Goal: Information Seeking & Learning: Check status

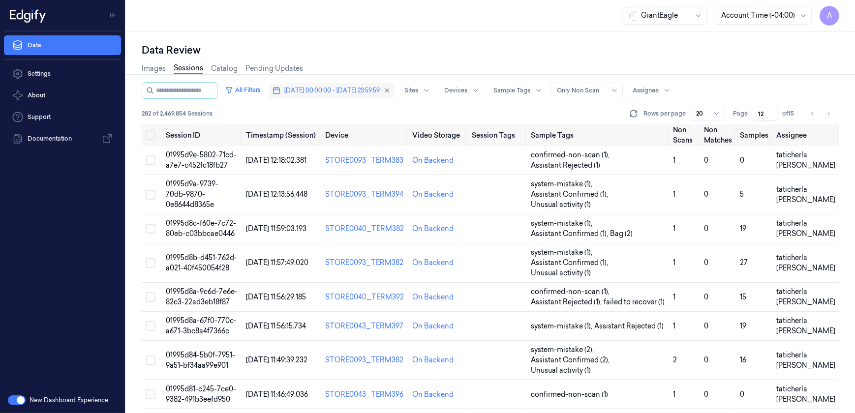
click at [321, 93] on span "[DATE] 00:00:00 - [DATE] 23:59:59" at bounding box center [331, 90] width 95 height 9
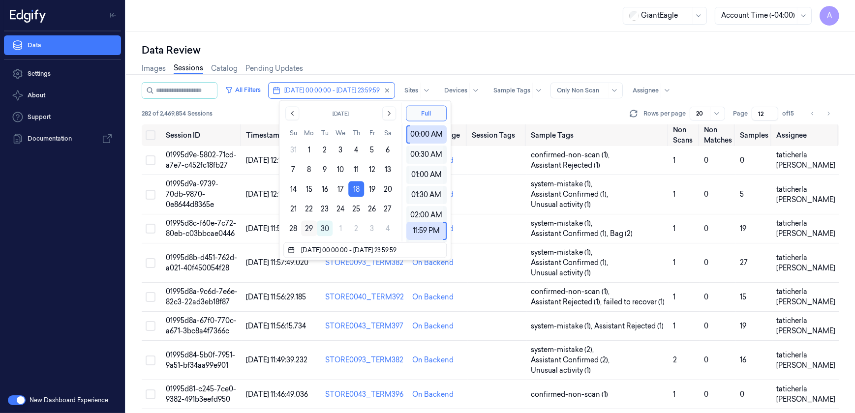
click at [305, 228] on button "29" at bounding box center [309, 229] width 16 height 16
type input "[DATE] 00:00:00 - [DATE] 23:59:59"
click at [359, 35] on div "Data Review Images Sessions Catalog Pending Updates All Filters [DATE] 00:00:00…" at bounding box center [490, 222] width 729 height 382
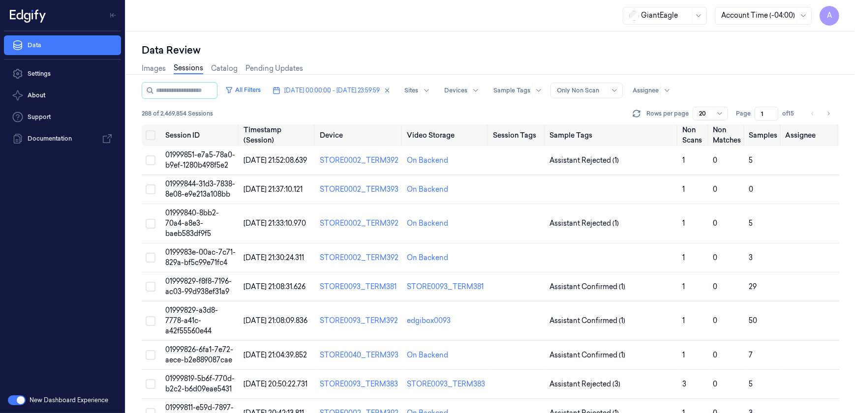
drag, startPoint x: 765, startPoint y: 113, endPoint x: 759, endPoint y: 117, distance: 7.8
click at [759, 117] on input "1" at bounding box center [766, 114] width 24 height 14
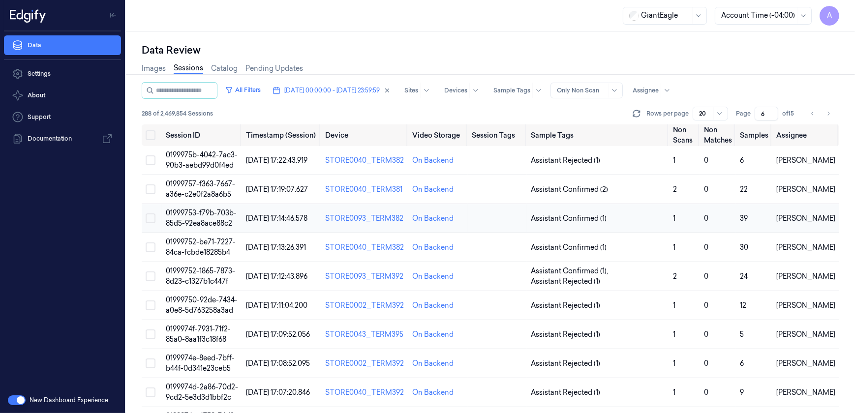
type input "6"
click at [222, 218] on span "01999753-f79b-703b-85d5-92ea8ace88c2" at bounding box center [201, 217] width 71 height 19
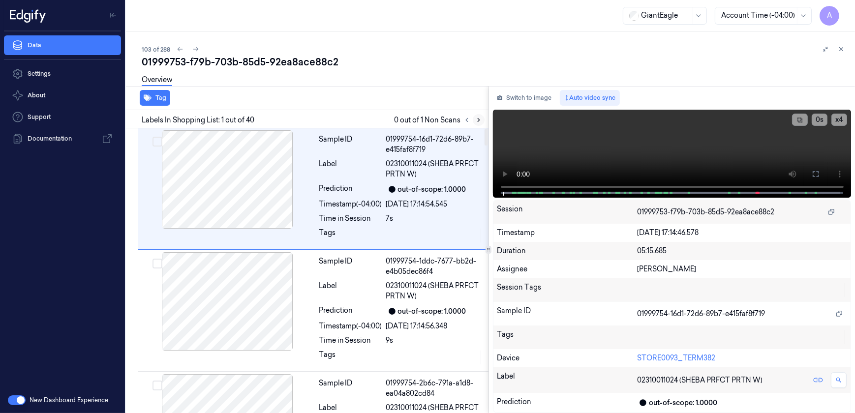
click at [480, 122] on icon at bounding box center [478, 120] width 7 height 7
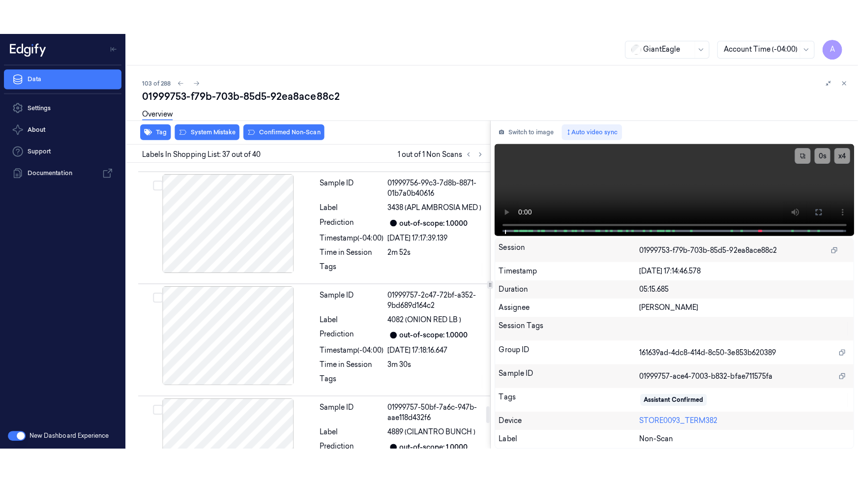
scroll to position [4253, 0]
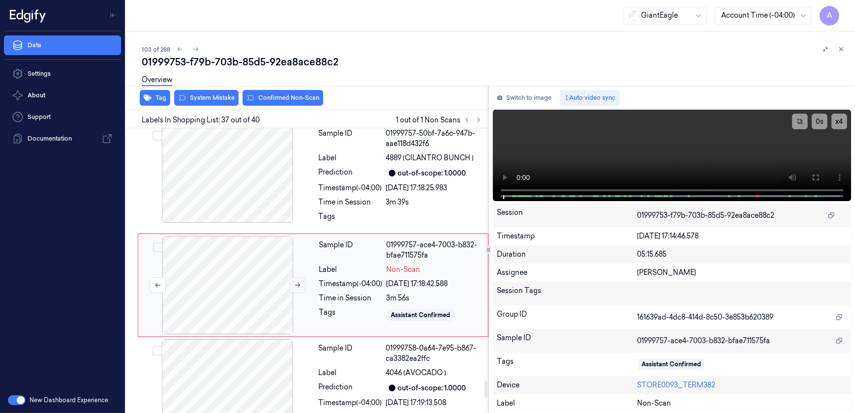
click at [295, 282] on icon at bounding box center [297, 285] width 7 height 7
click at [294, 277] on button at bounding box center [298, 285] width 16 height 16
click at [813, 177] on icon at bounding box center [815, 178] width 8 height 8
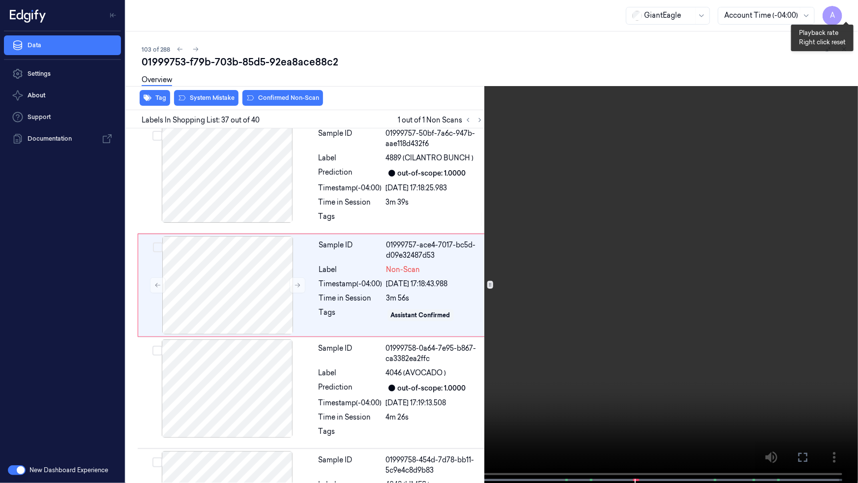
scroll to position [4219, 0]
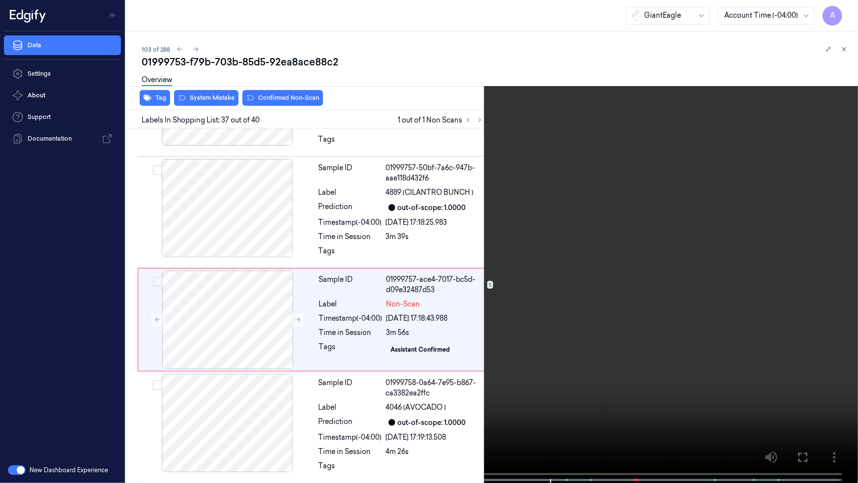
click at [504, 365] on video at bounding box center [429, 242] width 858 height 485
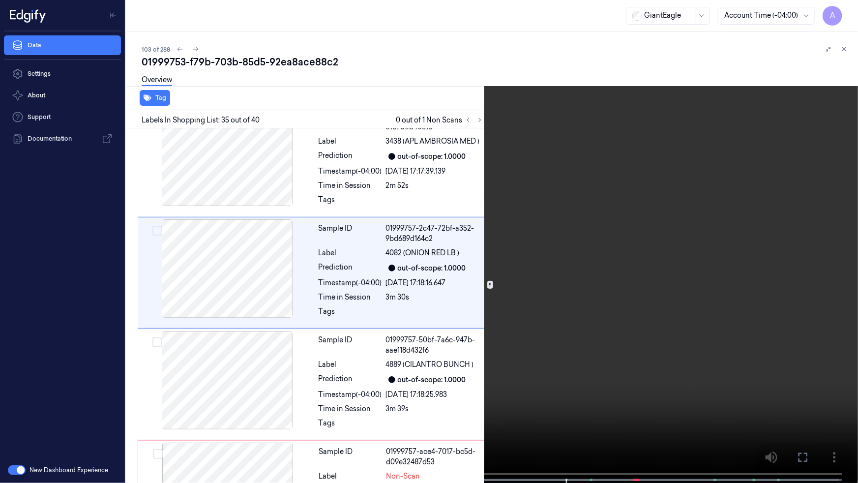
scroll to position [3999, 0]
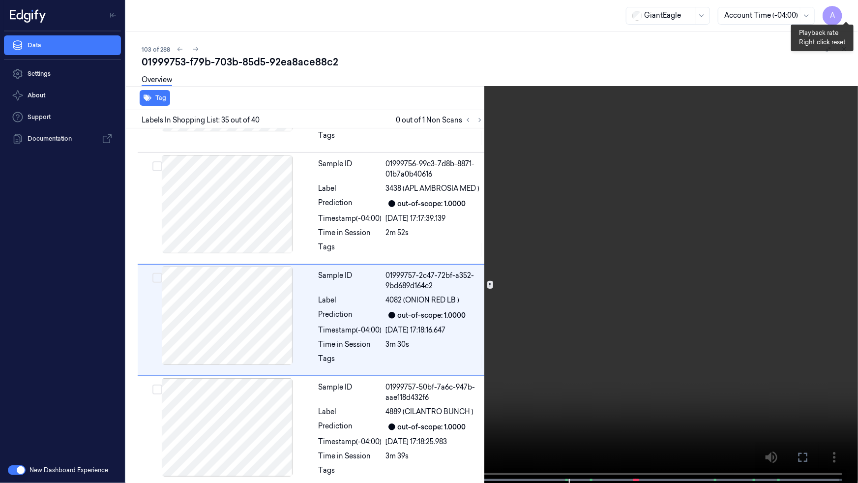
click at [847, 10] on button "x 1" at bounding box center [846, 12] width 16 height 16
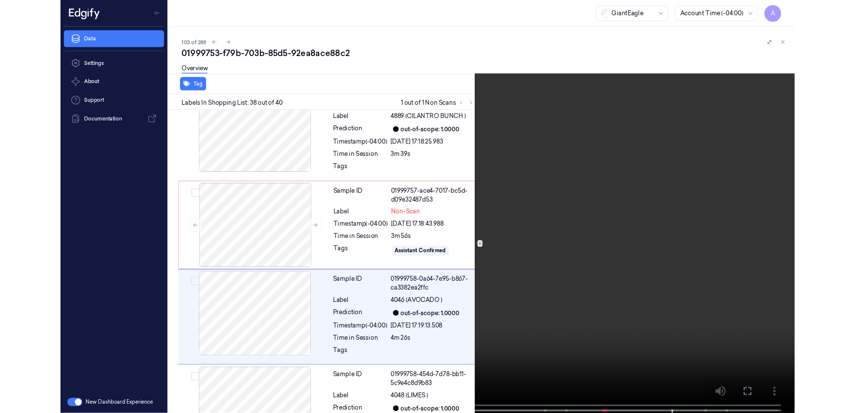
scroll to position [4326, 0]
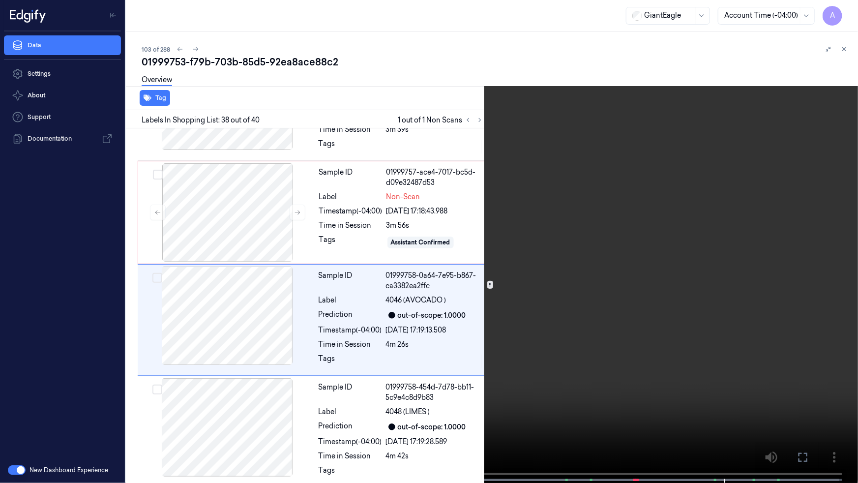
click at [689, 296] on video at bounding box center [429, 242] width 858 height 485
click at [0, 0] on icon at bounding box center [0, 0] width 0 height 0
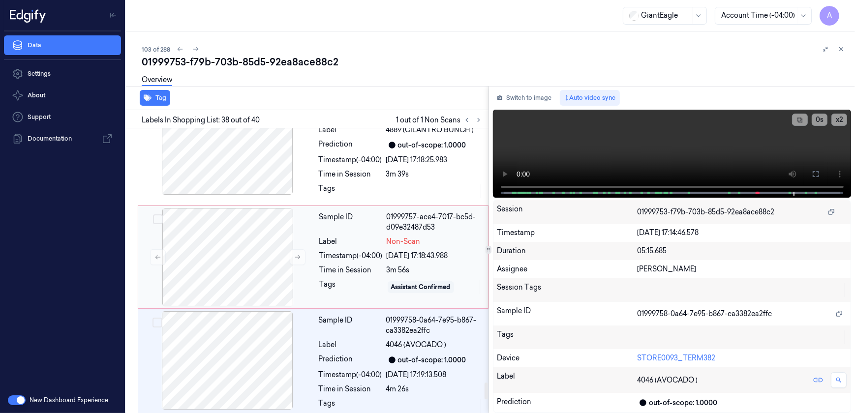
click at [355, 281] on div "Sample ID 01999757-ace4-7017-bc5d-d09e32487d53 Label Non-Scan Timestamp (-04:00…" at bounding box center [400, 257] width 171 height 98
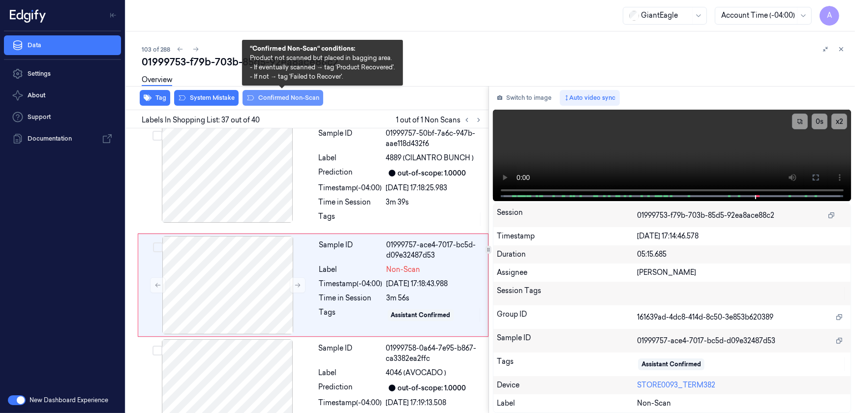
click at [282, 98] on button "Confirmed Non-Scan" at bounding box center [282, 98] width 81 height 16
click at [291, 101] on button "Confirmed Non-Scan" at bounding box center [282, 98] width 81 height 16
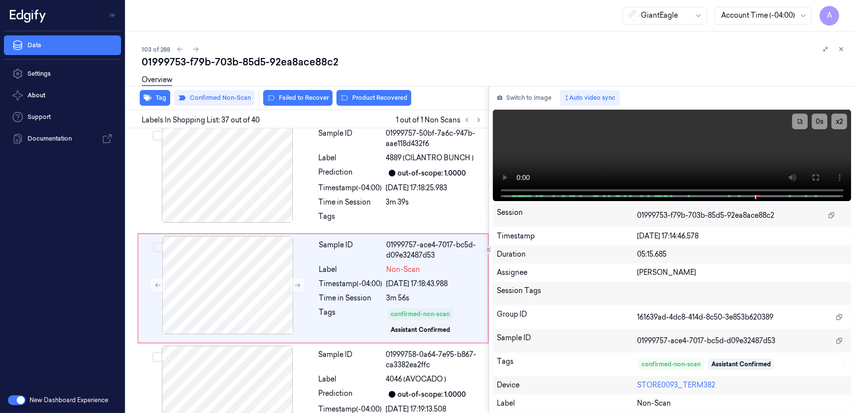
scroll to position [4257, 0]
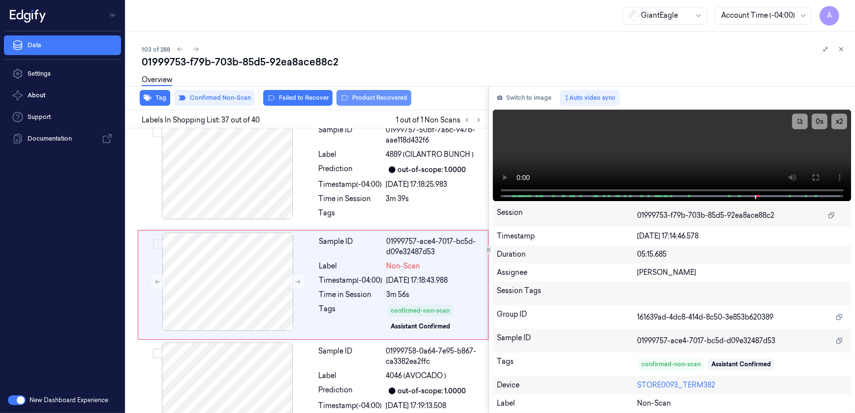
click at [364, 101] on button "Product Recovered" at bounding box center [373, 98] width 75 height 16
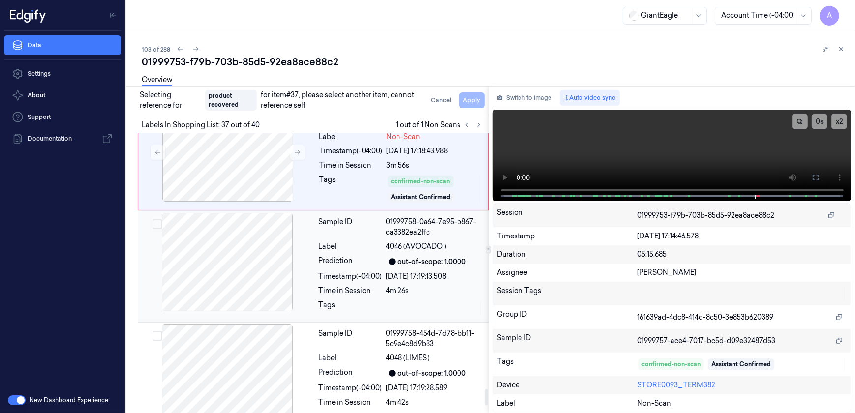
click at [379, 286] on div "Time in Session" at bounding box center [350, 291] width 63 height 10
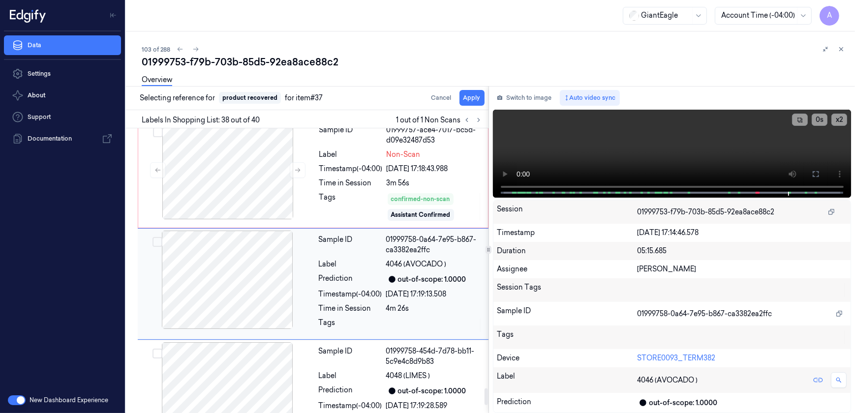
scroll to position [4367, 0]
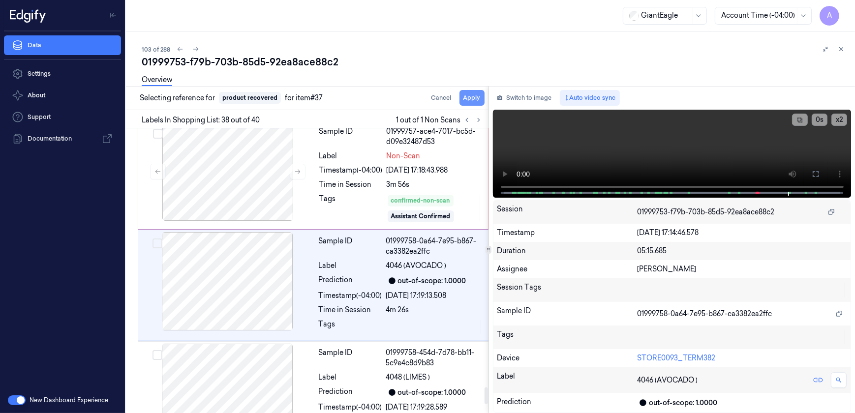
click at [470, 100] on button "Apply" at bounding box center [471, 98] width 25 height 16
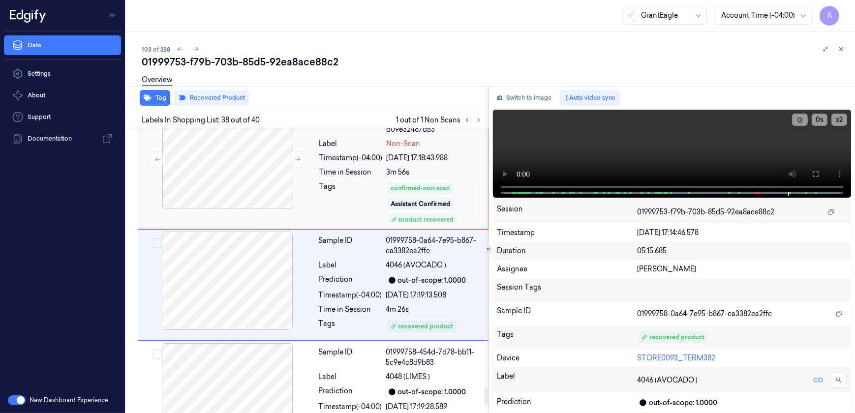
click at [347, 202] on div "Tags" at bounding box center [350, 201] width 63 height 41
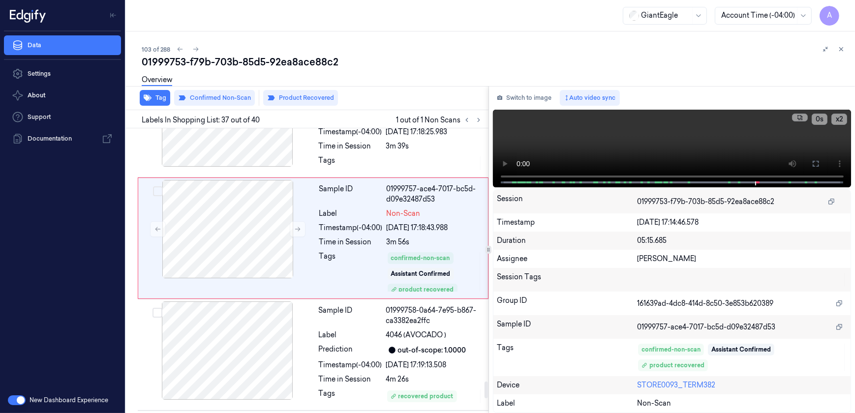
scroll to position [4263, 0]
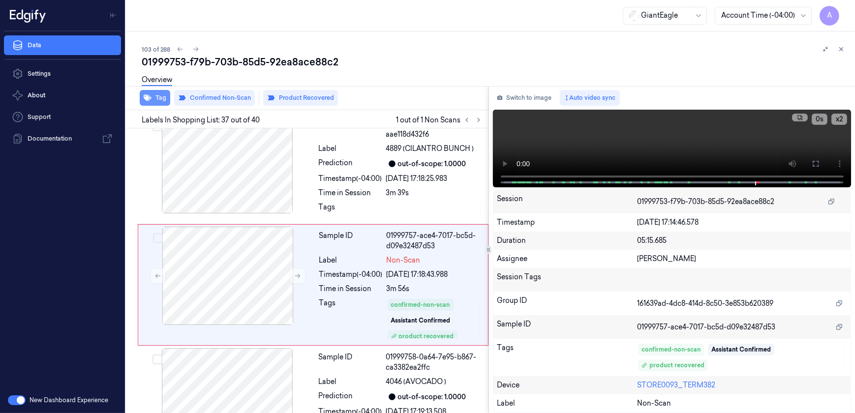
click at [159, 95] on button "Tag" at bounding box center [155, 98] width 30 height 16
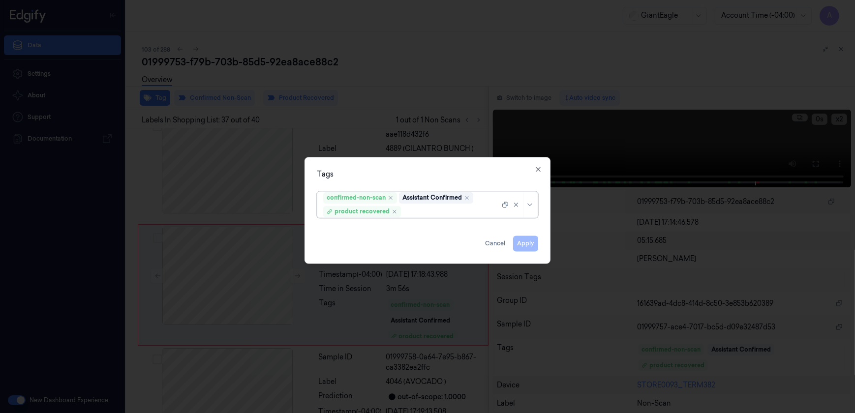
click at [350, 298] on div at bounding box center [427, 206] width 855 height 413
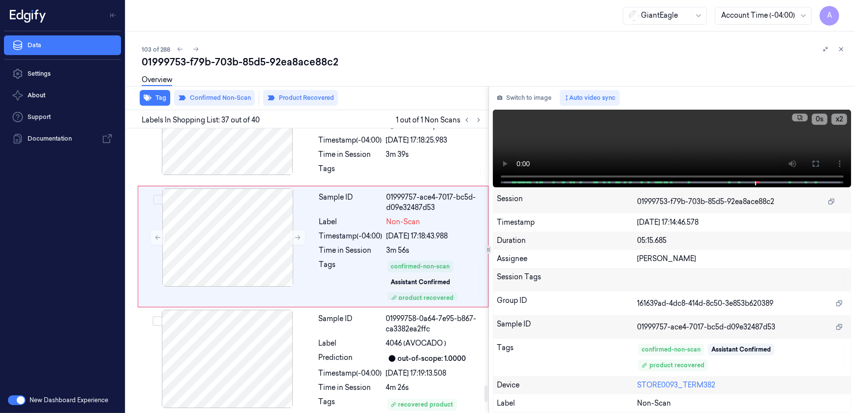
scroll to position [4352, 0]
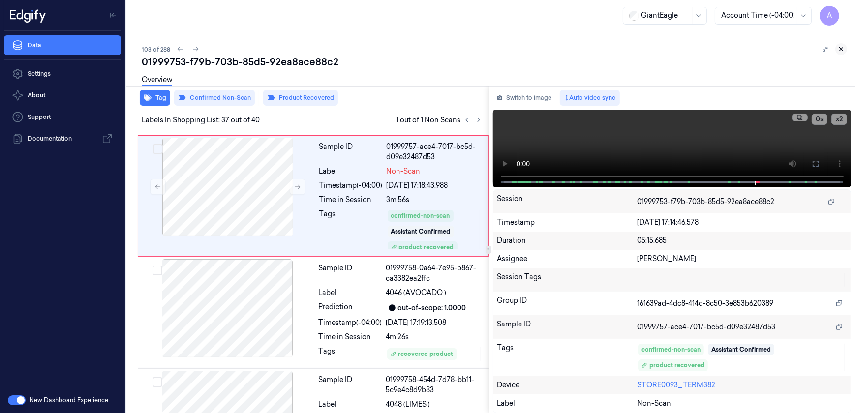
click at [842, 48] on icon at bounding box center [840, 49] width 7 height 7
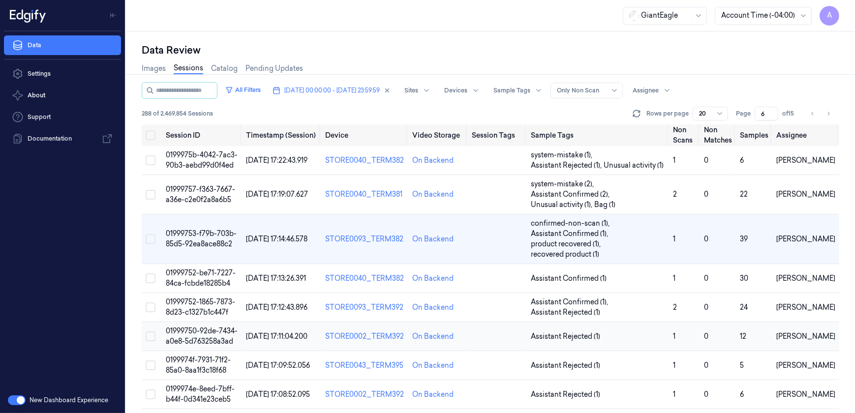
click at [196, 331] on span "01999750-92de-7434-a0e8-5d763258a3ad" at bounding box center [202, 335] width 72 height 19
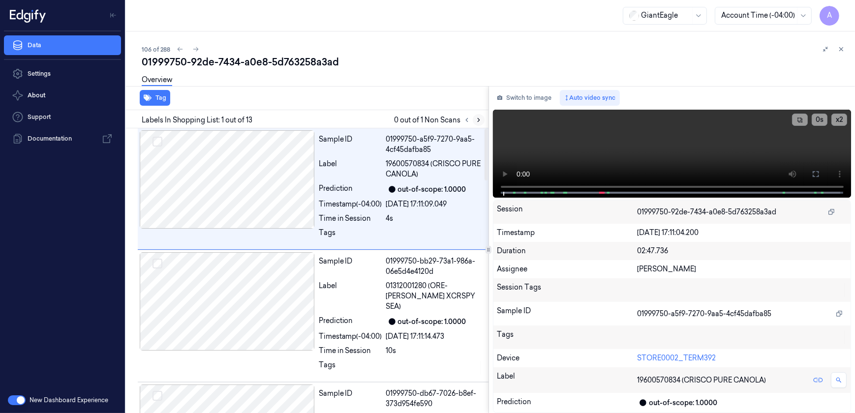
click at [475, 119] on icon at bounding box center [478, 120] width 7 height 7
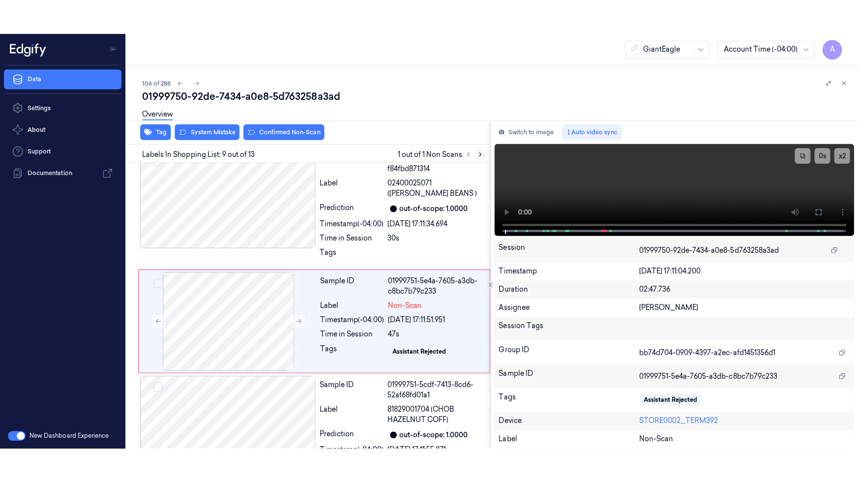
scroll to position [883, 0]
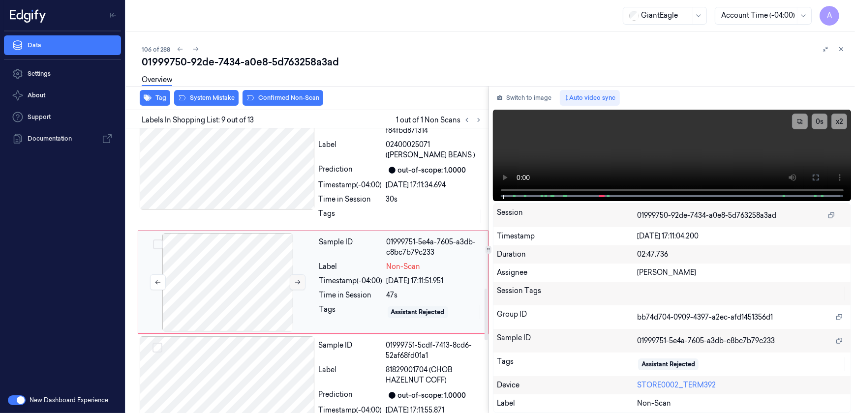
click at [298, 279] on icon at bounding box center [297, 282] width 7 height 7
click at [296, 280] on icon at bounding box center [297, 282] width 5 height 4
click at [819, 183] on button at bounding box center [815, 178] width 16 height 16
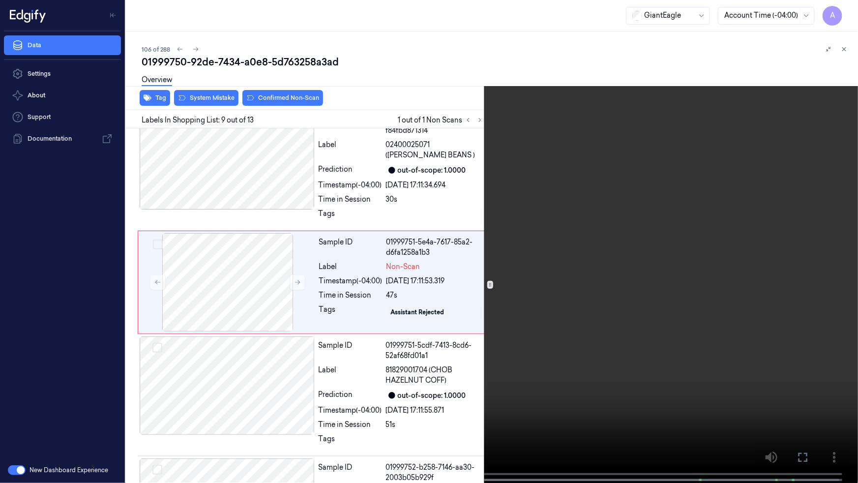
drag, startPoint x: 627, startPoint y: 275, endPoint x: 689, endPoint y: 256, distance: 64.9
click at [627, 275] on video at bounding box center [429, 242] width 858 height 485
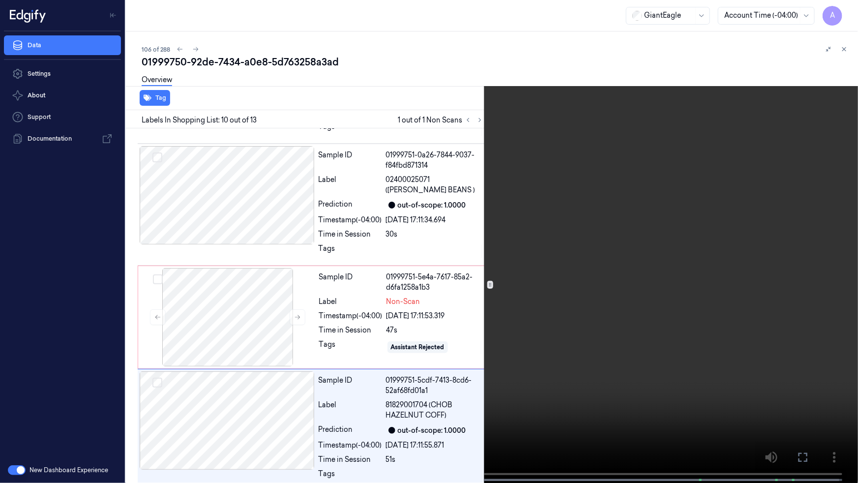
scroll to position [961, 0]
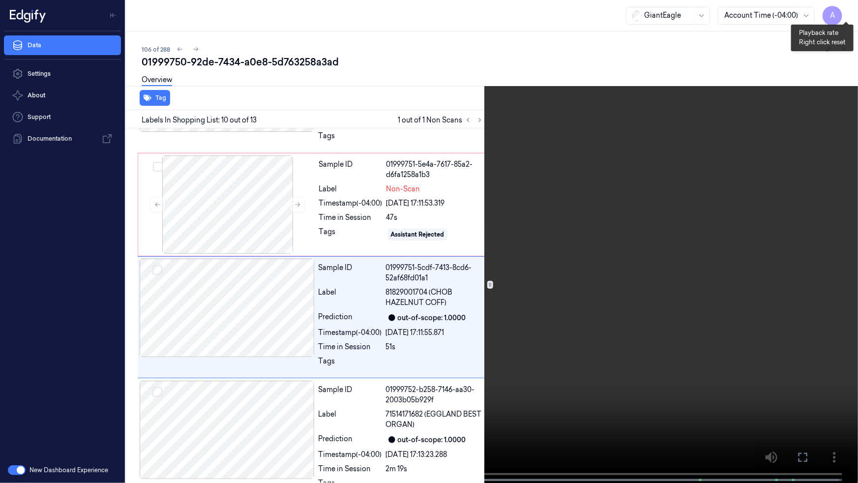
click at [844, 10] on button "x 2" at bounding box center [846, 12] width 16 height 16
click at [844, 10] on button "x 4" at bounding box center [846, 12] width 16 height 16
click at [581, 110] on video at bounding box center [429, 242] width 858 height 485
click at [844, 10] on button "x 1" at bounding box center [846, 12] width 16 height 16
click at [679, 130] on video at bounding box center [429, 242] width 858 height 485
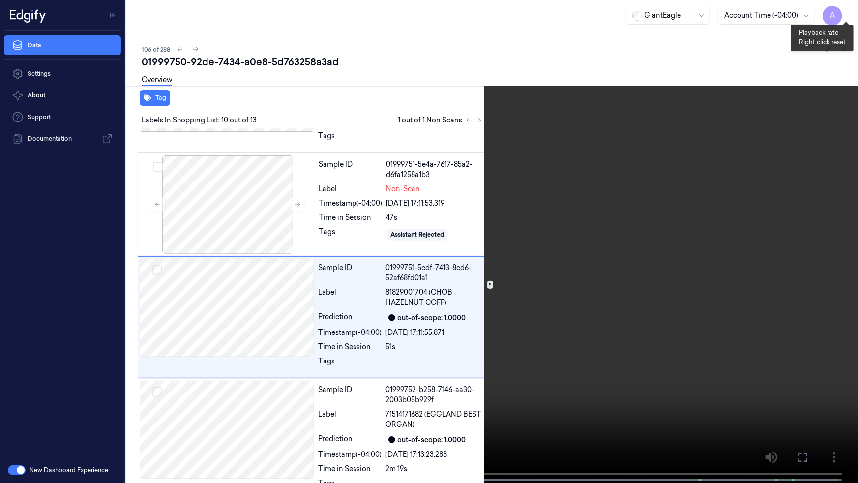
click at [843, 14] on button "x 2" at bounding box center [846, 12] width 16 height 16
click at [843, 14] on button "x 4" at bounding box center [846, 12] width 16 height 16
click at [843, 14] on button "x 1" at bounding box center [846, 12] width 16 height 16
click at [843, 14] on button "x 2" at bounding box center [846, 12] width 16 height 16
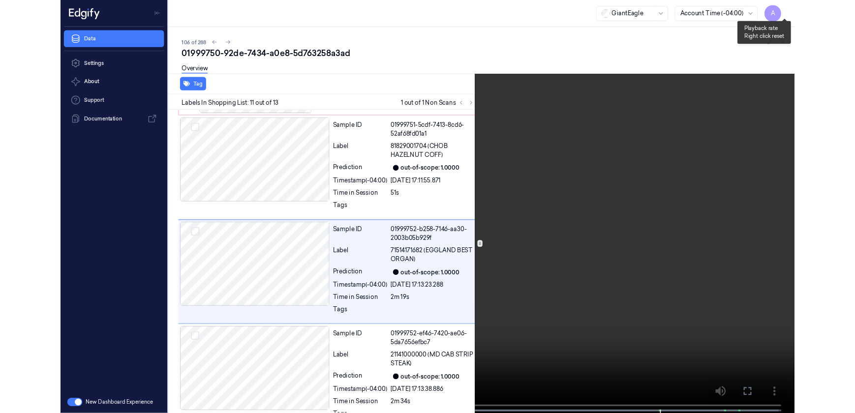
scroll to position [1083, 0]
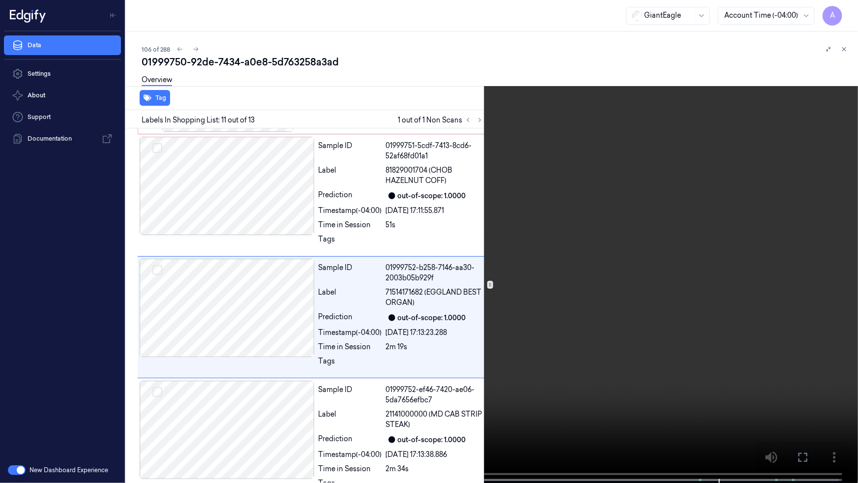
click at [0, 0] on icon at bounding box center [0, 0] width 0 height 0
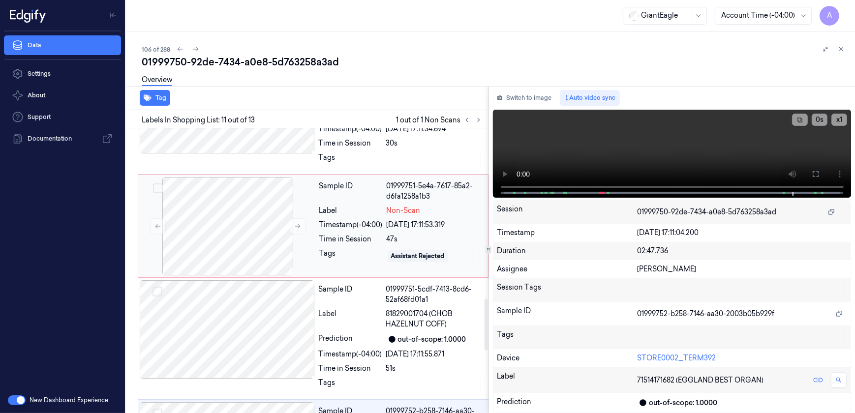
click at [330, 236] on div "Sample ID 01999751-5e4a-7617-85a2-d6fa1258a1b3 Label Non-Scan Timestamp (-04:00…" at bounding box center [400, 226] width 171 height 98
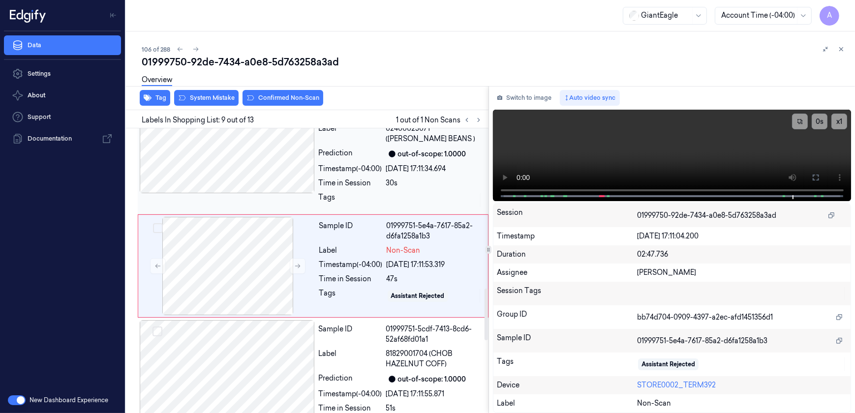
scroll to position [883, 0]
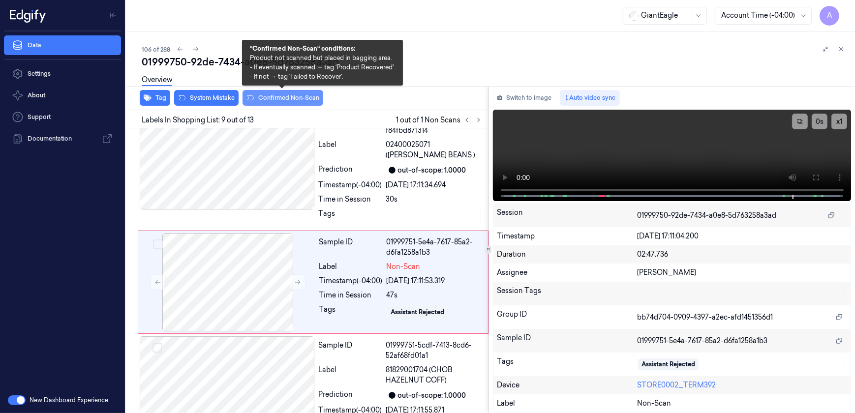
click at [277, 102] on button "Confirmed Non-Scan" at bounding box center [282, 98] width 81 height 16
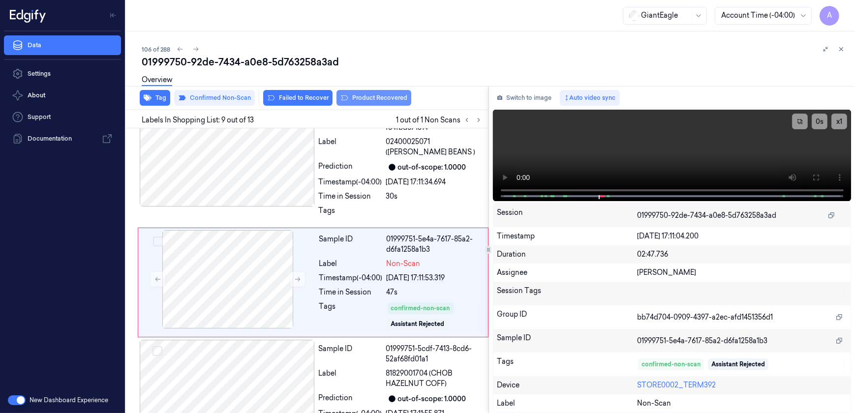
click at [380, 103] on button "Product Recovered" at bounding box center [373, 98] width 75 height 16
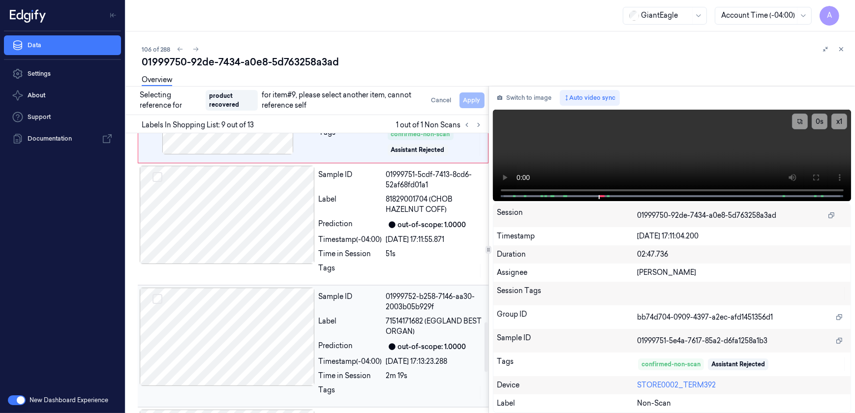
click at [379, 356] on div "Timestamp (-04:00)" at bounding box center [350, 361] width 63 height 10
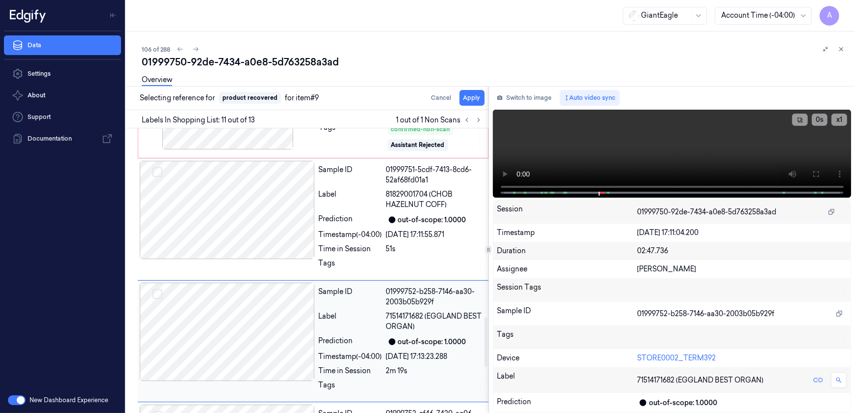
scroll to position [1124, 0]
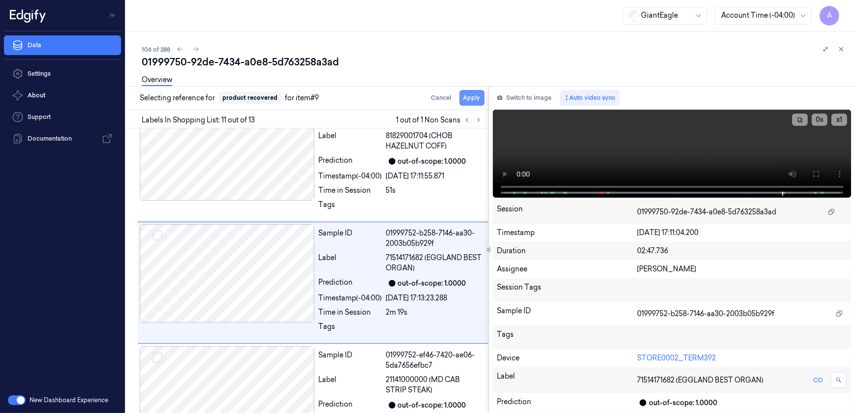
click at [473, 102] on button "Apply" at bounding box center [471, 98] width 25 height 16
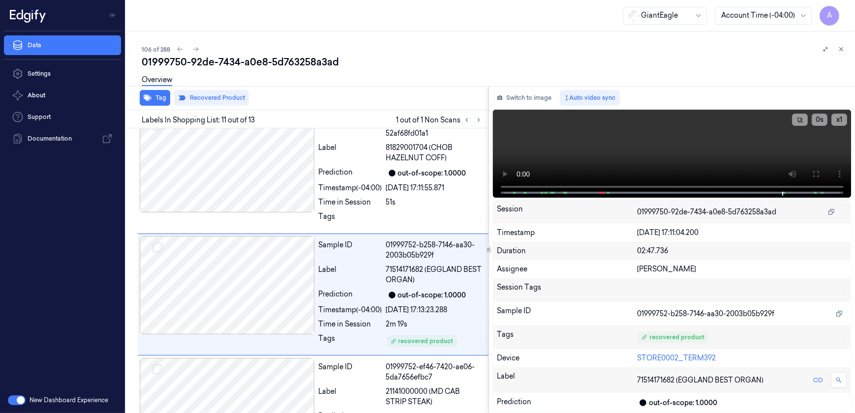
scroll to position [1136, 0]
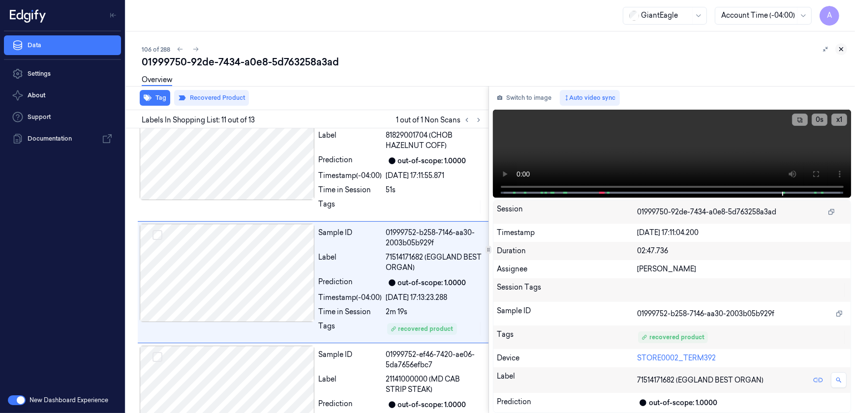
click at [841, 52] on icon at bounding box center [840, 49] width 7 height 7
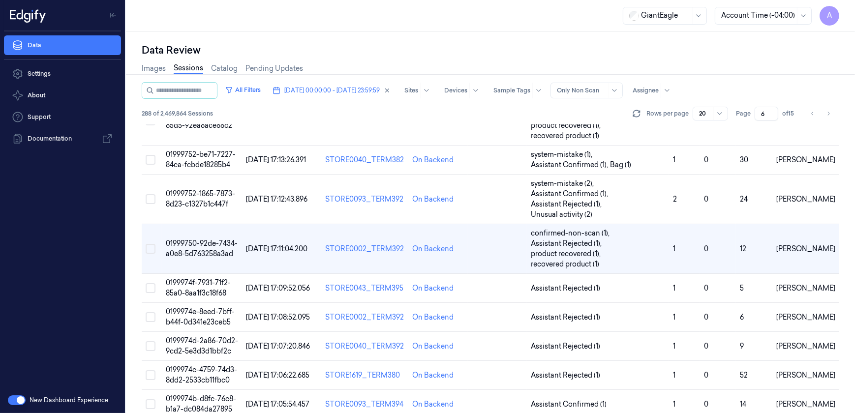
scroll to position [108, 0]
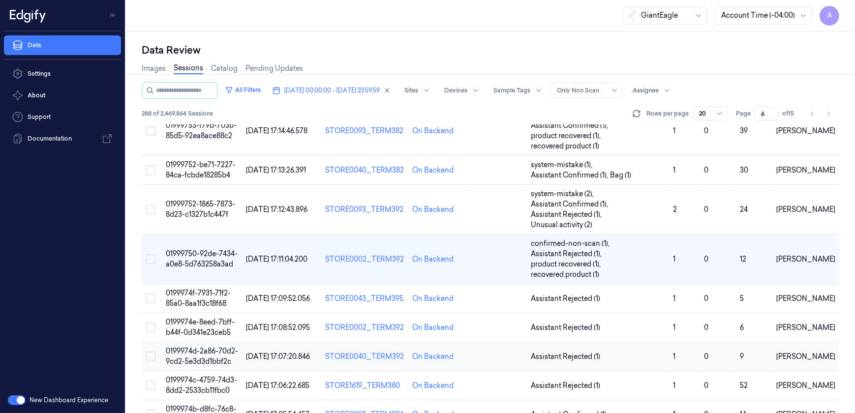
click at [191, 347] on span "0199974d-2a86-70d2-9cd2-5e3d3d1bbf2c" at bounding box center [202, 356] width 72 height 19
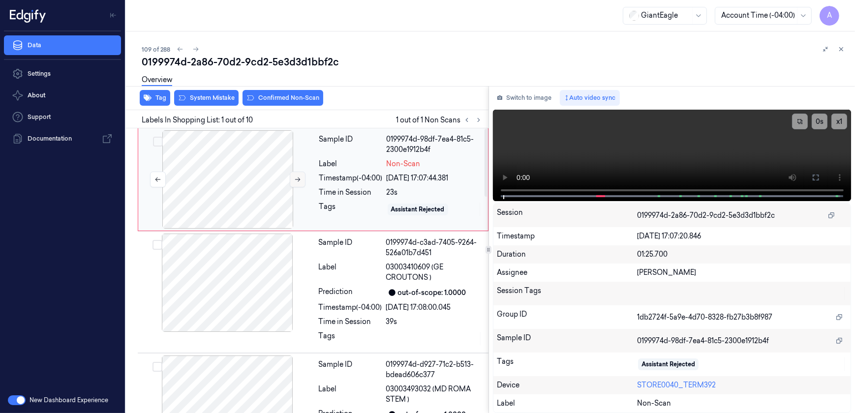
click at [292, 182] on button at bounding box center [298, 180] width 16 height 16
click at [297, 178] on icon at bounding box center [297, 179] width 7 height 7
click at [811, 175] on button at bounding box center [815, 178] width 16 height 16
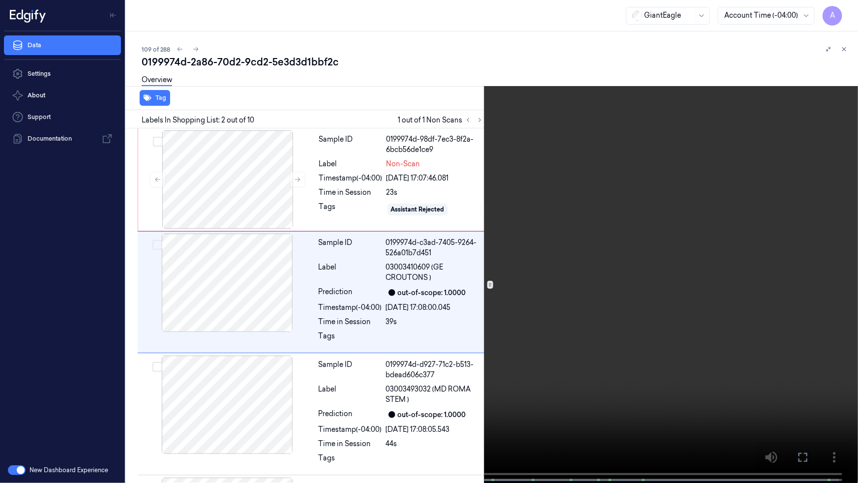
click at [0, 0] on button at bounding box center [0, 0] width 0 height 0
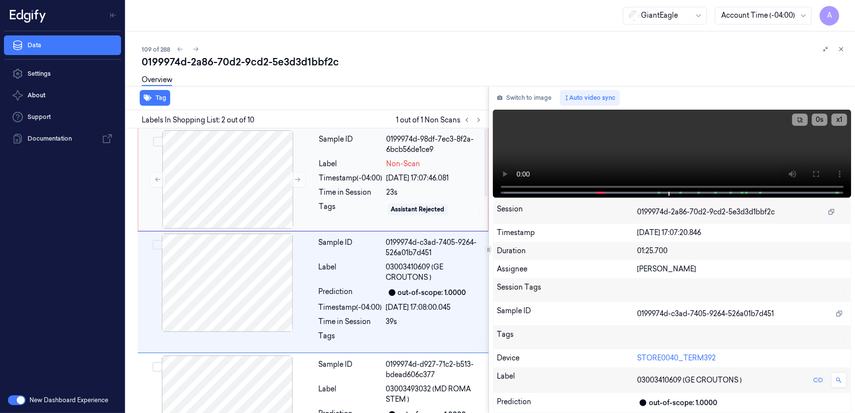
click at [403, 202] on div "Assistant Rejected" at bounding box center [433, 210] width 95 height 16
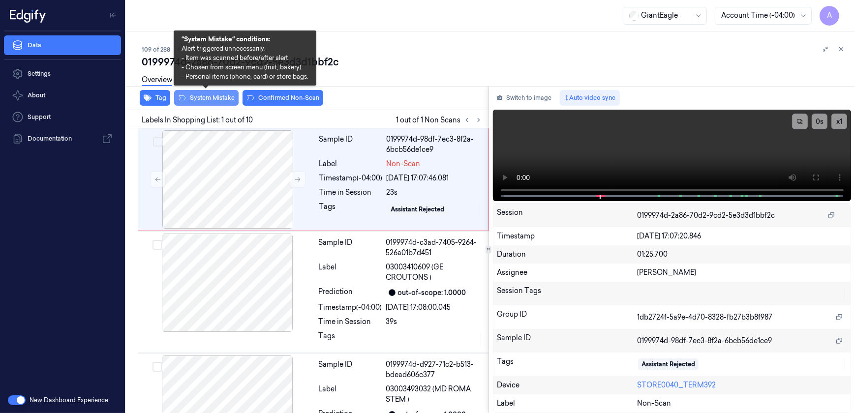
click at [202, 104] on button "System Mistake" at bounding box center [206, 98] width 64 height 16
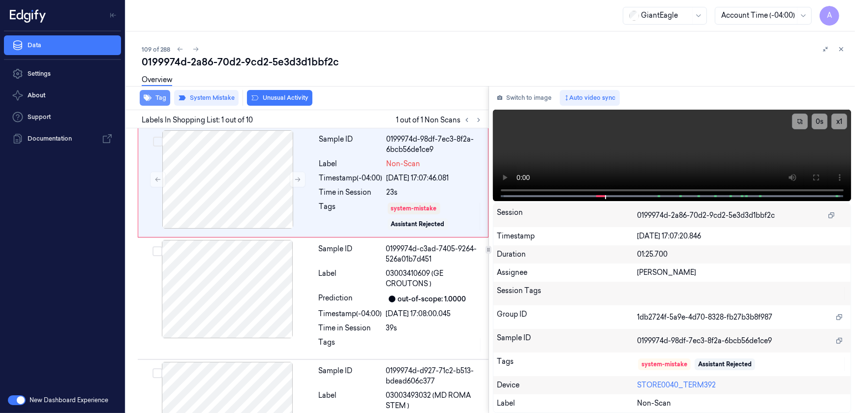
click at [147, 99] on icon "button" at bounding box center [148, 98] width 8 height 6
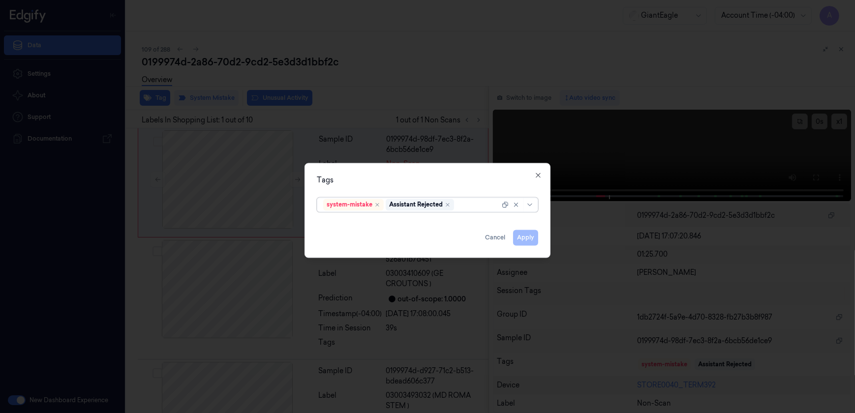
click at [466, 208] on div at bounding box center [478, 205] width 44 height 10
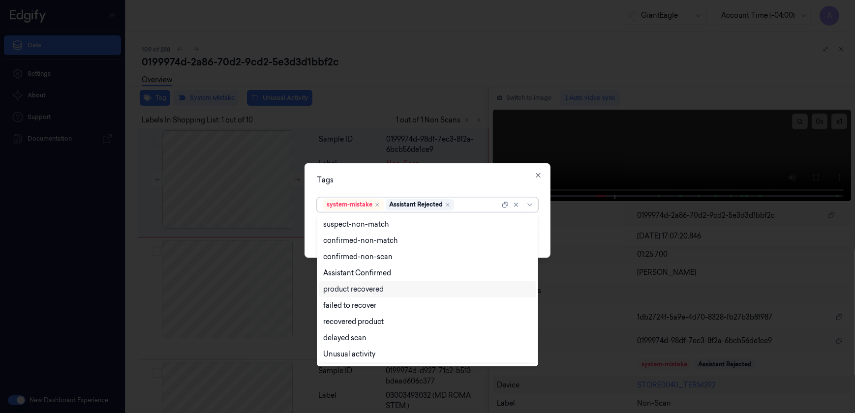
scroll to position [79, 0]
click at [335, 336] on div "Bag" at bounding box center [329, 340] width 13 height 10
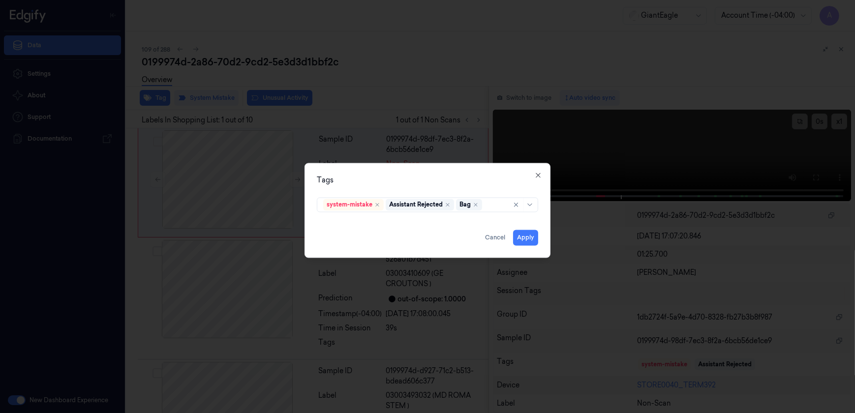
click at [393, 174] on div "Tags system-mistake Assistant Rejected Bag Apply Cancel Close" at bounding box center [427, 210] width 246 height 95
click at [526, 237] on button "Apply" at bounding box center [525, 238] width 25 height 16
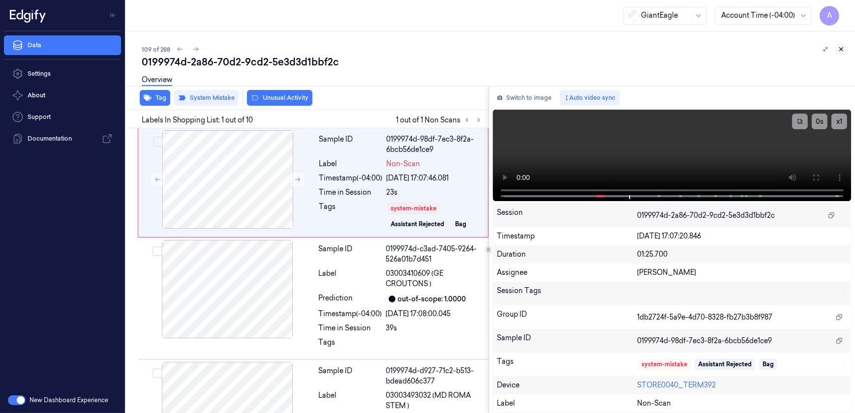
click at [840, 50] on icon at bounding box center [840, 49] width 3 height 3
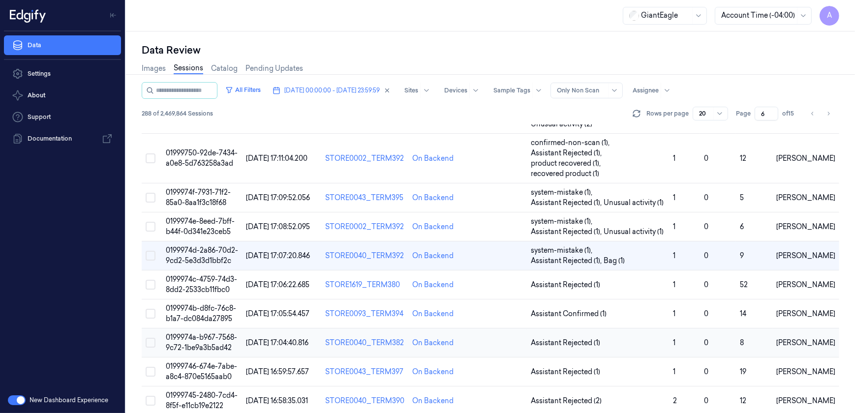
scroll to position [268, 0]
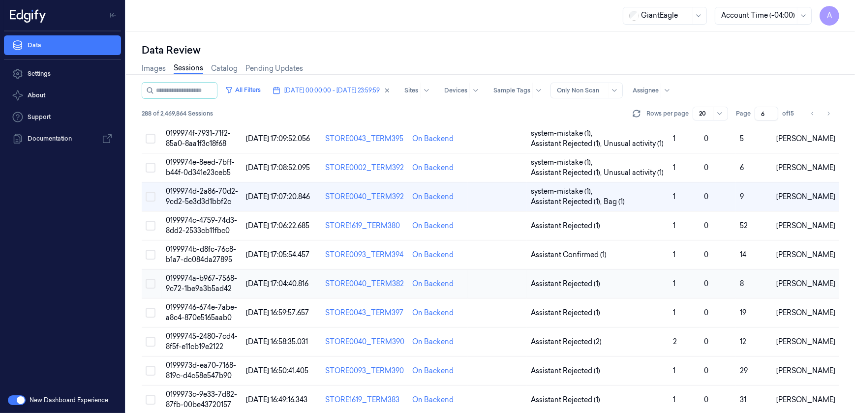
click at [205, 271] on td "0199974a-b967-7568-9c72-1be9a3b5ad42" at bounding box center [202, 283] width 80 height 29
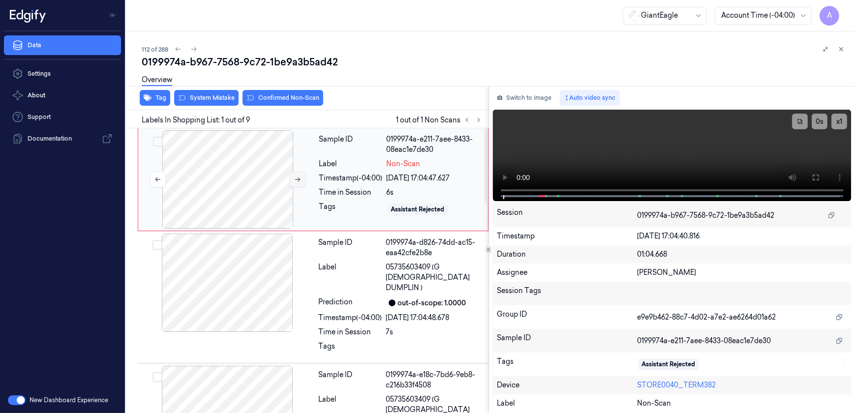
click at [290, 179] on button at bounding box center [298, 180] width 16 height 16
click at [298, 185] on button at bounding box center [298, 180] width 16 height 16
drag, startPoint x: 819, startPoint y: 175, endPoint x: 813, endPoint y: 211, distance: 36.9
click at [819, 175] on button at bounding box center [815, 178] width 16 height 16
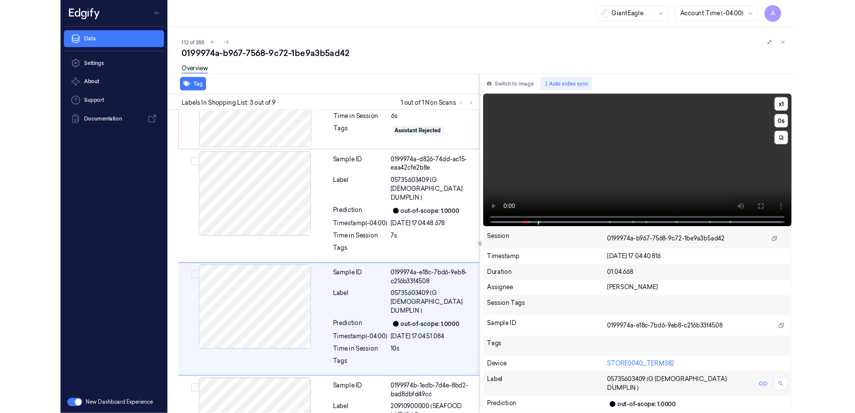
scroll to position [108, 0]
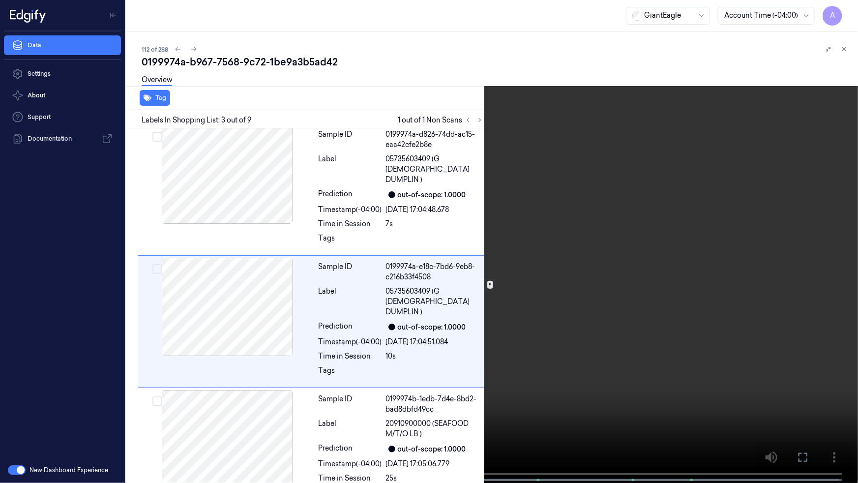
drag, startPoint x: 804, startPoint y: 451, endPoint x: 800, endPoint y: 403, distance: 48.3
click at [0, 0] on icon at bounding box center [0, 0] width 0 height 0
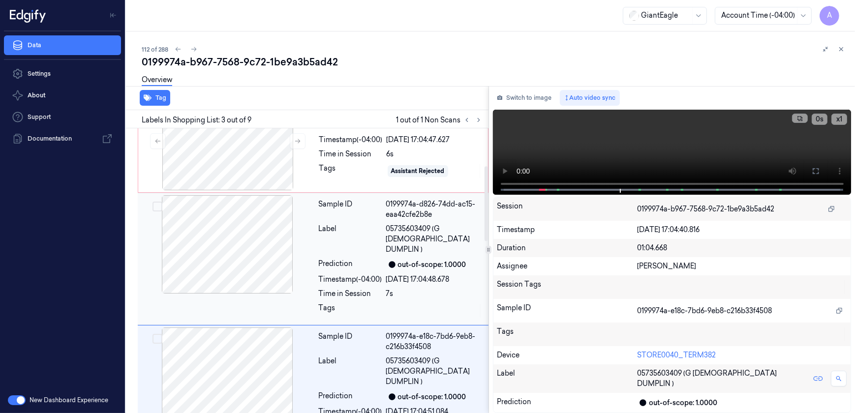
scroll to position [0, 0]
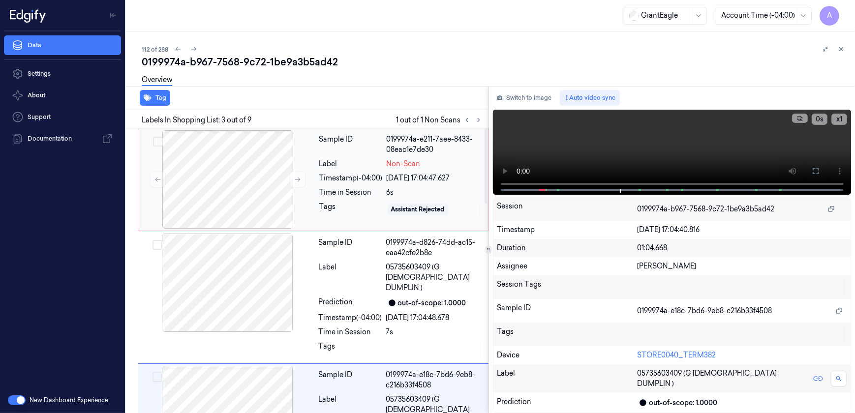
click at [338, 199] on div "Sample ID 0199974a-e211-7aee-8433-08eac1e7de30 Label Non-Scan Timestamp (-04:00…" at bounding box center [400, 179] width 171 height 98
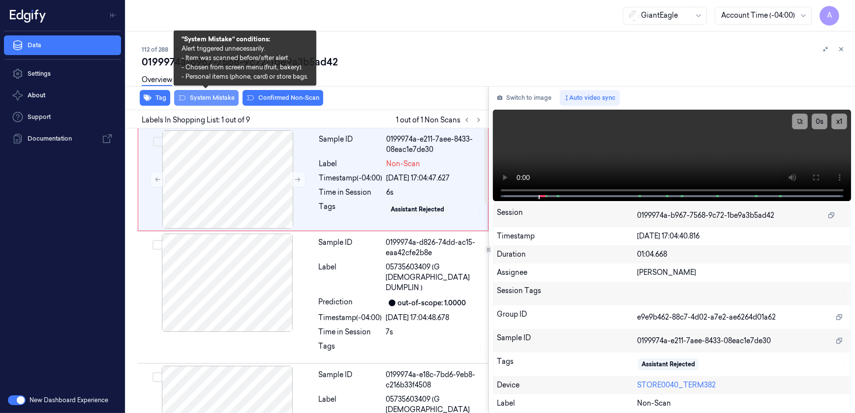
click at [207, 99] on button "System Mistake" at bounding box center [206, 98] width 64 height 16
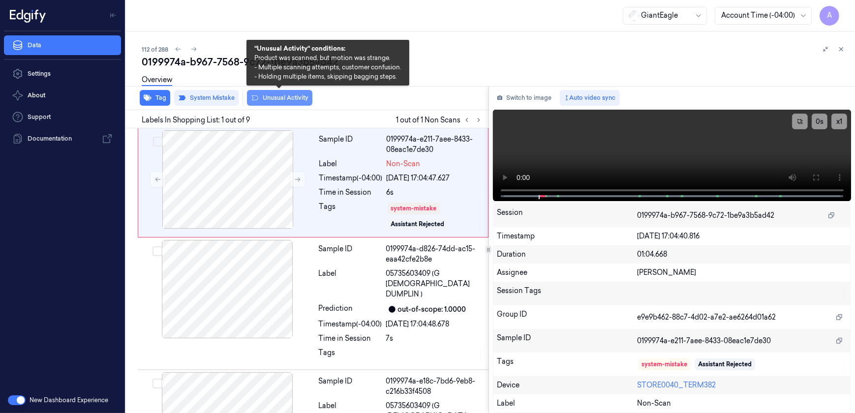
click at [270, 98] on button "Unusual Activity" at bounding box center [279, 98] width 65 height 16
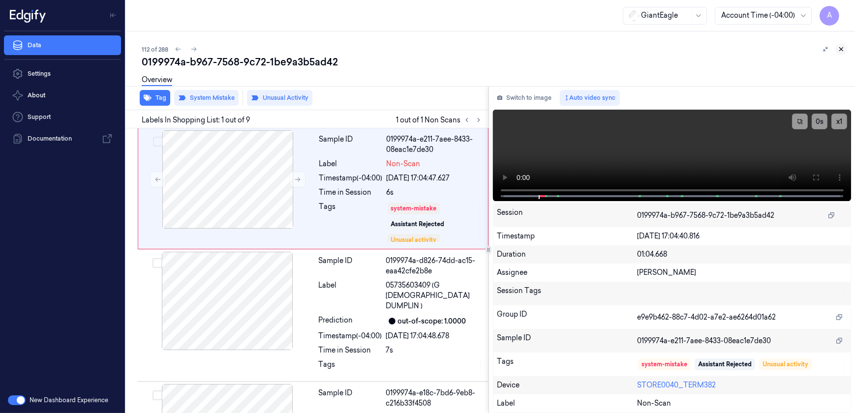
click at [842, 50] on icon at bounding box center [840, 49] width 3 height 3
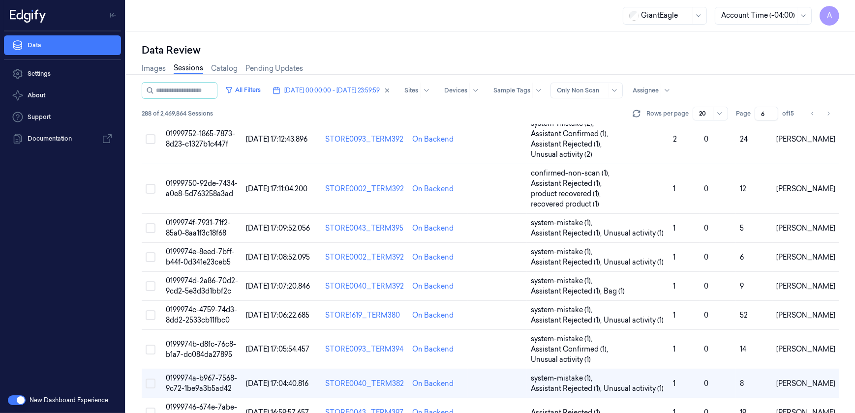
scroll to position [313, 0]
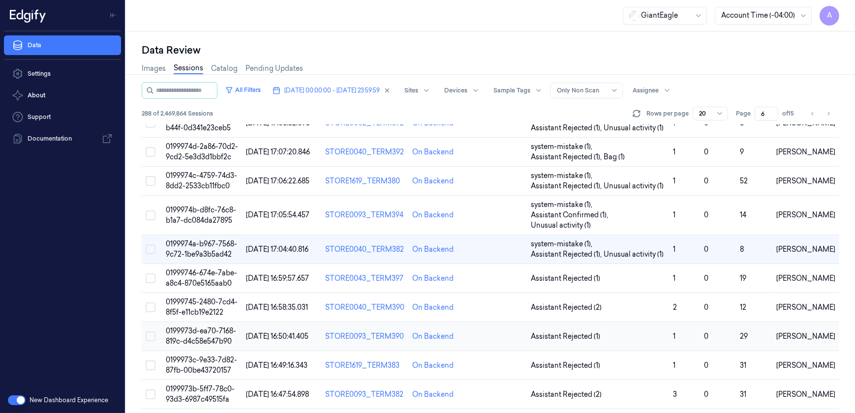
click at [188, 326] on span "0199973d-ea70-7168-819c-d4c58e547b90" at bounding box center [201, 335] width 70 height 19
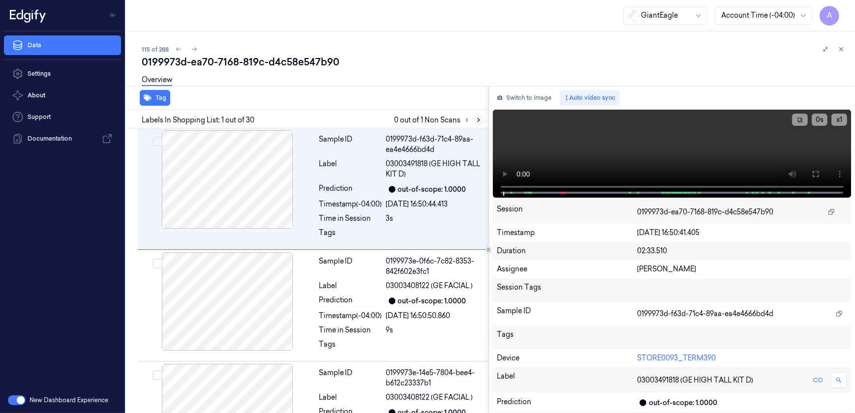
click at [476, 118] on icon at bounding box center [478, 120] width 7 height 7
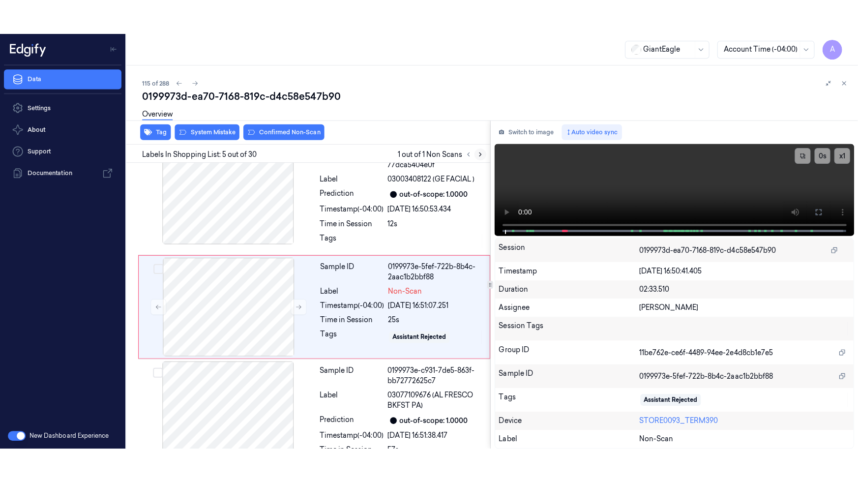
scroll to position [365, 0]
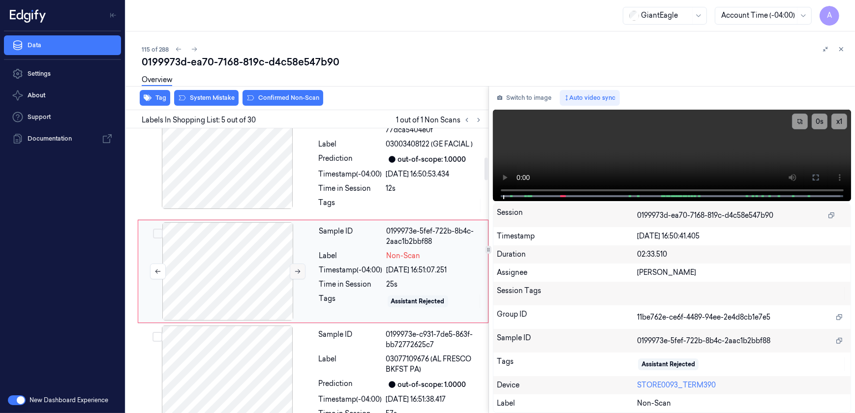
click at [300, 274] on button at bounding box center [298, 272] width 16 height 16
click at [291, 269] on button at bounding box center [298, 272] width 16 height 16
click at [815, 171] on button at bounding box center [815, 178] width 16 height 16
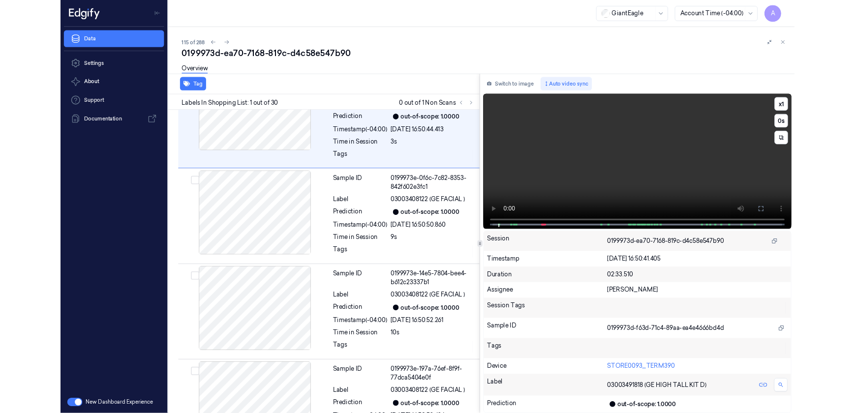
scroll to position [0, 0]
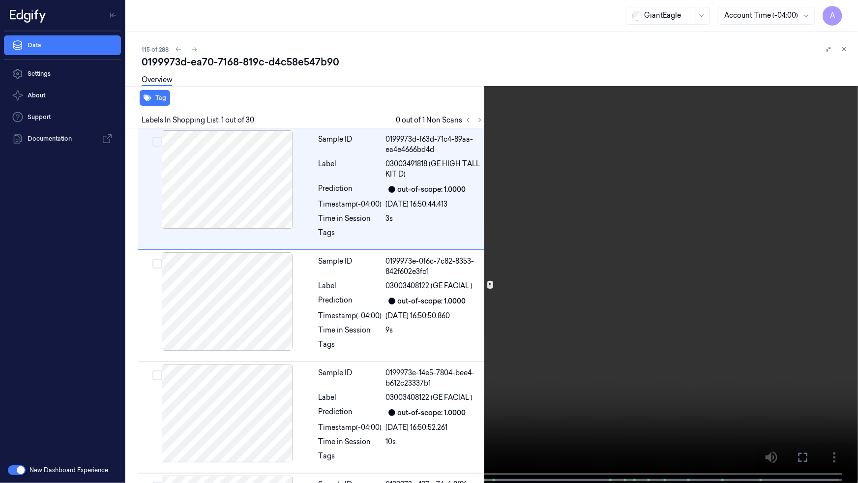
drag, startPoint x: 801, startPoint y: 457, endPoint x: 800, endPoint y: 410, distance: 46.7
click at [0, 0] on icon at bounding box center [0, 0] width 0 height 0
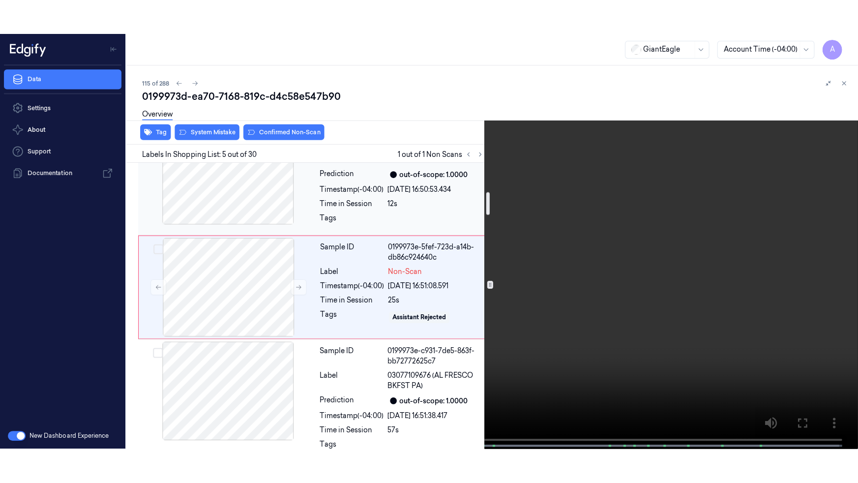
scroll to position [365, 0]
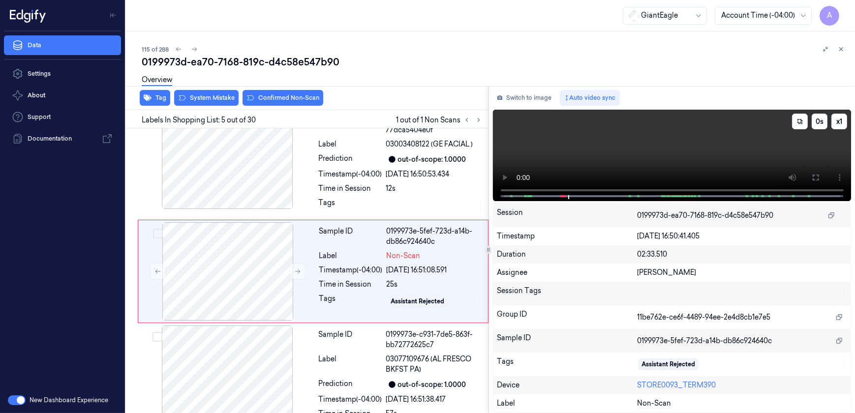
drag, startPoint x: 813, startPoint y: 177, endPoint x: 815, endPoint y: 224, distance: 46.8
click at [813, 177] on icon at bounding box center [815, 178] width 8 height 8
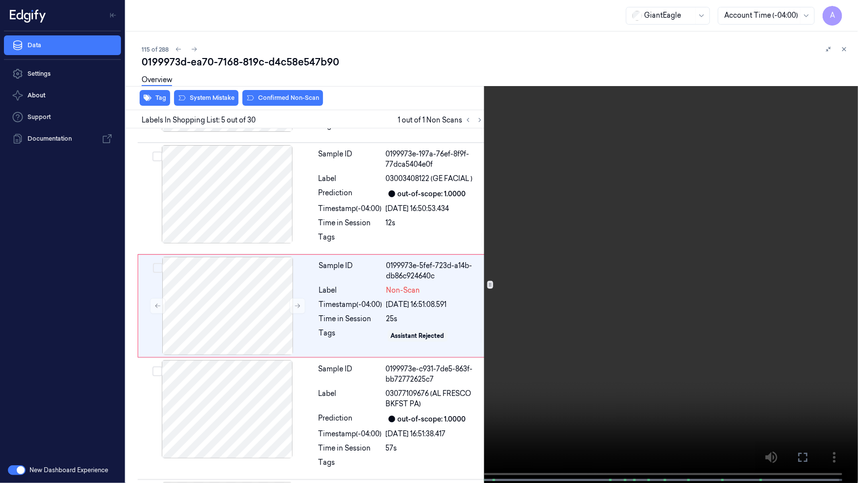
scroll to position [330, 0]
click at [847, 10] on button "x 1" at bounding box center [846, 12] width 16 height 16
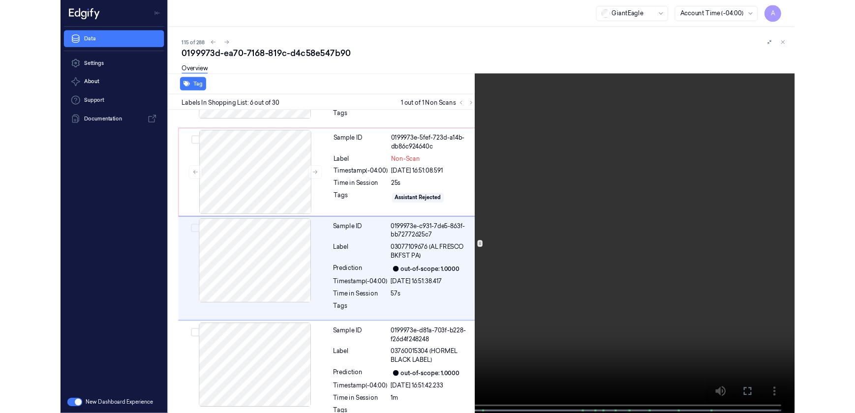
scroll to position [443, 0]
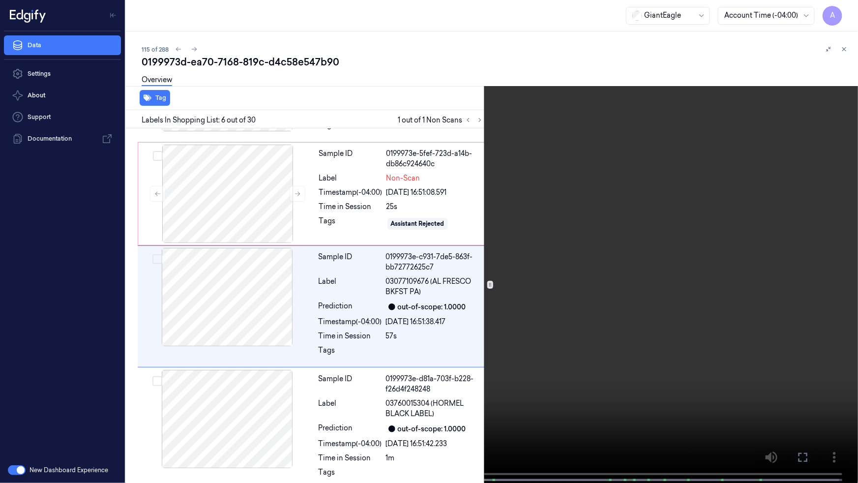
click at [0, 0] on icon at bounding box center [0, 0] width 0 height 0
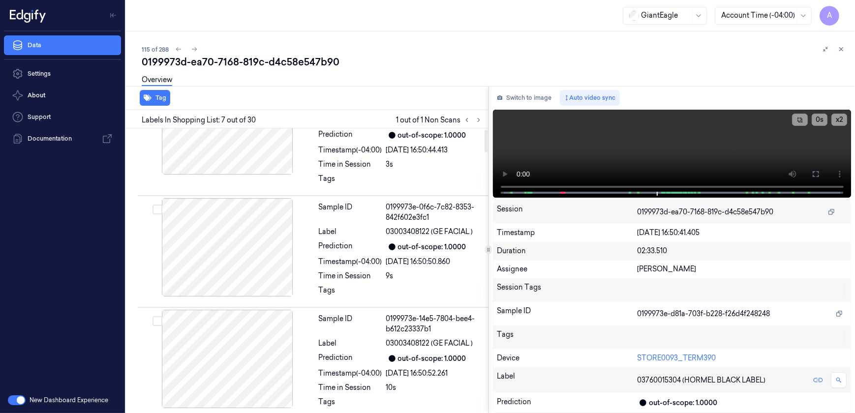
scroll to position [0, 0]
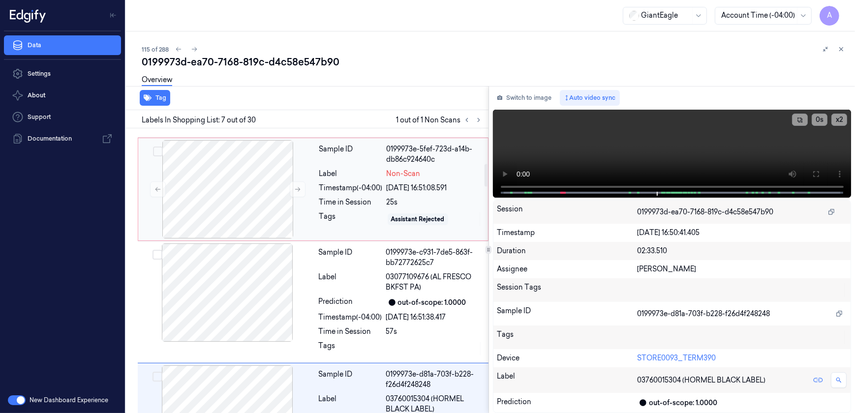
click at [353, 230] on div "Sample ID 0199973e-5fef-723d-a14b-db86c924640c Label Non-Scan Timestamp (-04:00…" at bounding box center [400, 189] width 171 height 98
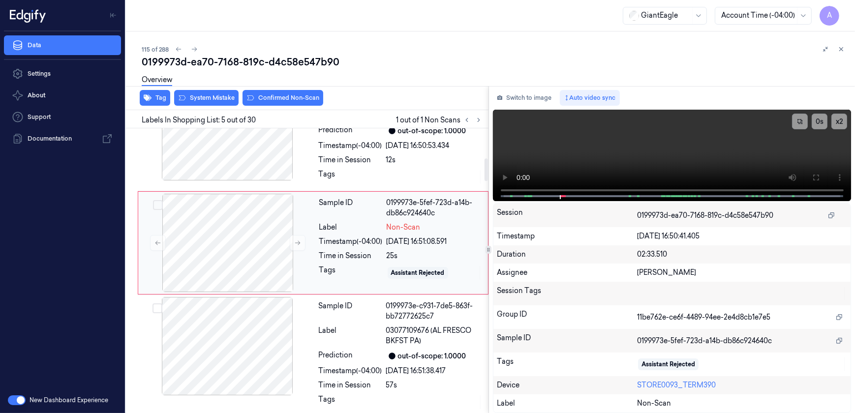
scroll to position [365, 0]
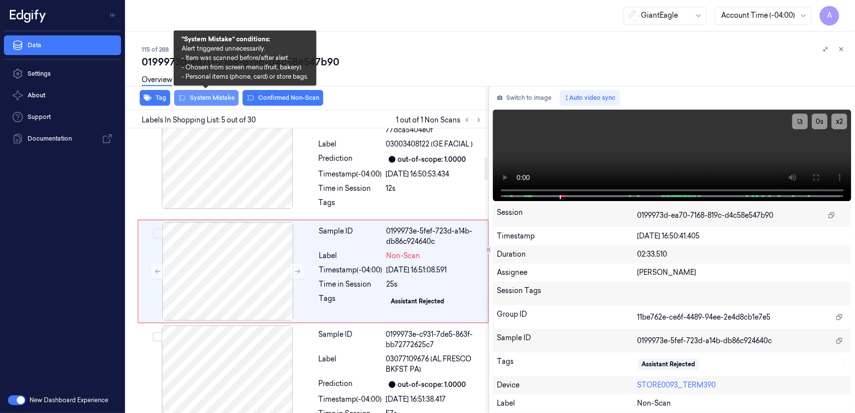
click at [211, 103] on button "System Mistake" at bounding box center [206, 98] width 64 height 16
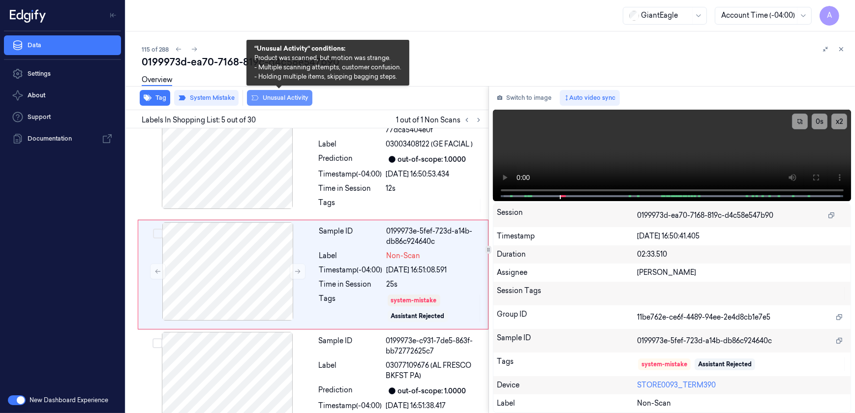
scroll to position [368, 0]
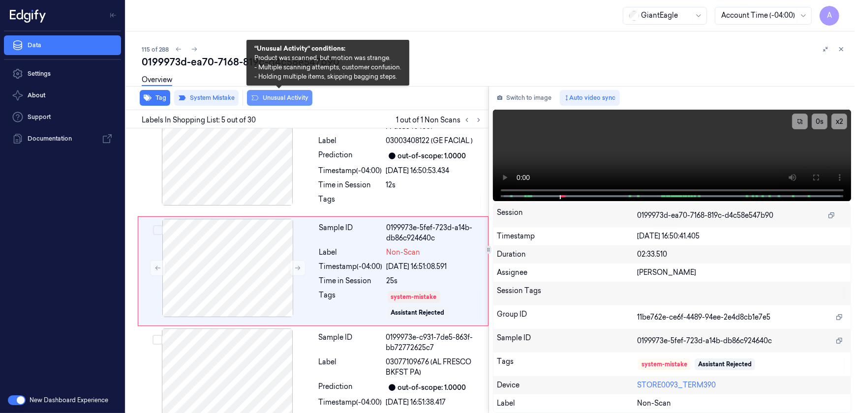
click at [272, 103] on button "Unusual Activity" at bounding box center [279, 98] width 65 height 16
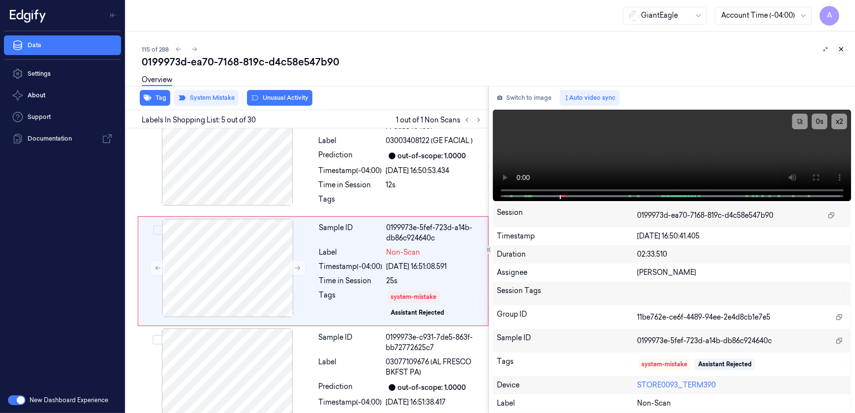
scroll to position [374, 0]
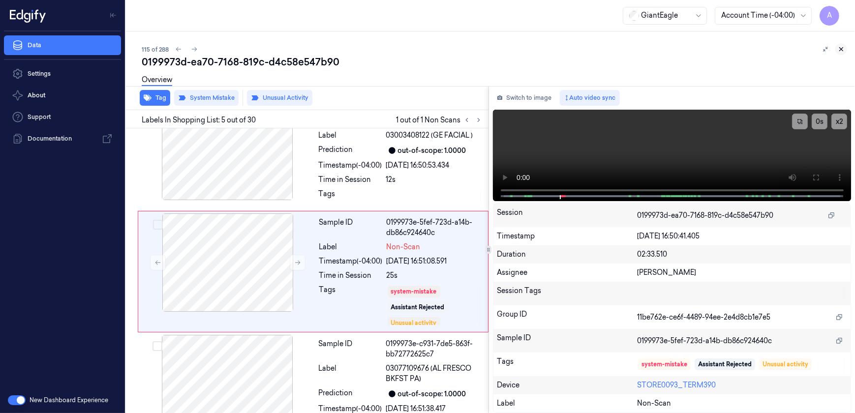
click at [839, 49] on icon at bounding box center [840, 49] width 7 height 7
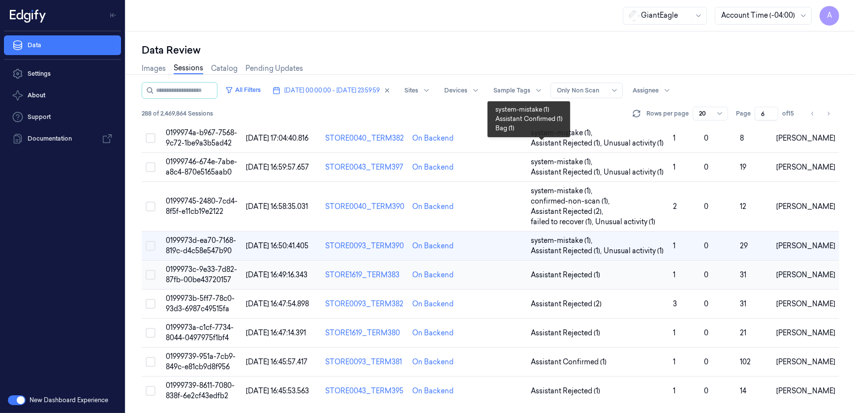
scroll to position [413, 0]
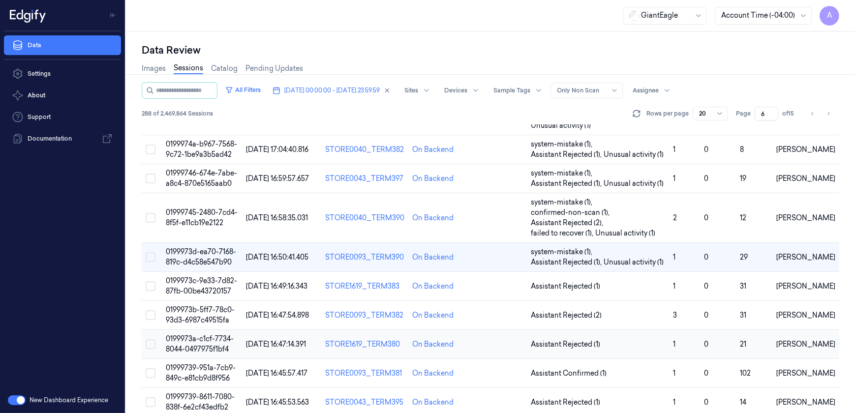
click at [202, 334] on span "0199973a-c1cf-7734-8044-0497975f1bf4" at bounding box center [200, 343] width 68 height 19
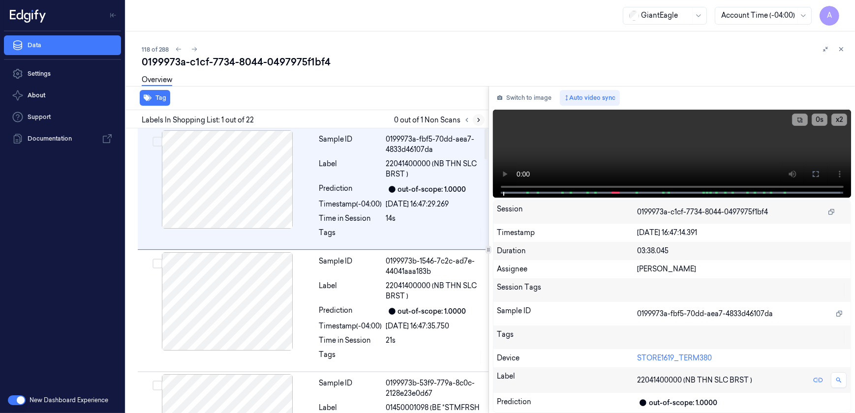
click at [477, 117] on icon at bounding box center [478, 120] width 7 height 7
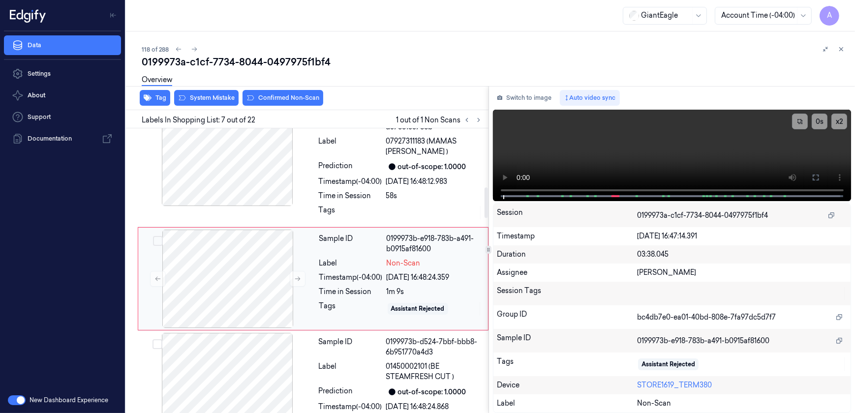
scroll to position [639, 0]
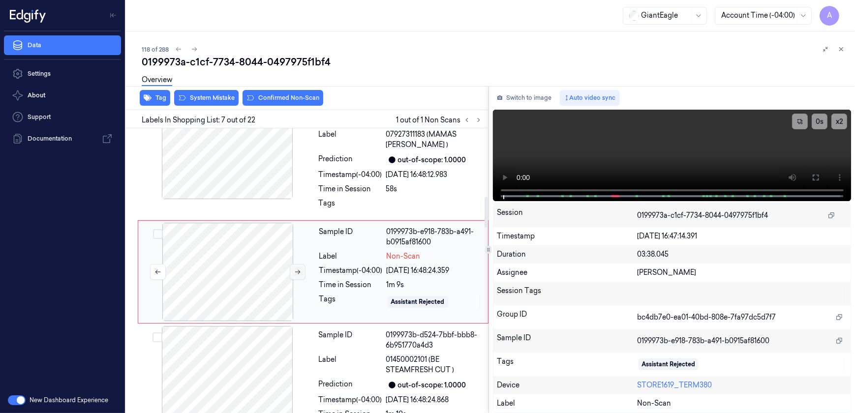
click at [294, 275] on button at bounding box center [298, 272] width 16 height 16
click at [295, 275] on button at bounding box center [298, 272] width 16 height 16
click at [296, 272] on icon at bounding box center [297, 271] width 7 height 7
click at [299, 270] on icon at bounding box center [297, 272] width 5 height 4
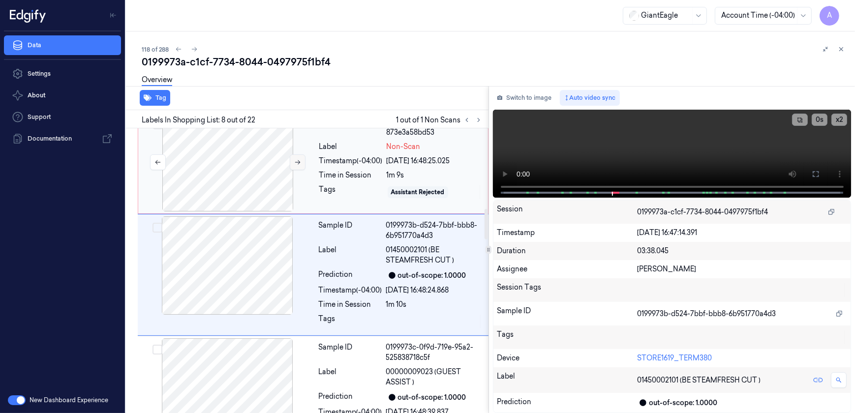
scroll to position [752, 0]
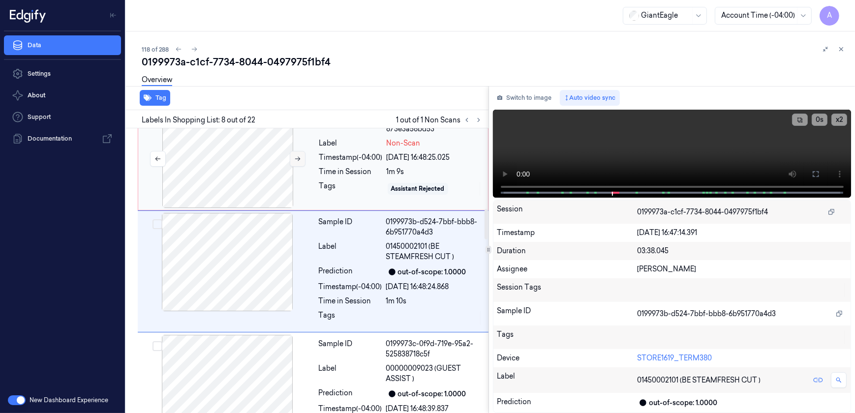
click at [299, 270] on div at bounding box center [227, 262] width 175 height 98
click at [295, 159] on icon at bounding box center [297, 158] width 7 height 7
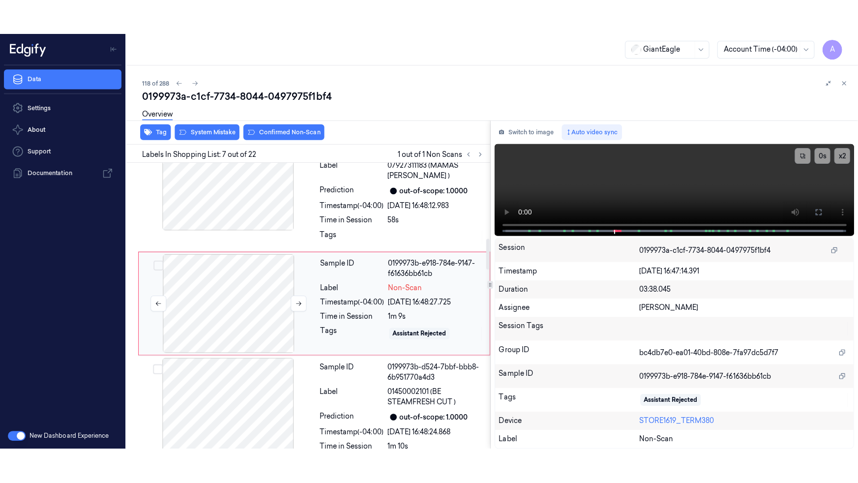
scroll to position [639, 0]
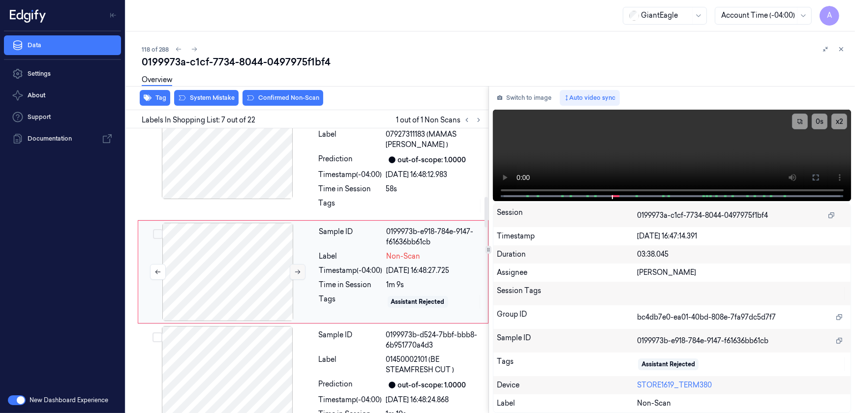
click at [296, 271] on icon at bounding box center [297, 271] width 7 height 7
click at [813, 177] on icon at bounding box center [815, 178] width 8 height 8
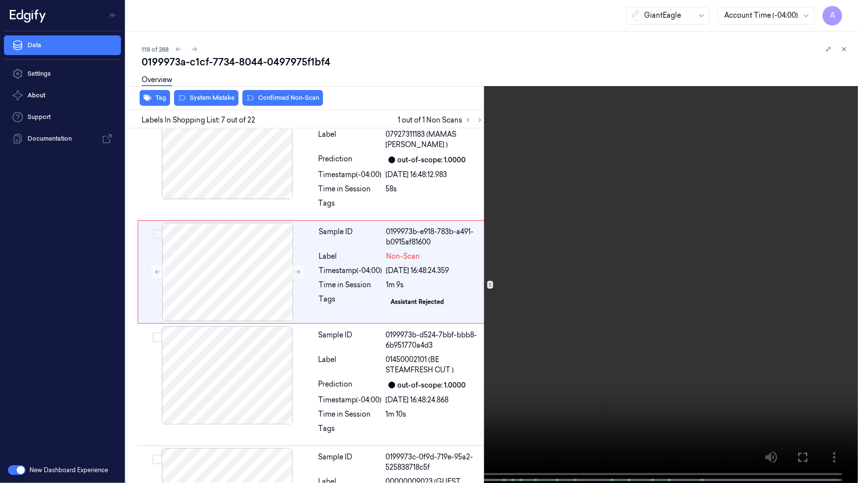
click at [503, 280] on video at bounding box center [429, 242] width 858 height 485
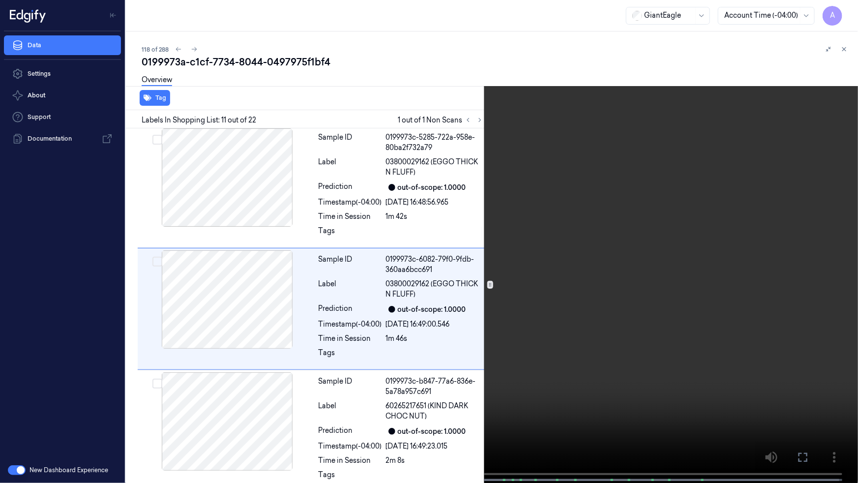
scroll to position [1083, 0]
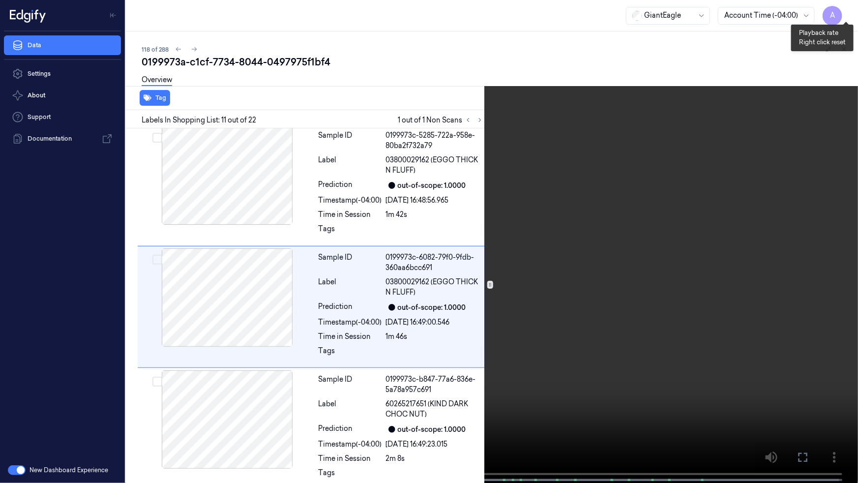
click at [849, 16] on button "x 2" at bounding box center [846, 12] width 16 height 16
click at [850, 11] on button "x 4" at bounding box center [846, 12] width 16 height 16
click at [850, 11] on button "x 1" at bounding box center [846, 12] width 16 height 16
click at [844, 14] on button "x 2" at bounding box center [846, 12] width 16 height 16
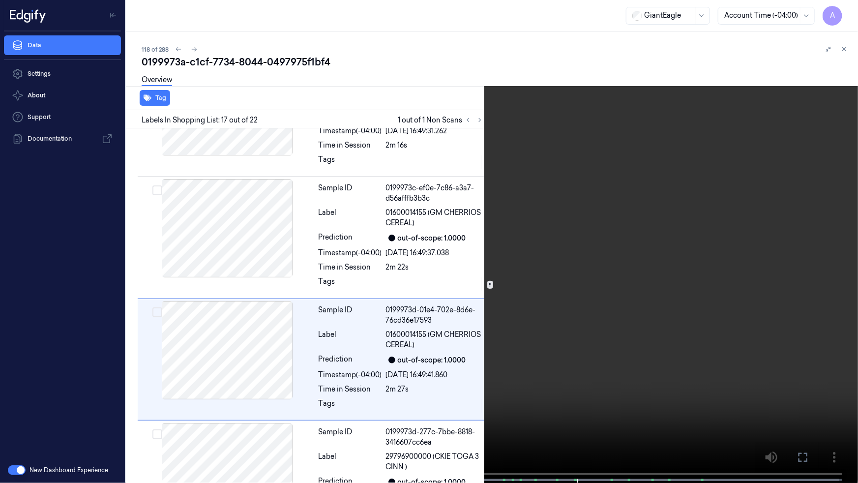
click at [0, 0] on button at bounding box center [0, 0] width 0 height 0
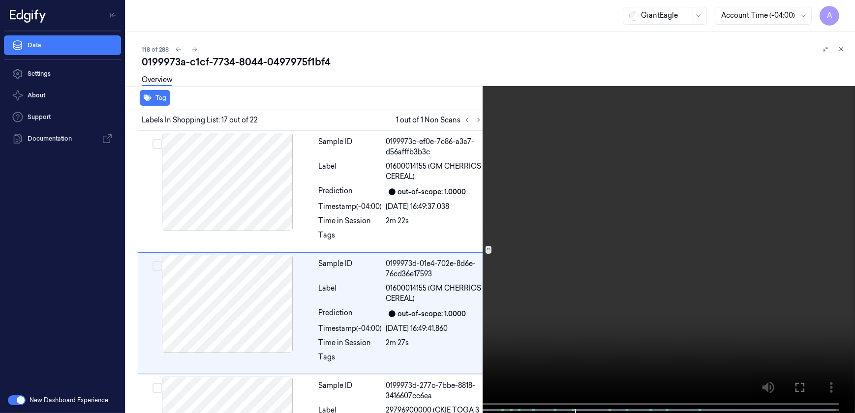
scroll to position [1814, 0]
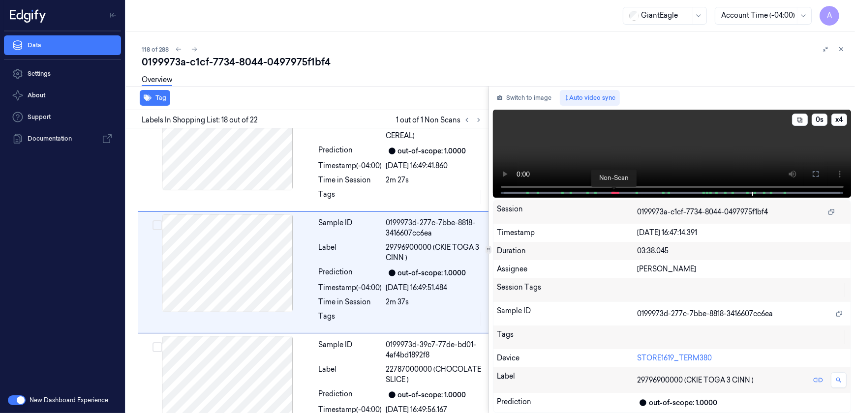
click at [614, 191] on span at bounding box center [614, 192] width 1 height 5
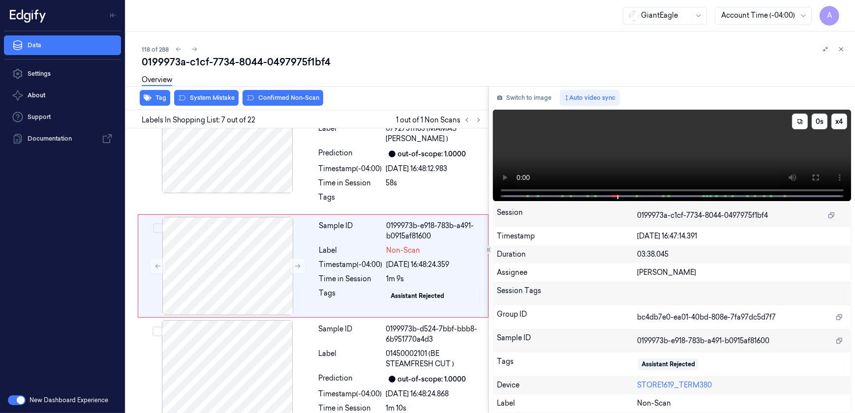
scroll to position [639, 0]
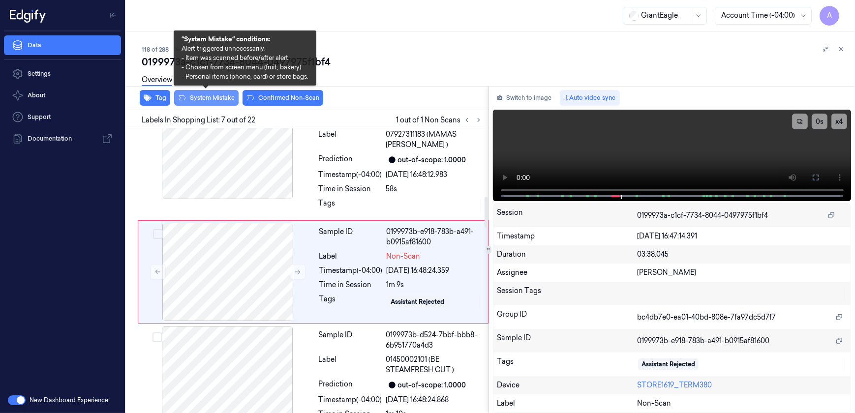
click at [199, 104] on button "System Mistake" at bounding box center [206, 98] width 64 height 16
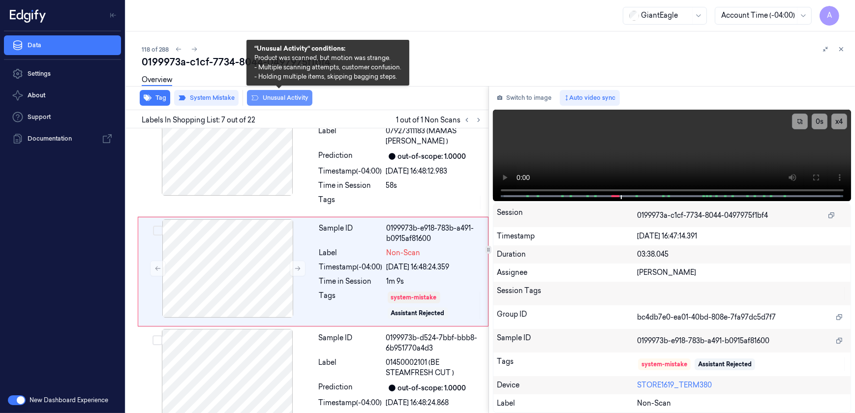
click at [267, 104] on button "Unusual Activity" at bounding box center [279, 98] width 65 height 16
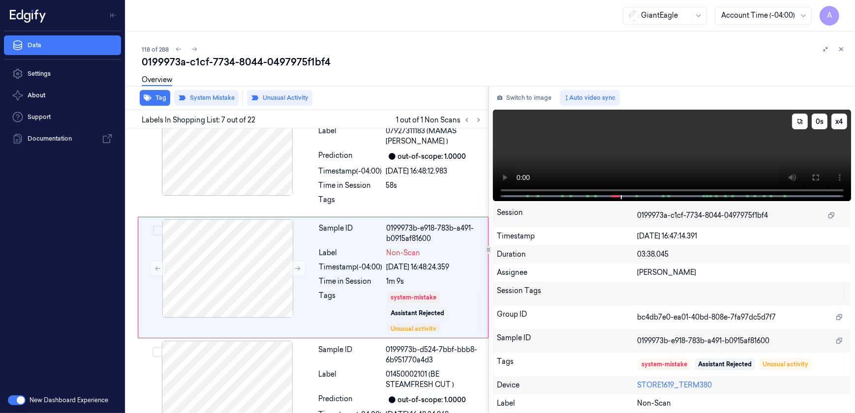
scroll to position [649, 0]
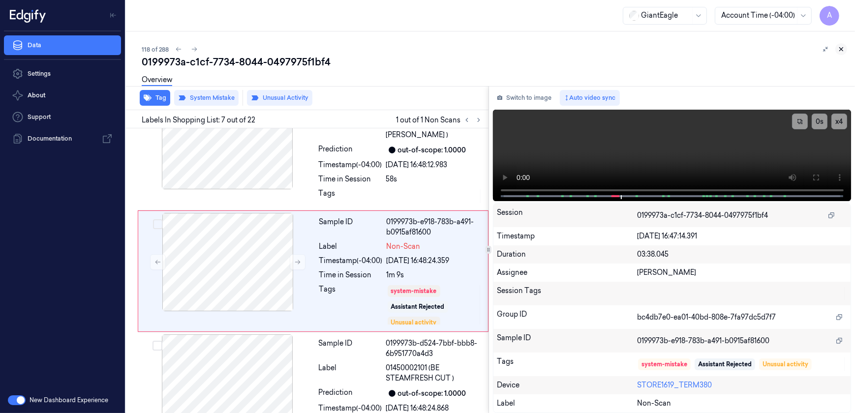
click at [838, 49] on icon at bounding box center [840, 49] width 7 height 7
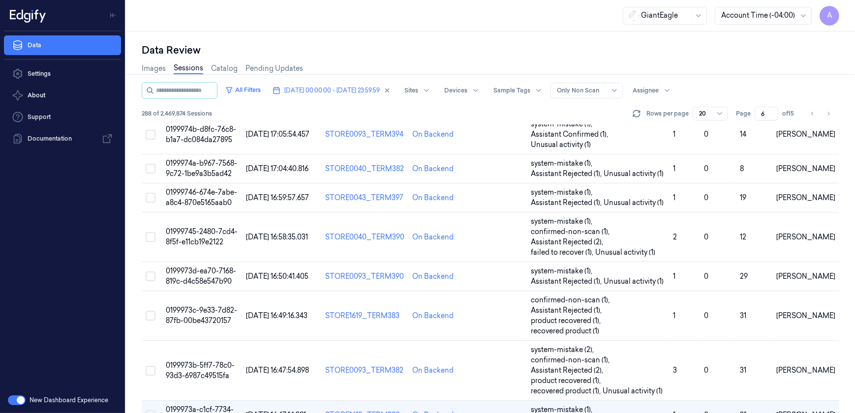
scroll to position [464, 0]
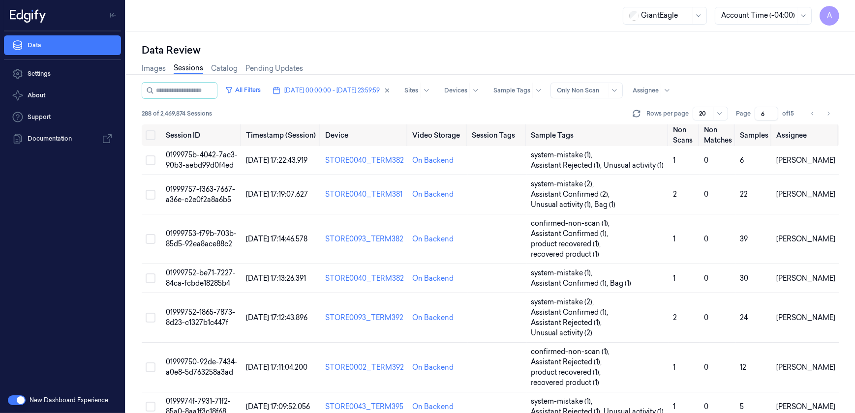
drag, startPoint x: 766, startPoint y: 113, endPoint x: 750, endPoint y: 118, distance: 16.0
click at [750, 118] on div "Page 6 of 15" at bounding box center [767, 114] width 62 height 14
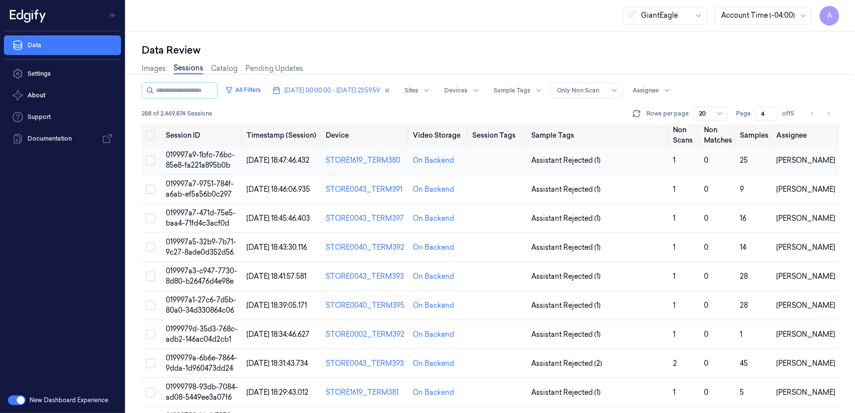
type input "4"
click at [202, 157] on span "019997a9-1bfc-76bc-85e8-fa221a895b0b" at bounding box center [200, 159] width 69 height 19
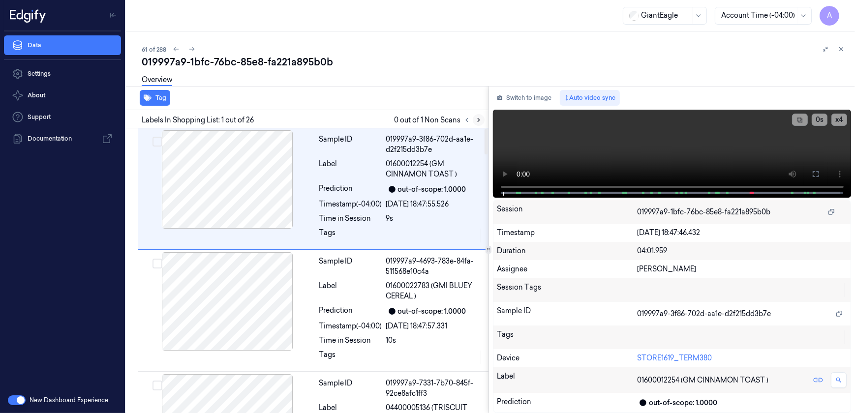
click at [476, 120] on icon at bounding box center [478, 120] width 7 height 7
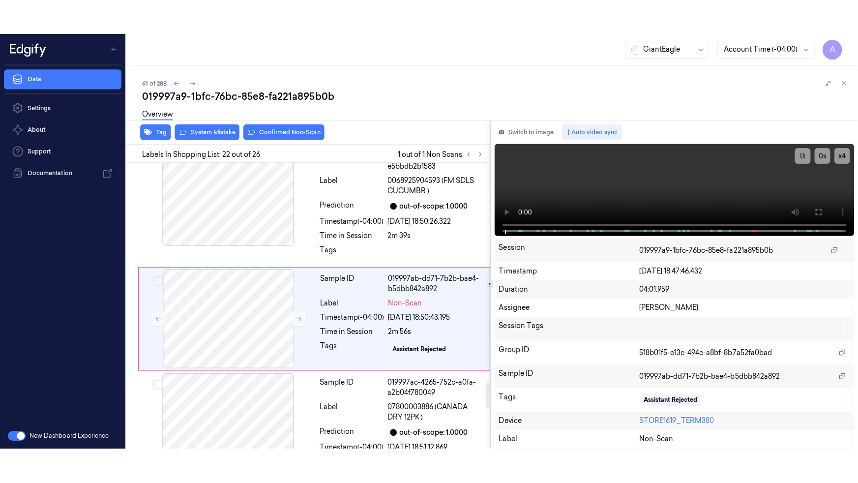
scroll to position [2467, 0]
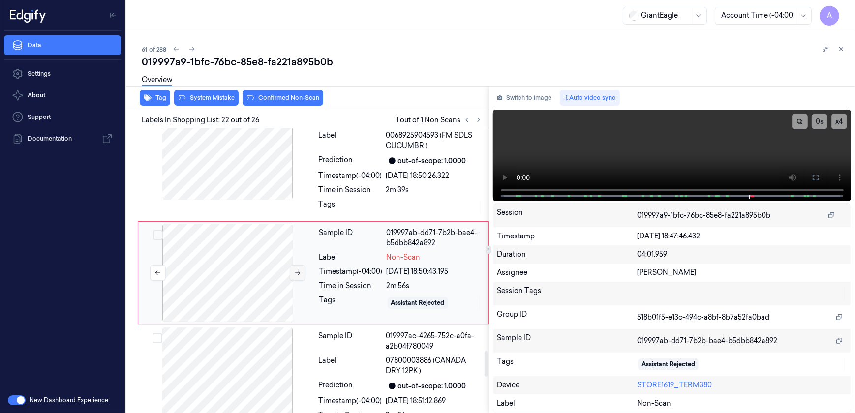
click at [296, 269] on icon at bounding box center [297, 272] width 7 height 7
click at [297, 275] on button at bounding box center [298, 273] width 16 height 16
click at [812, 179] on icon at bounding box center [815, 178] width 6 height 6
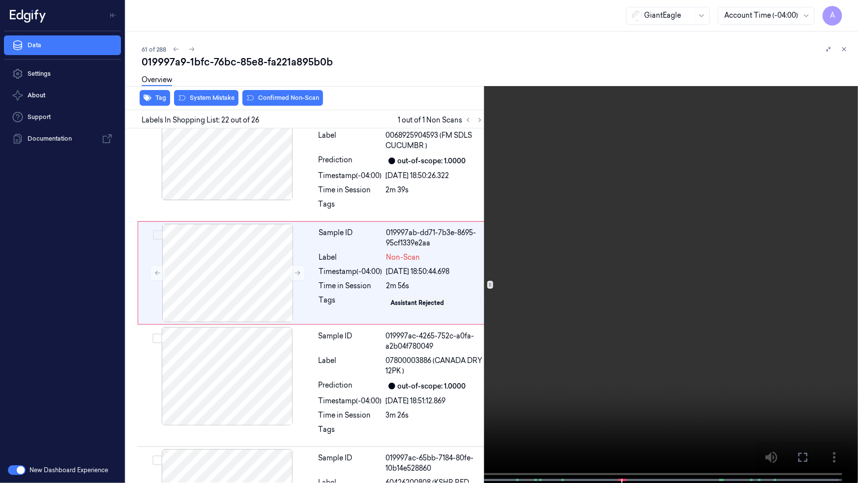
drag, startPoint x: 587, startPoint y: 290, endPoint x: 599, endPoint y: 289, distance: 11.8
click at [587, 290] on video at bounding box center [429, 242] width 858 height 485
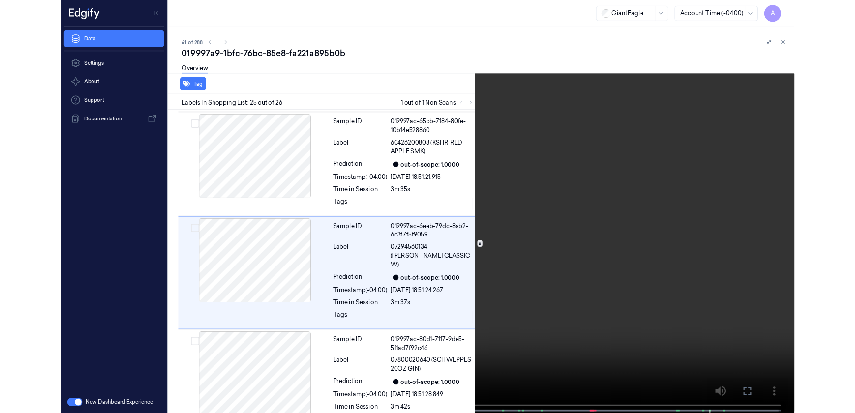
scroll to position [2788, 0]
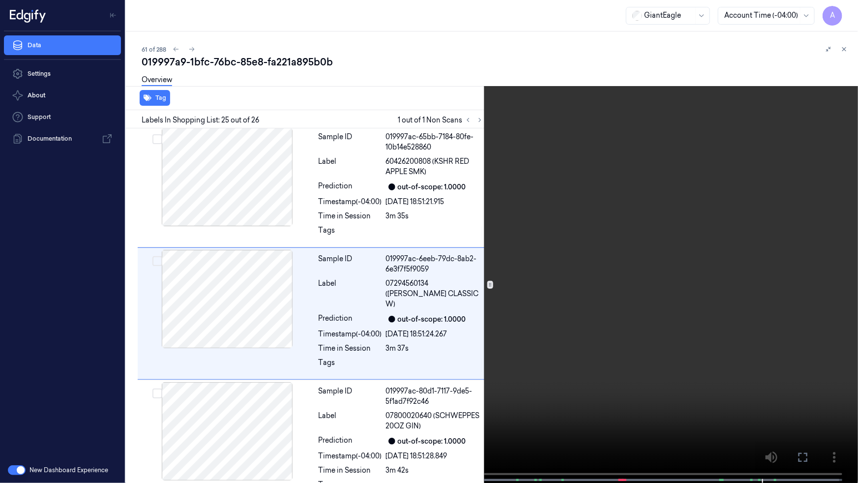
click at [693, 314] on video at bounding box center [429, 242] width 858 height 485
click at [0, 0] on icon at bounding box center [0, 0] width 0 height 0
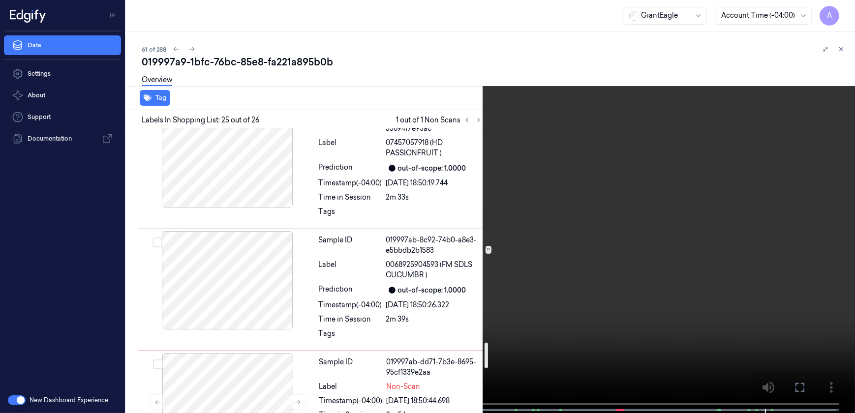
scroll to position [2375, 0]
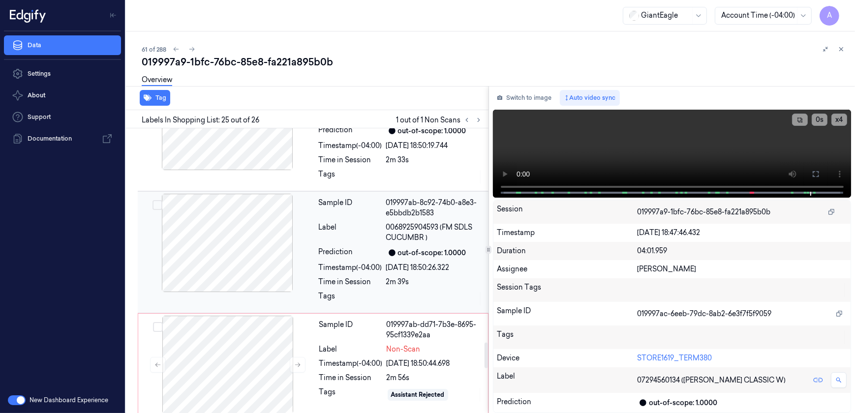
click at [435, 280] on div "2m 39s" at bounding box center [434, 282] width 96 height 10
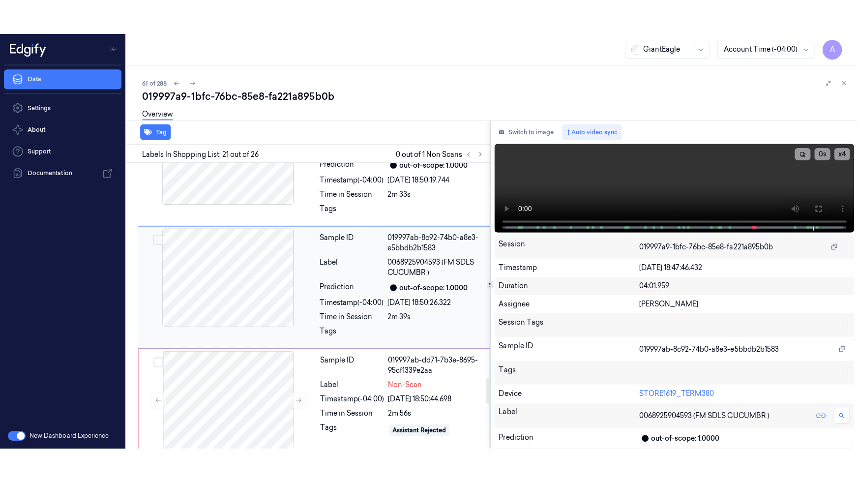
scroll to position [2355, 0]
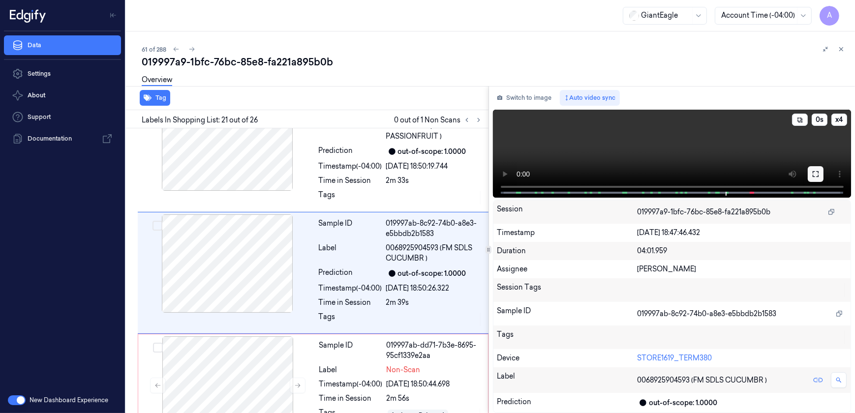
click at [817, 177] on icon at bounding box center [815, 174] width 6 height 6
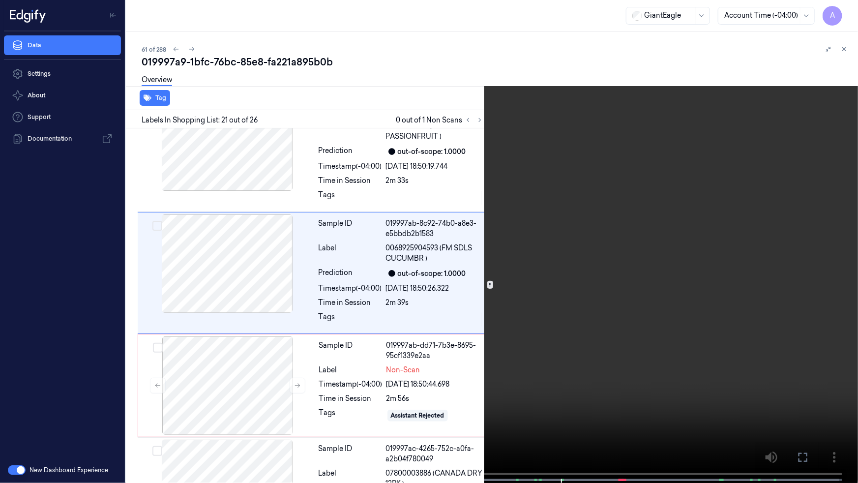
click at [721, 207] on video at bounding box center [429, 242] width 858 height 485
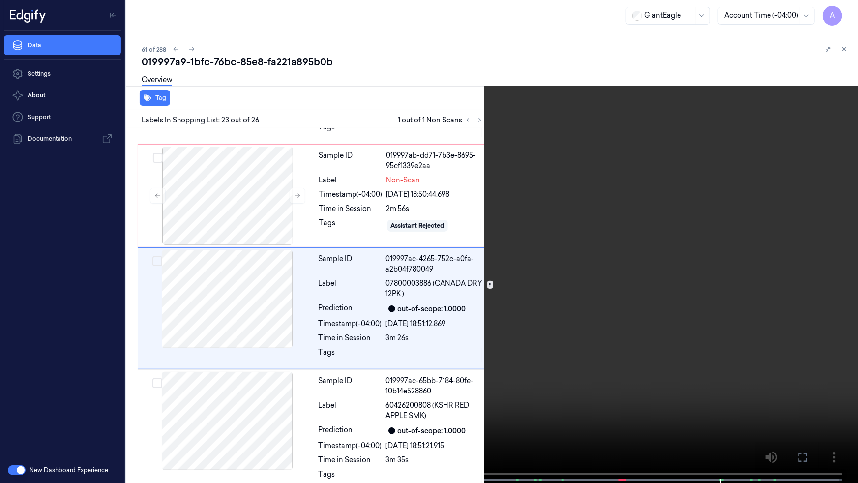
scroll to position [2545, 0]
click at [845, 10] on button "x 1" at bounding box center [846, 12] width 16 height 16
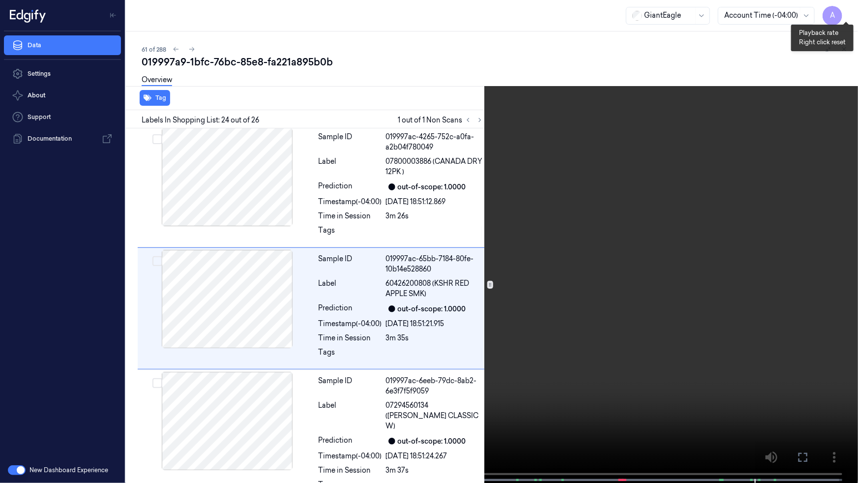
click at [845, 10] on button "x 2" at bounding box center [846, 12] width 16 height 16
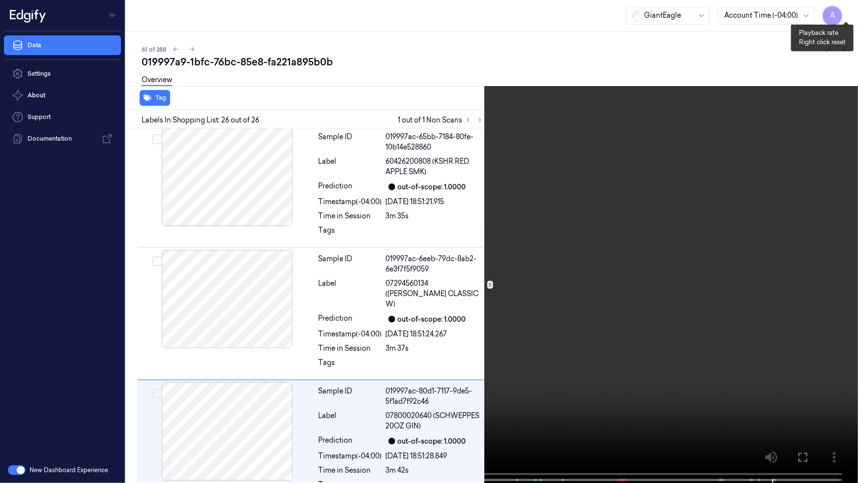
scroll to position [2798, 0]
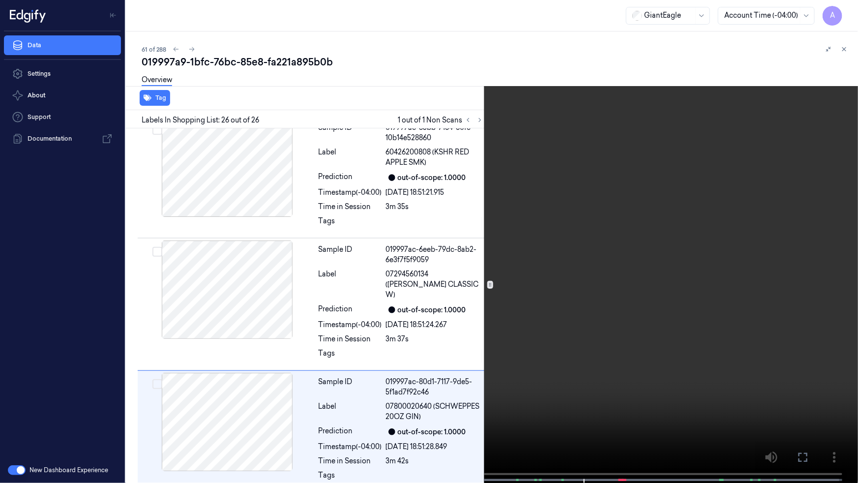
click at [608, 366] on video at bounding box center [429, 242] width 858 height 485
click at [0, 0] on icon at bounding box center [0, 0] width 0 height 0
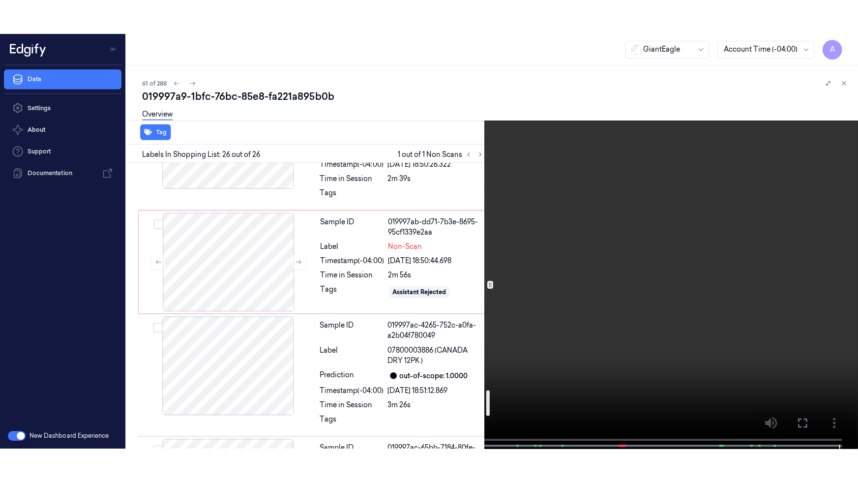
scroll to position [2510, 0]
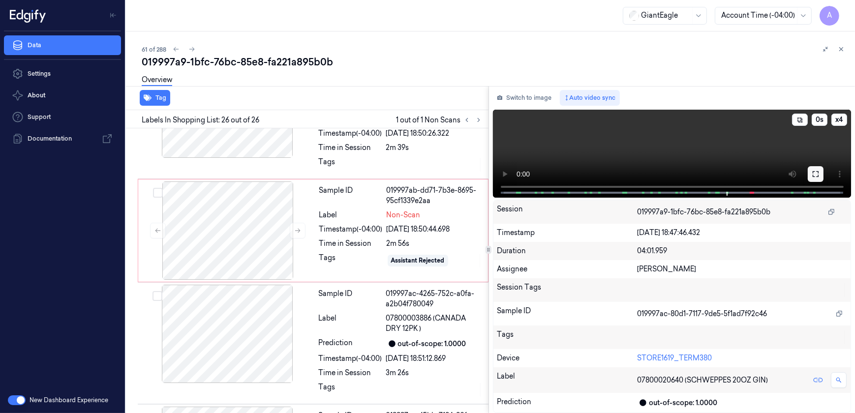
click at [813, 171] on icon at bounding box center [815, 174] width 8 height 8
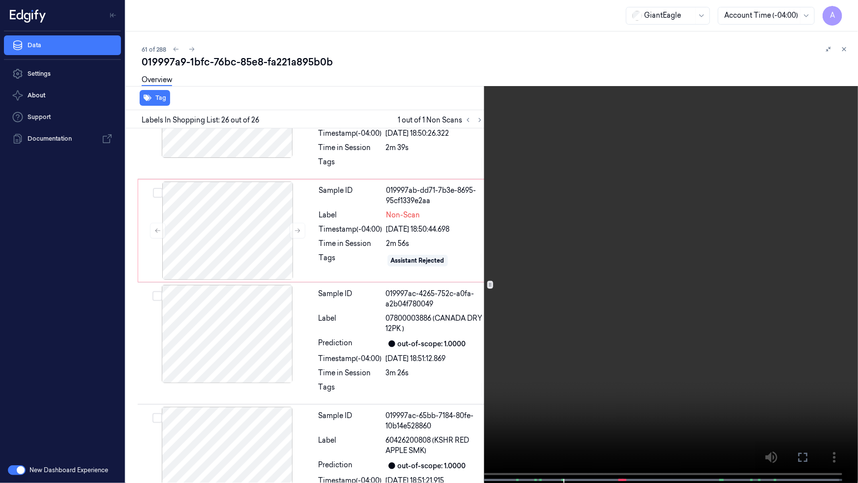
click at [635, 223] on video at bounding box center [429, 242] width 858 height 485
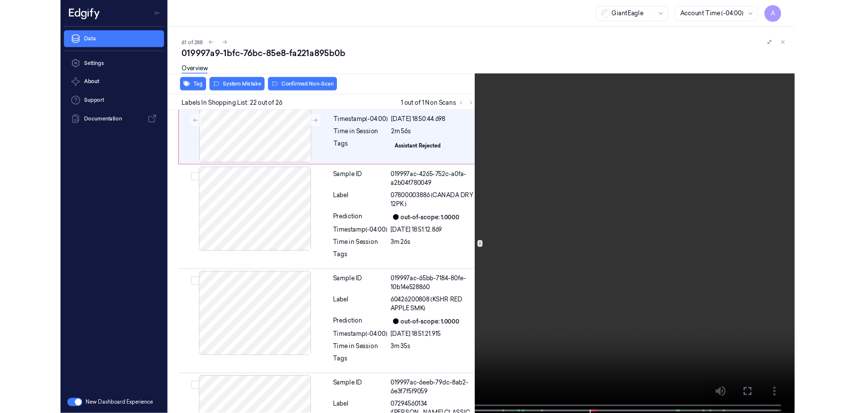
scroll to position [2432, 0]
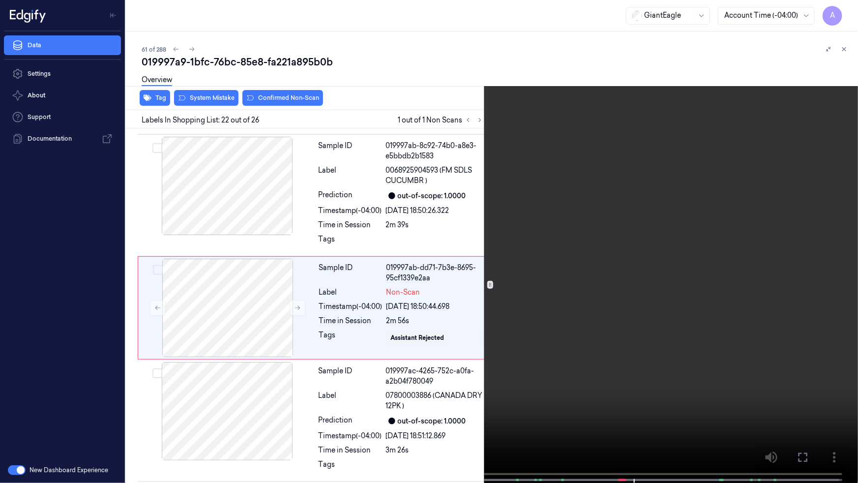
click at [0, 0] on icon at bounding box center [0, 0] width 0 height 0
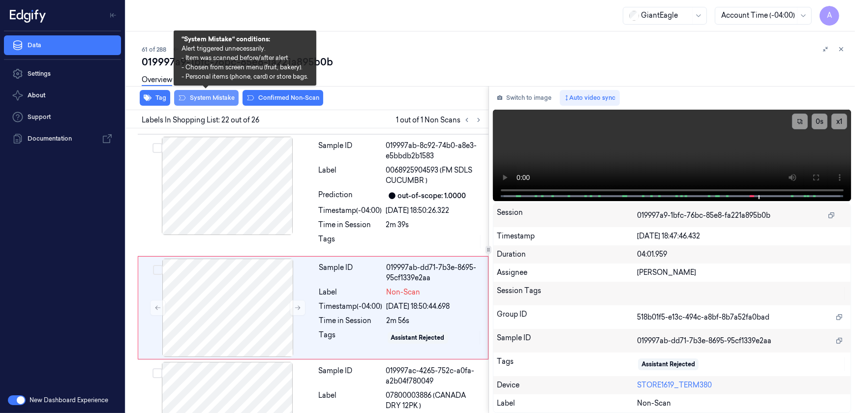
click at [204, 100] on button "System Mistake" at bounding box center [206, 98] width 64 height 16
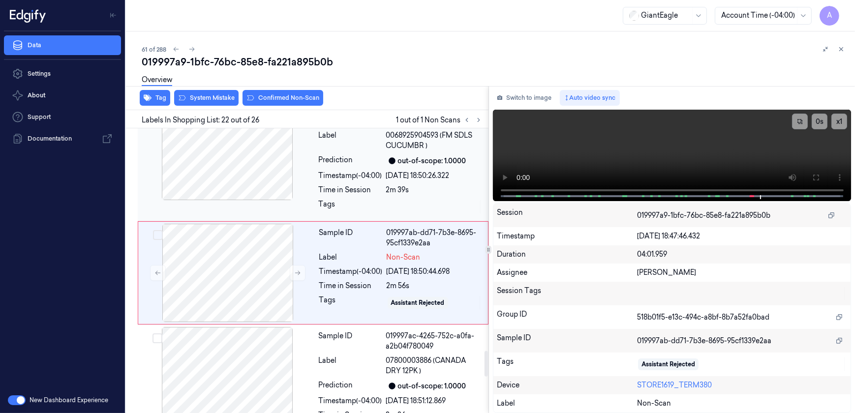
scroll to position [2470, 0]
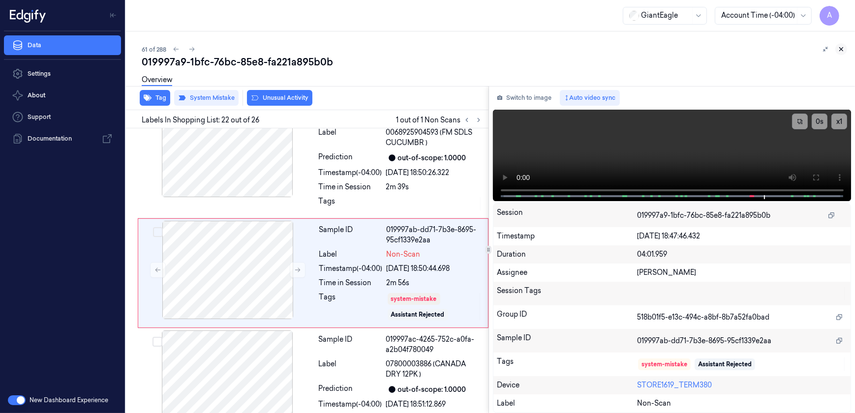
click at [843, 49] on icon at bounding box center [840, 49] width 7 height 7
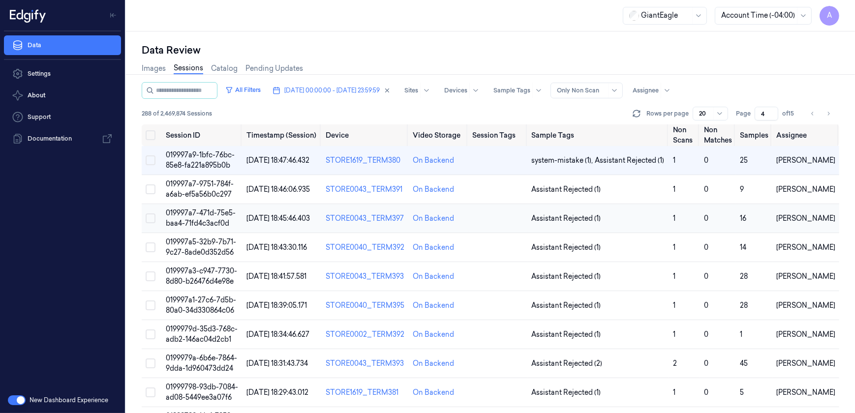
click at [209, 218] on span "019997a7-471d-75e5-baa4-71fd4c3acf0d" at bounding box center [201, 217] width 70 height 19
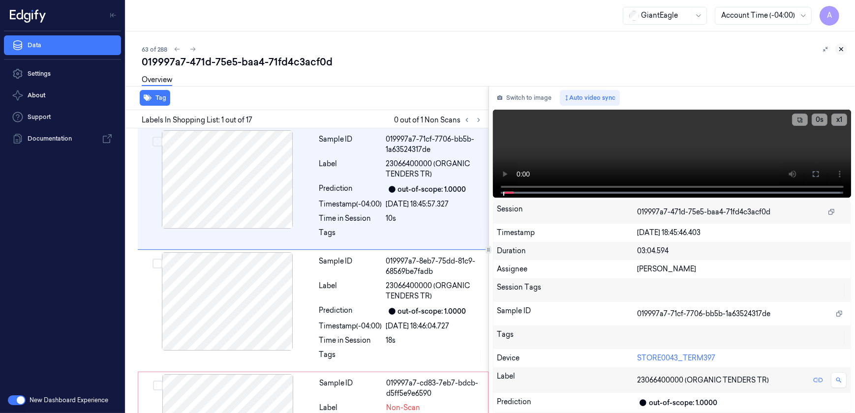
click at [840, 49] on icon at bounding box center [840, 49] width 7 height 7
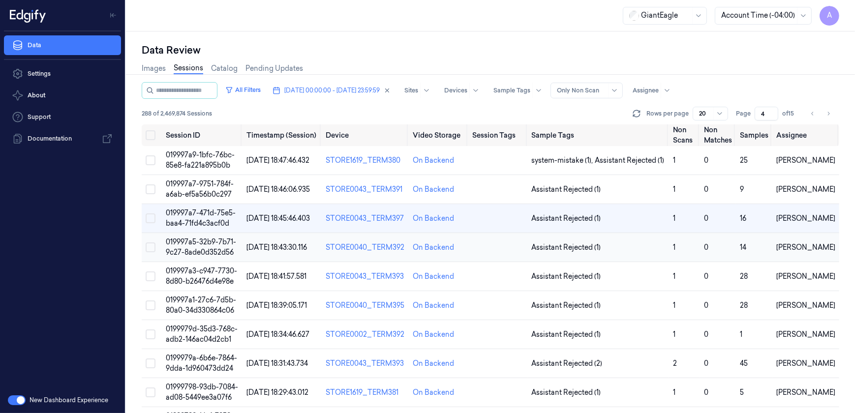
click at [193, 245] on span "019997a5-32b9-7b71-9c27-8ade0d352d56" at bounding box center [201, 246] width 70 height 19
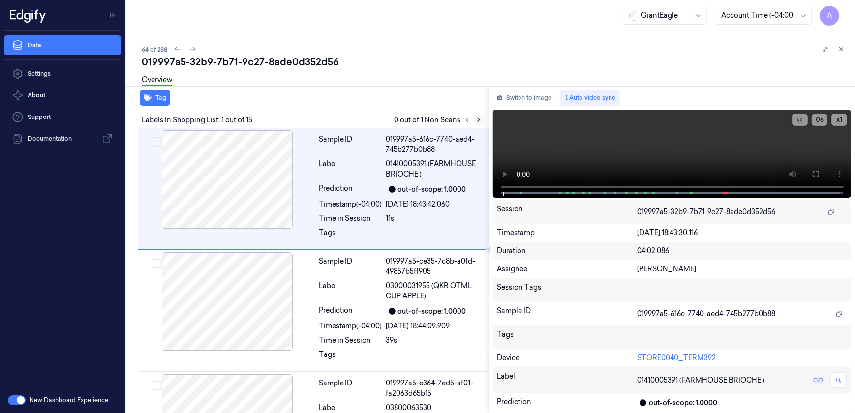
click at [479, 121] on icon at bounding box center [478, 120] width 7 height 7
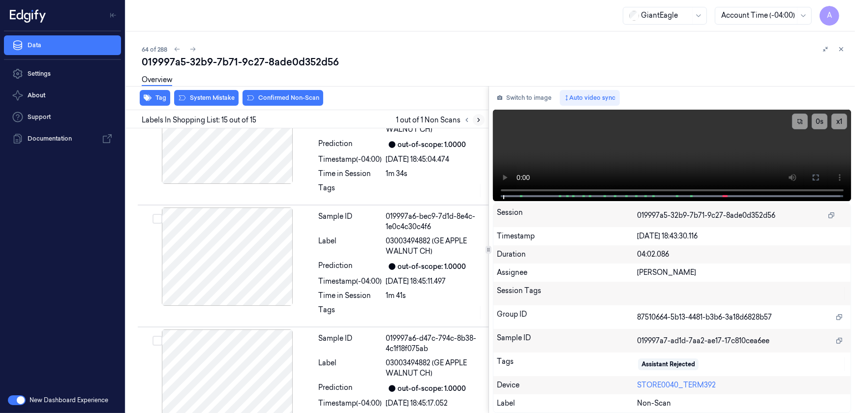
scroll to position [1527, 0]
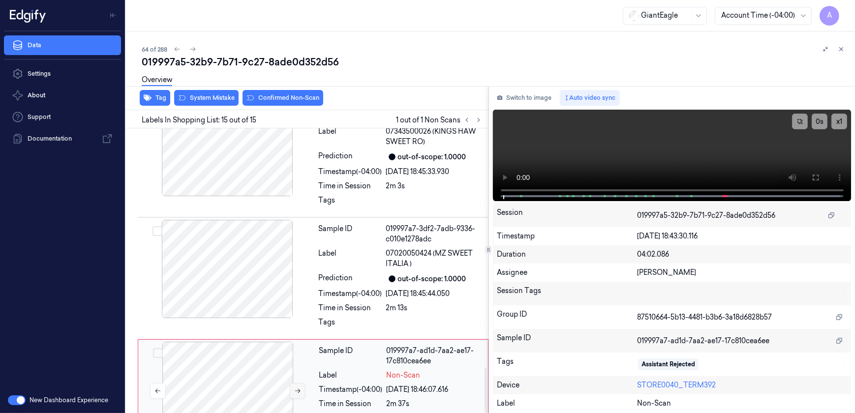
click at [298, 383] on button at bounding box center [298, 391] width 16 height 16
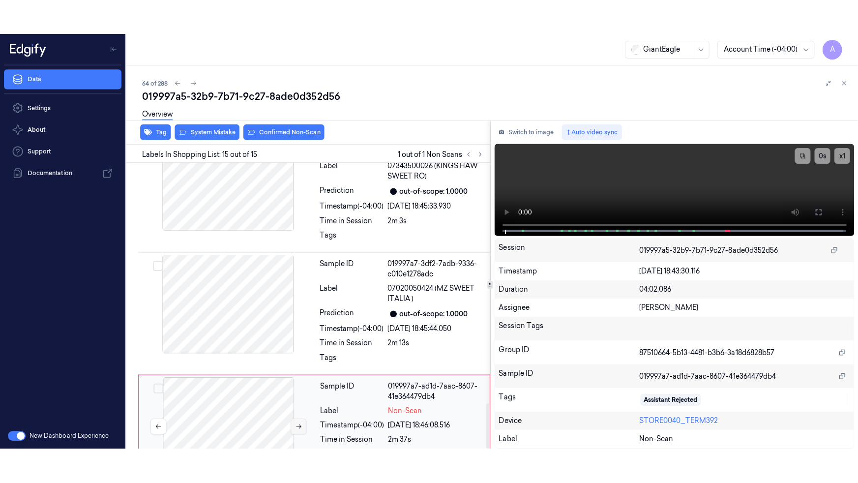
scroll to position [1527, 0]
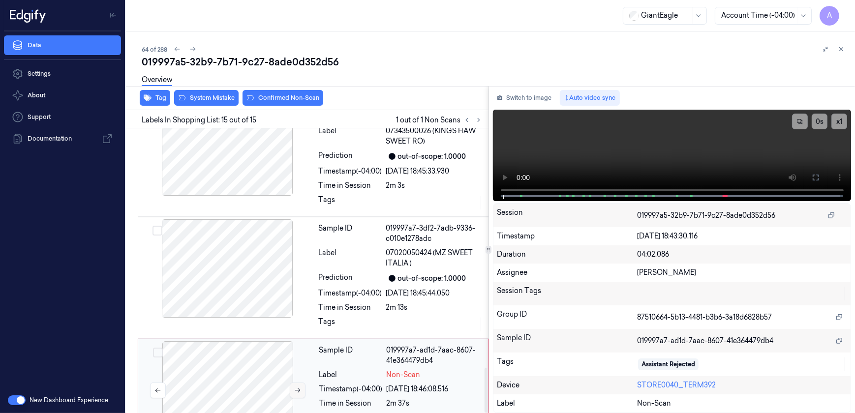
click at [298, 383] on button at bounding box center [298, 391] width 16 height 16
click at [816, 175] on icon at bounding box center [815, 178] width 6 height 6
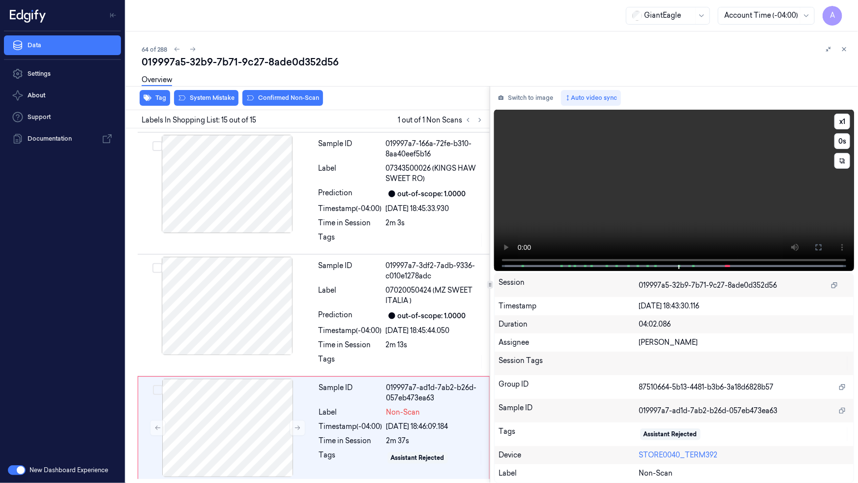
scroll to position [1457, 0]
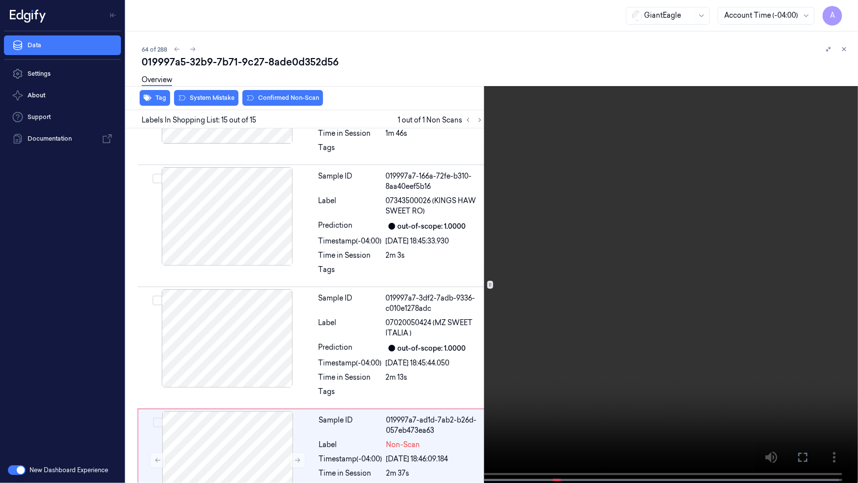
click at [586, 237] on video at bounding box center [429, 242] width 858 height 485
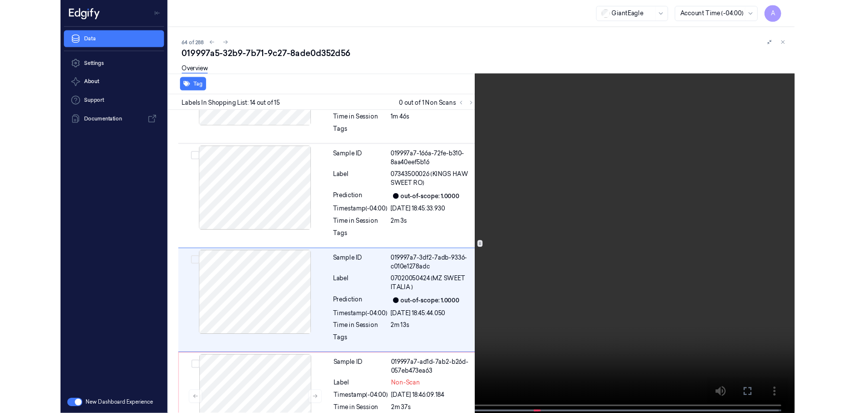
scroll to position [1457, 0]
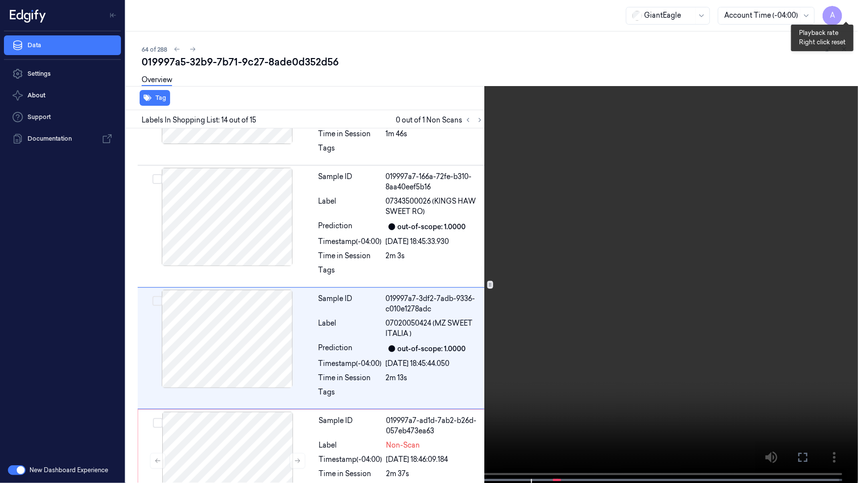
click at [847, 15] on button "x 1" at bounding box center [846, 12] width 16 height 16
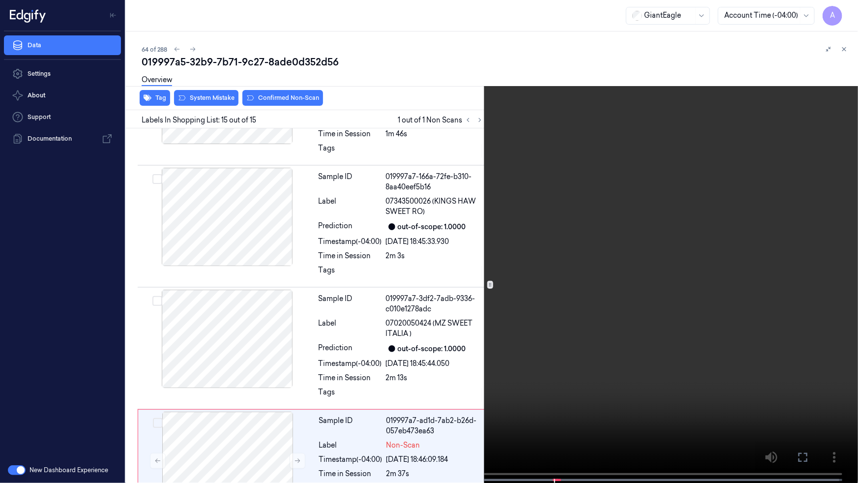
click at [0, 0] on button at bounding box center [0, 0] width 0 height 0
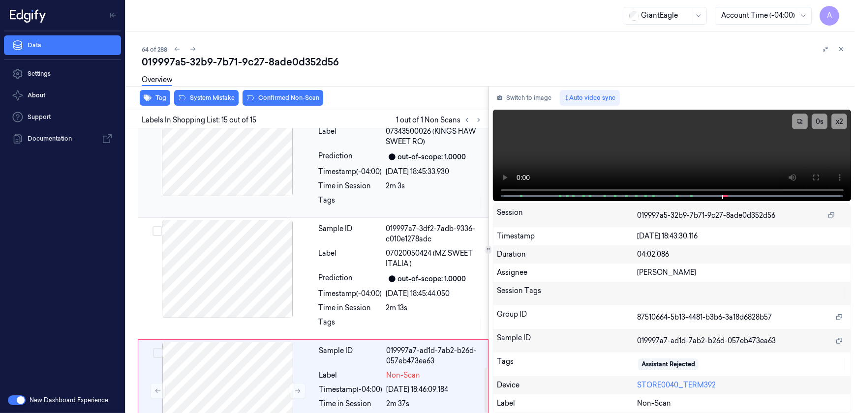
scroll to position [1527, 0]
click at [292, 383] on button at bounding box center [298, 391] width 16 height 16
click at [295, 387] on icon at bounding box center [297, 390] width 7 height 7
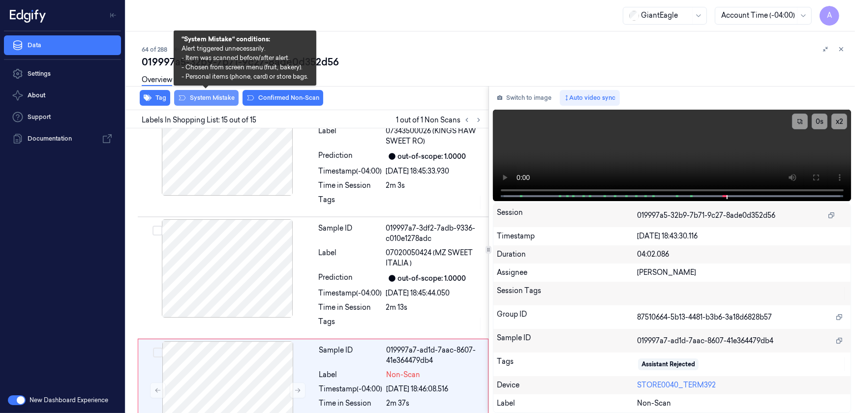
click at [205, 102] on button "System Mistake" at bounding box center [206, 98] width 64 height 16
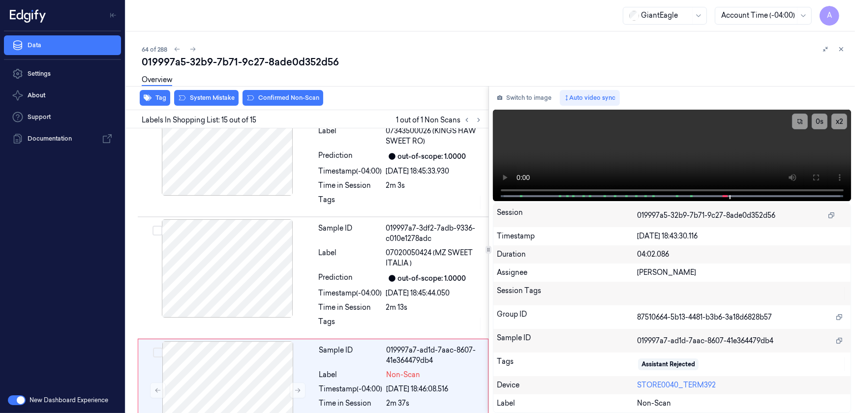
scroll to position [1533, 0]
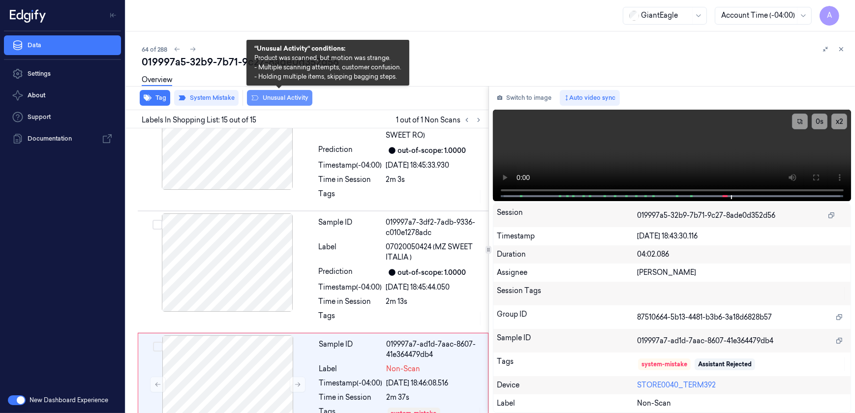
click at [284, 100] on button "Unusual Activity" at bounding box center [279, 98] width 65 height 16
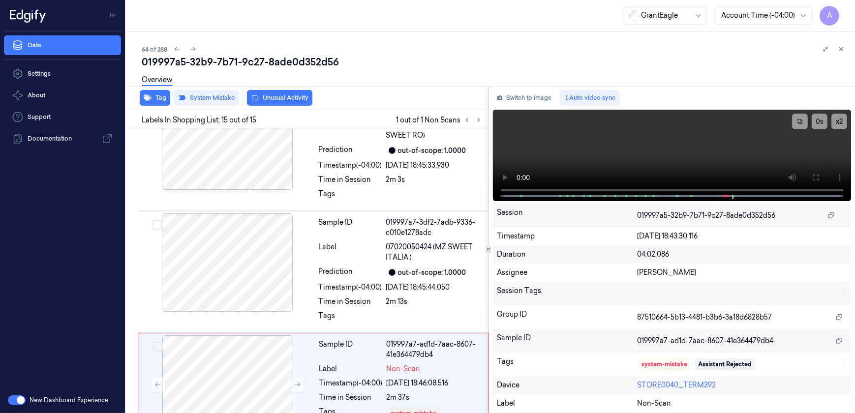
scroll to position [1545, 0]
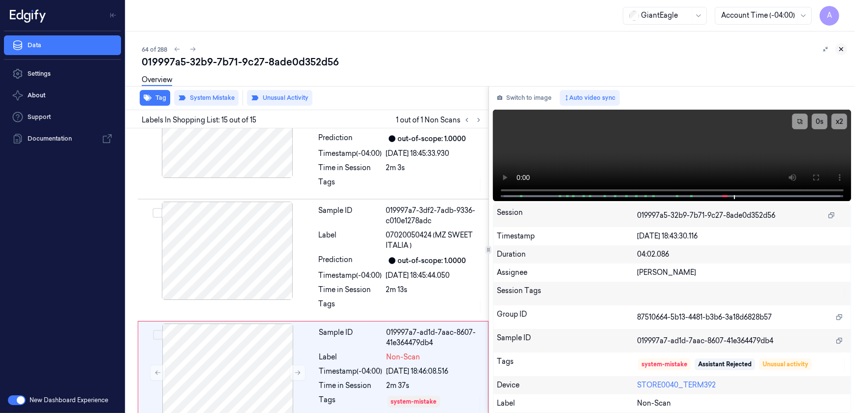
click at [845, 51] on button at bounding box center [841, 49] width 12 height 12
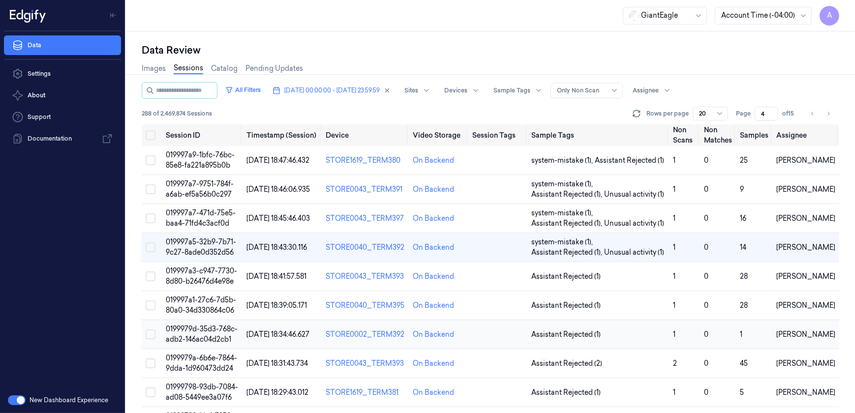
click at [194, 334] on td "0199979d-35d3-768c-adb2-146ac04d2cb1" at bounding box center [202, 334] width 81 height 29
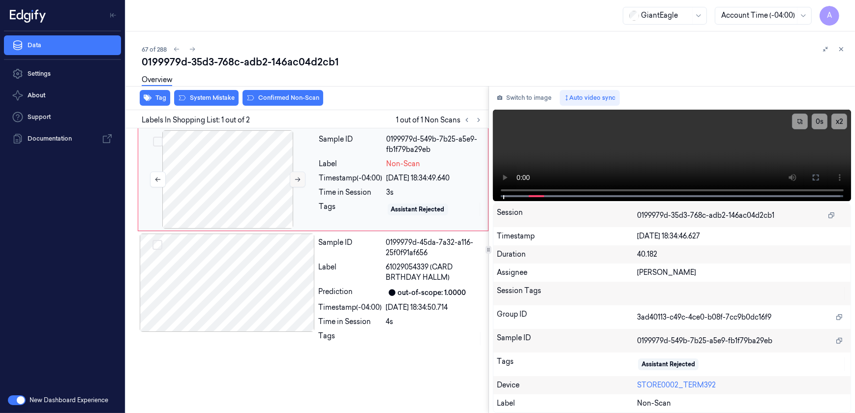
click at [298, 182] on icon at bounding box center [297, 179] width 7 height 7
click at [296, 178] on icon at bounding box center [297, 179] width 7 height 7
click at [816, 176] on icon at bounding box center [815, 178] width 8 height 8
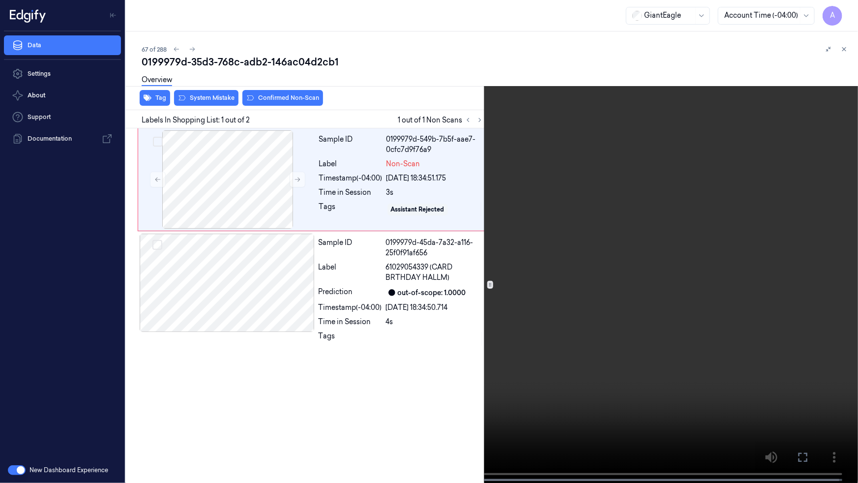
drag, startPoint x: 593, startPoint y: 255, endPoint x: 702, endPoint y: 231, distance: 111.8
click at [593, 255] on video at bounding box center [429, 242] width 858 height 485
click at [0, 0] on icon at bounding box center [0, 0] width 0 height 0
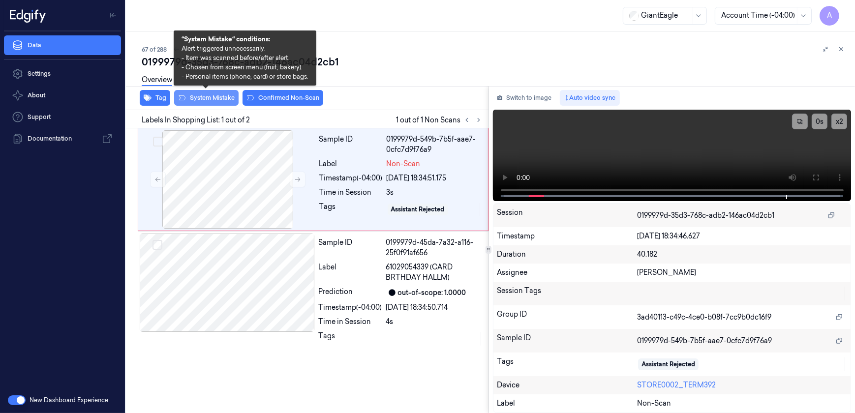
click at [204, 102] on button "System Mistake" at bounding box center [206, 98] width 64 height 16
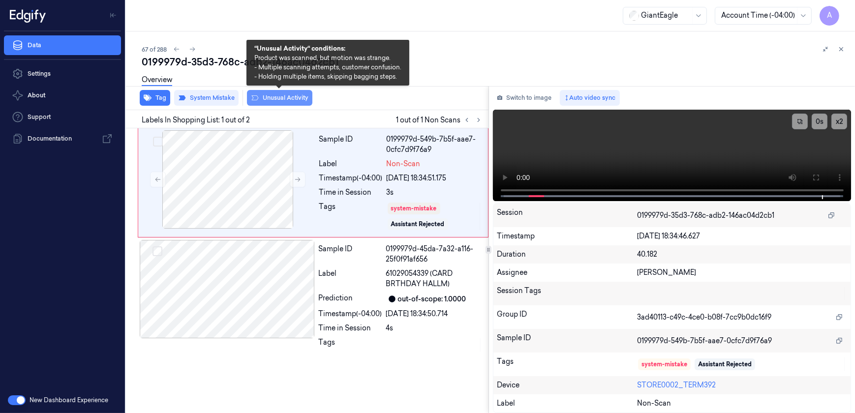
click at [273, 101] on button "Unusual Activity" at bounding box center [279, 98] width 65 height 16
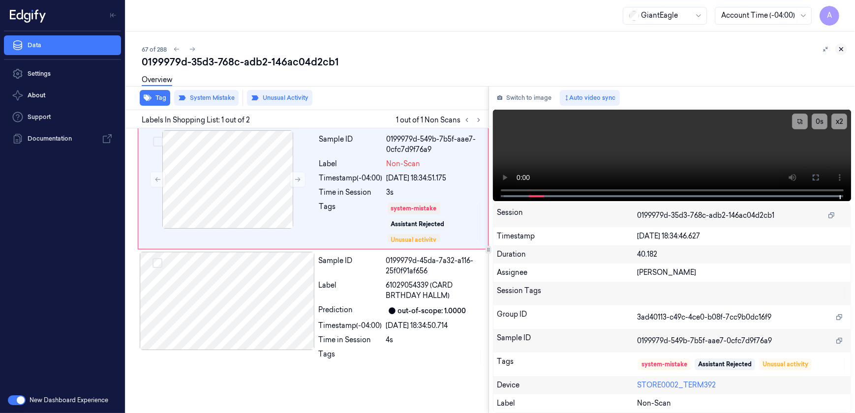
click at [842, 49] on icon at bounding box center [840, 49] width 7 height 7
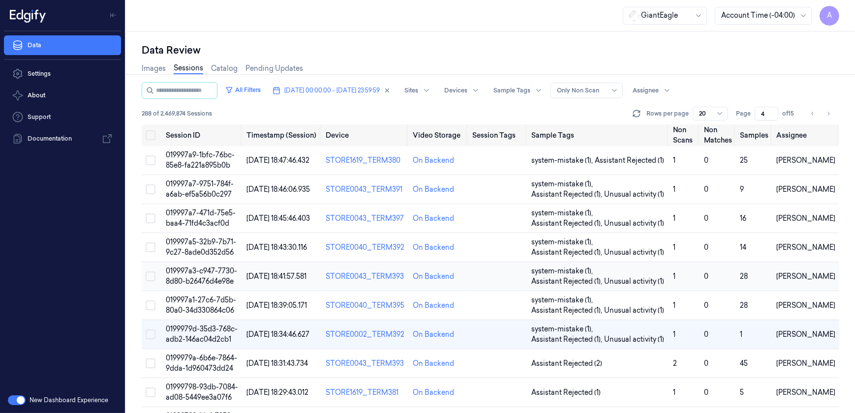
scroll to position [44, 0]
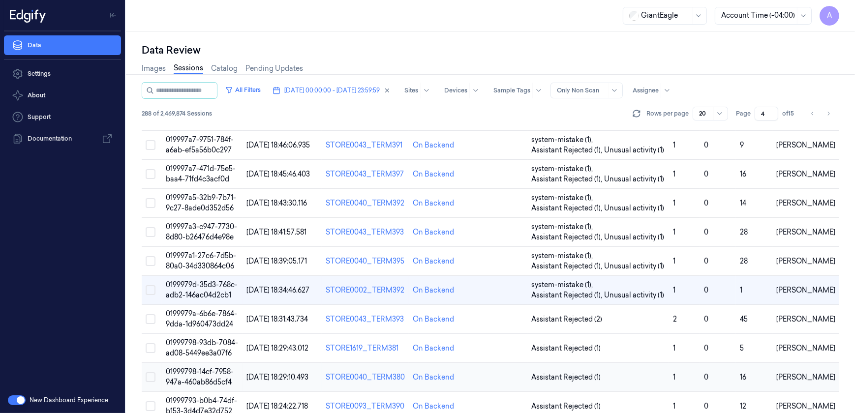
click at [196, 376] on td "01999798-14cf-7958-947a-460ab86d5cf4" at bounding box center [202, 377] width 81 height 29
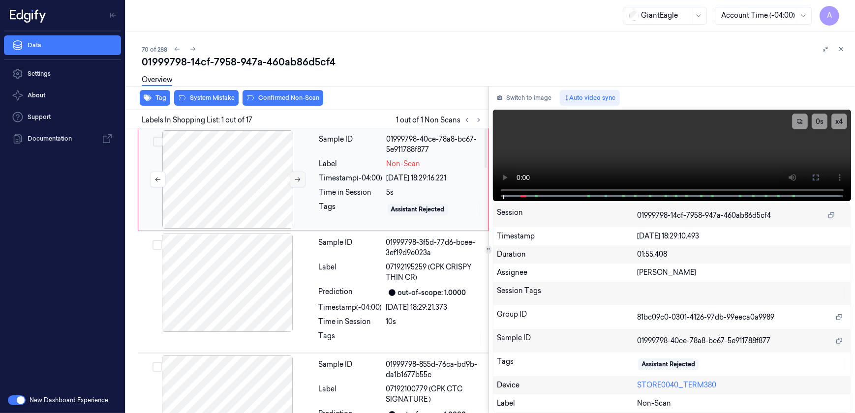
click at [297, 183] on button at bounding box center [298, 180] width 16 height 16
click at [585, 150] on video at bounding box center [672, 155] width 358 height 91
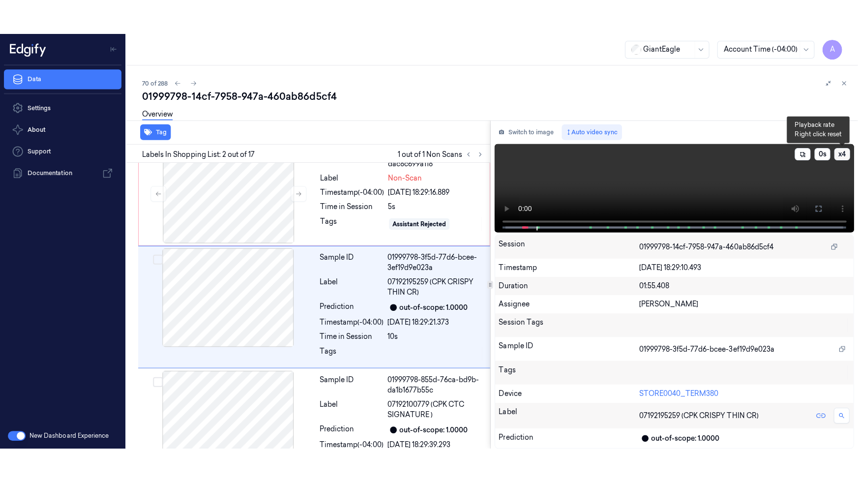
scroll to position [21, 0]
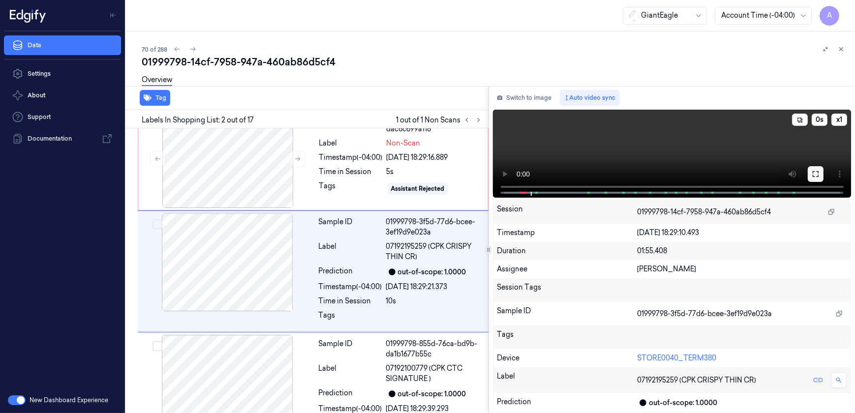
click at [814, 172] on icon at bounding box center [815, 174] width 8 height 8
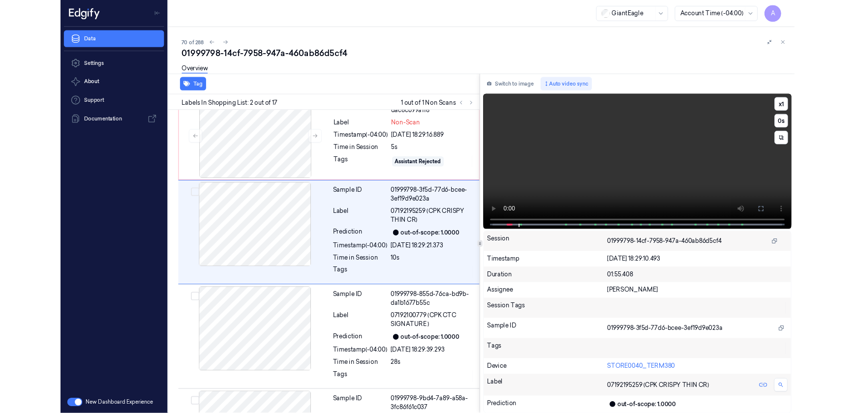
scroll to position [0, 0]
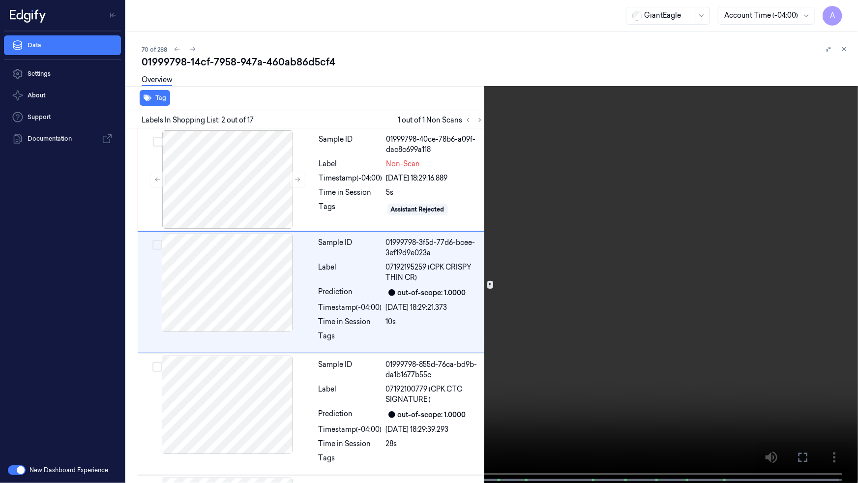
drag, startPoint x: 802, startPoint y: 455, endPoint x: 801, endPoint y: 408, distance: 46.7
click at [0, 0] on icon at bounding box center [0, 0] width 0 height 0
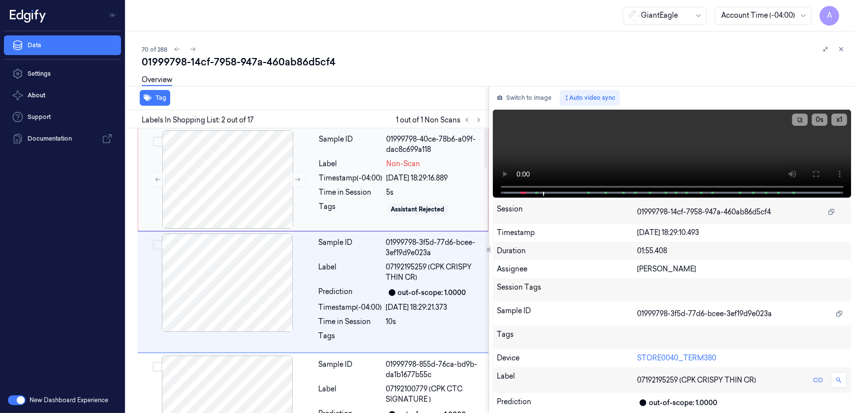
click at [364, 204] on div "Tags" at bounding box center [350, 210] width 63 height 16
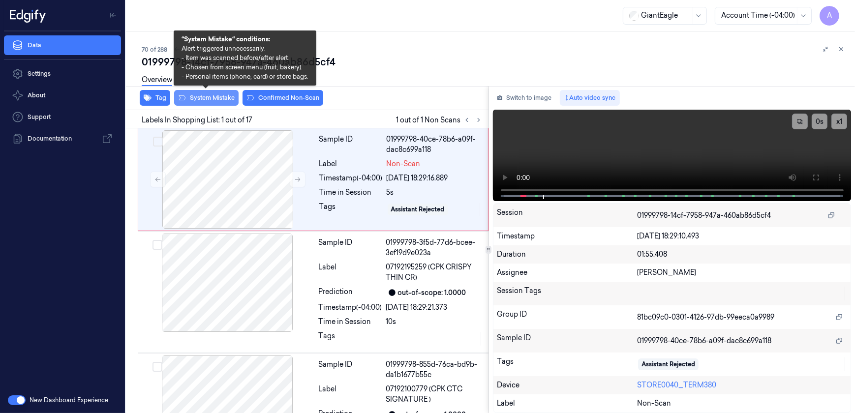
click at [206, 100] on button "System Mistake" at bounding box center [206, 98] width 64 height 16
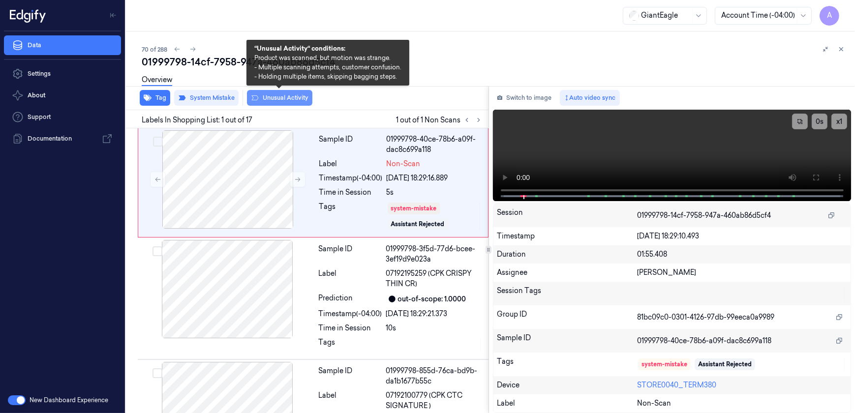
click at [262, 100] on button "Unusual Activity" at bounding box center [279, 98] width 65 height 16
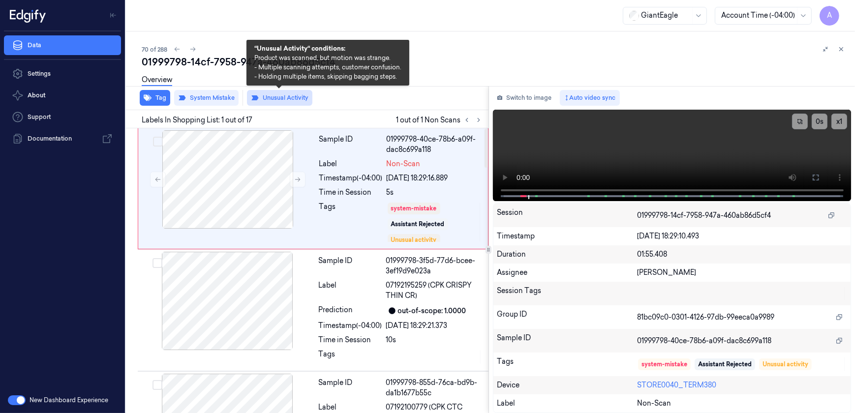
click at [268, 104] on button "Unusual Activity" at bounding box center [279, 98] width 65 height 16
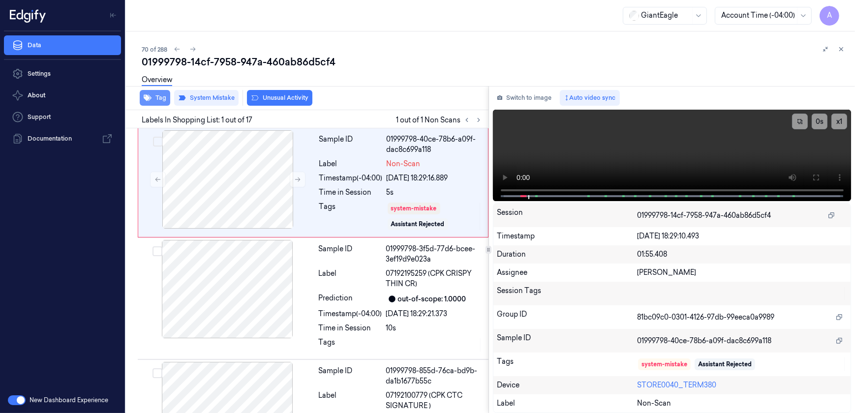
click at [164, 100] on button "Tag" at bounding box center [155, 98] width 30 height 16
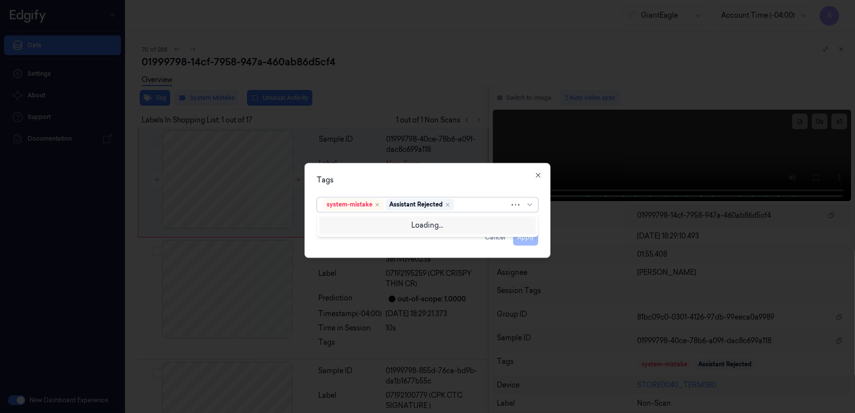
click at [468, 207] on div at bounding box center [483, 205] width 54 height 10
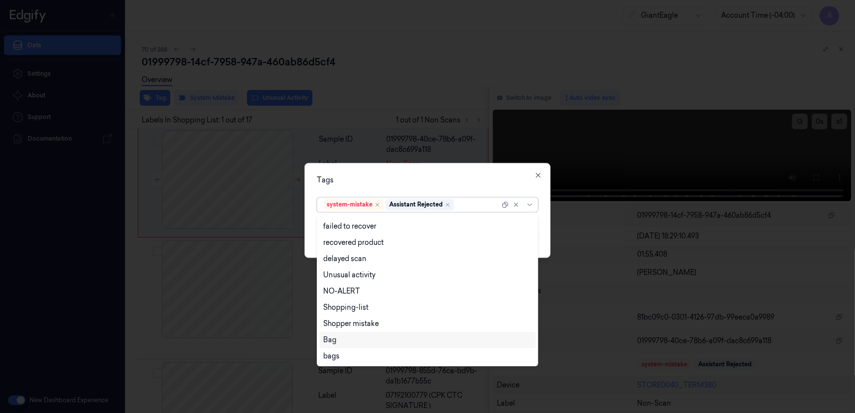
click at [354, 338] on div "Bag" at bounding box center [427, 340] width 208 height 10
click at [414, 185] on div "Tags" at bounding box center [427, 181] width 221 height 10
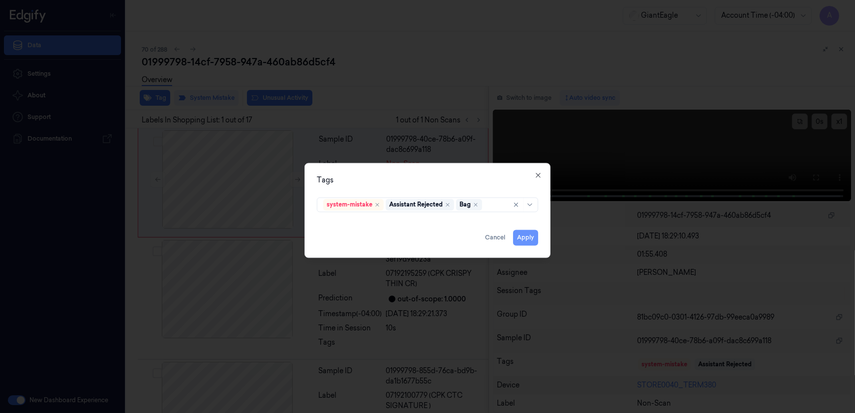
click at [520, 237] on button "Apply" at bounding box center [525, 238] width 25 height 16
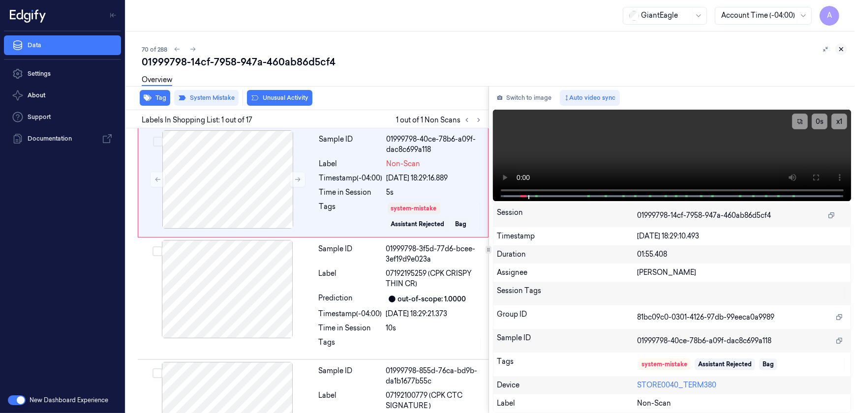
click at [840, 52] on icon at bounding box center [840, 49] width 7 height 7
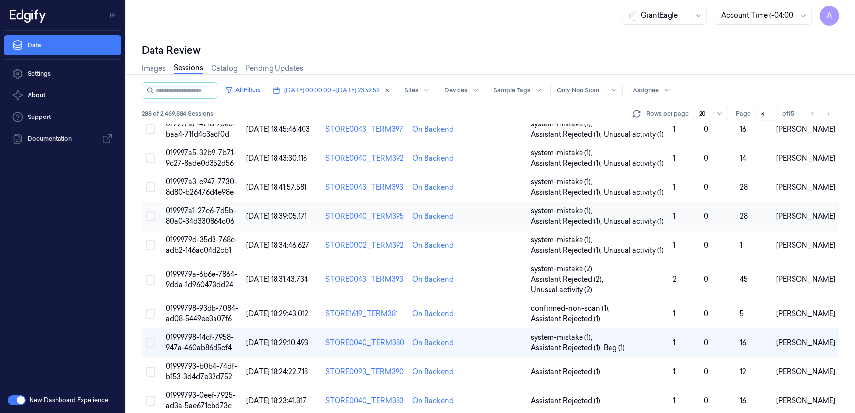
scroll to position [223, 0]
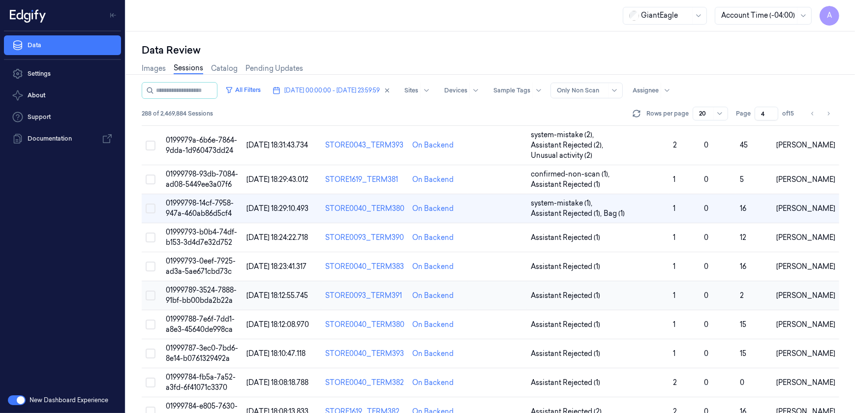
click at [201, 286] on span "01999789-3524-7888-91bf-bb00bda2b22a" at bounding box center [201, 295] width 71 height 19
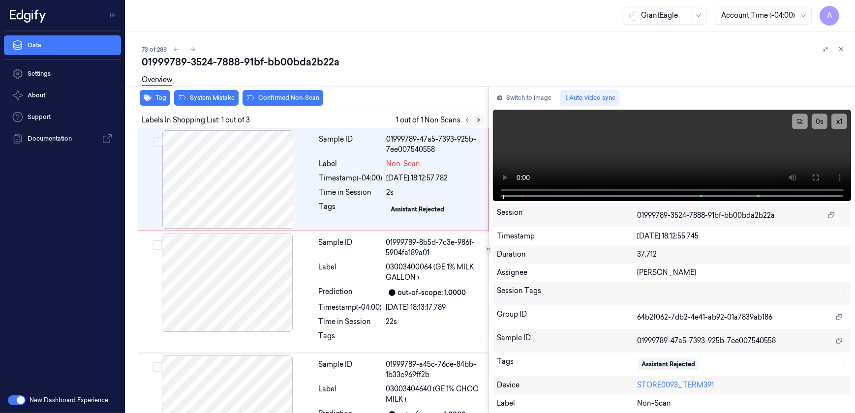
click at [476, 118] on icon at bounding box center [478, 120] width 7 height 7
click at [527, 97] on button "Switch to image" at bounding box center [524, 98] width 63 height 16
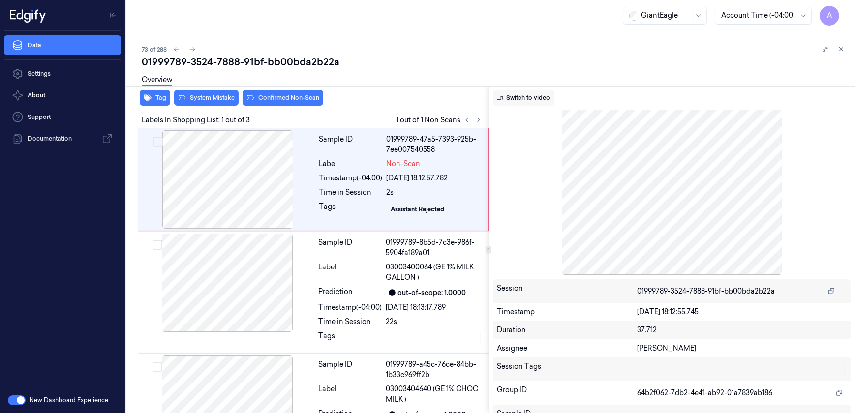
click at [526, 98] on button "Switch to video" at bounding box center [523, 98] width 61 height 16
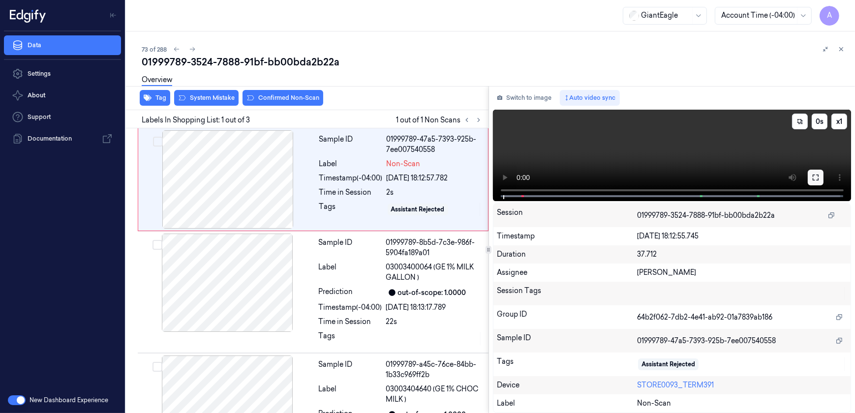
click at [813, 177] on icon at bounding box center [815, 178] width 8 height 8
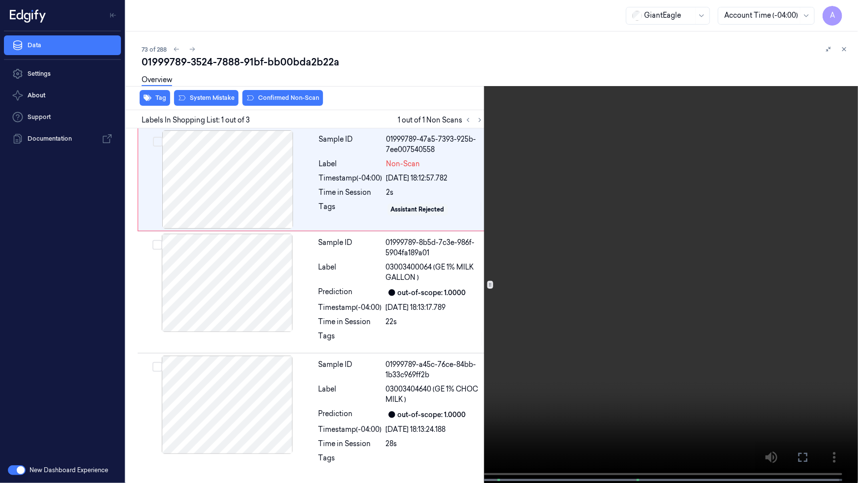
drag, startPoint x: 615, startPoint y: 285, endPoint x: 641, endPoint y: 275, distance: 27.4
click at [615, 285] on video at bounding box center [429, 242] width 858 height 485
click at [0, 0] on icon at bounding box center [0, 0] width 0 height 0
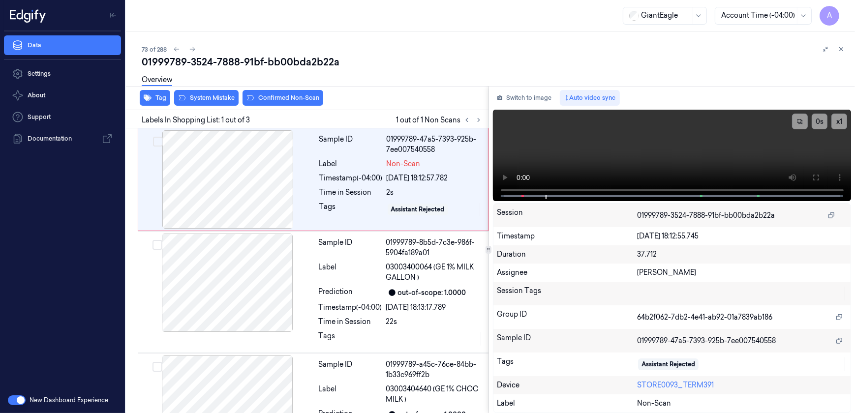
click at [209, 106] on div "Tag System Mistake Confirmed Non-Scan" at bounding box center [305, 98] width 366 height 24
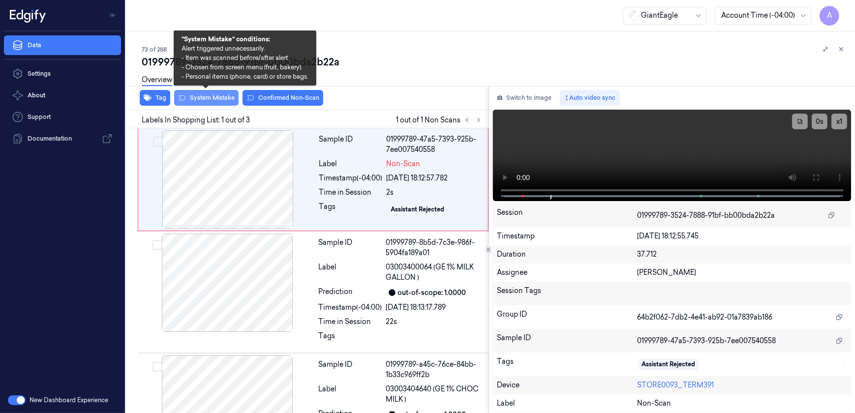
click at [210, 103] on button "System Mistake" at bounding box center [206, 98] width 64 height 16
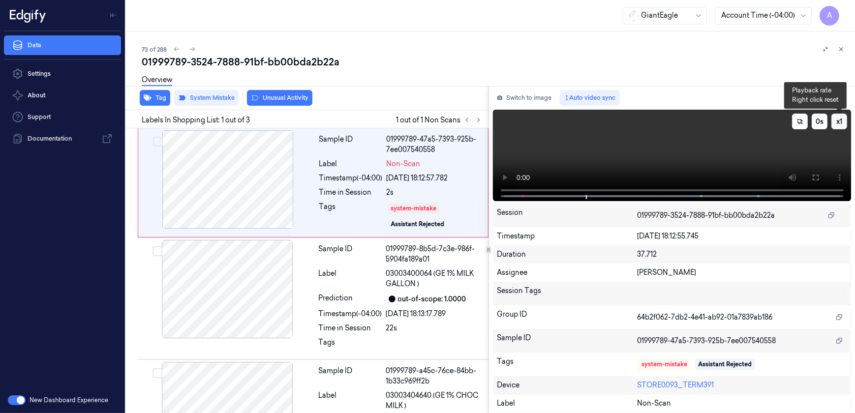
click at [839, 121] on button "x 1" at bounding box center [839, 122] width 16 height 16
click at [840, 120] on button "x 2" at bounding box center [839, 122] width 16 height 16
click at [811, 175] on icon at bounding box center [815, 178] width 8 height 8
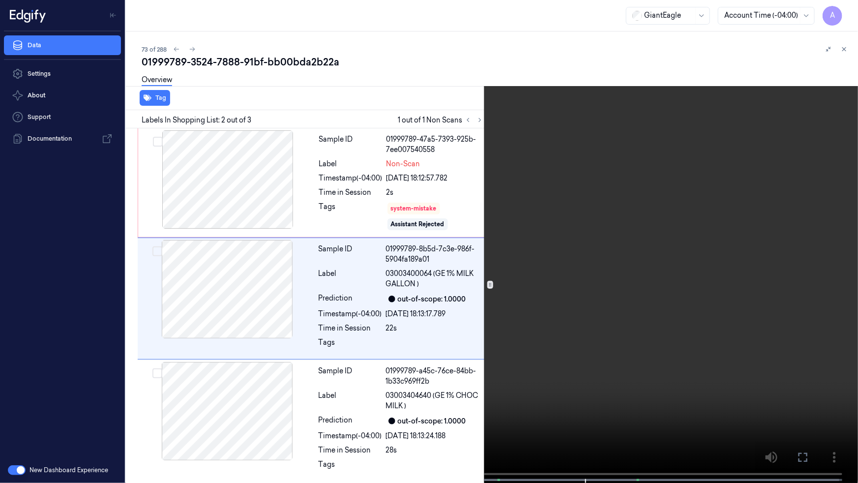
drag, startPoint x: 807, startPoint y: 452, endPoint x: 802, endPoint y: 399, distance: 52.9
click at [0, 0] on icon at bounding box center [0, 0] width 0 height 0
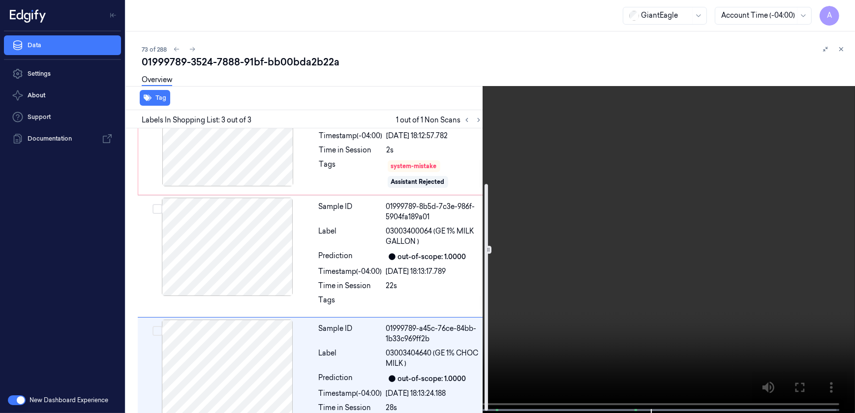
scroll to position [71, 0]
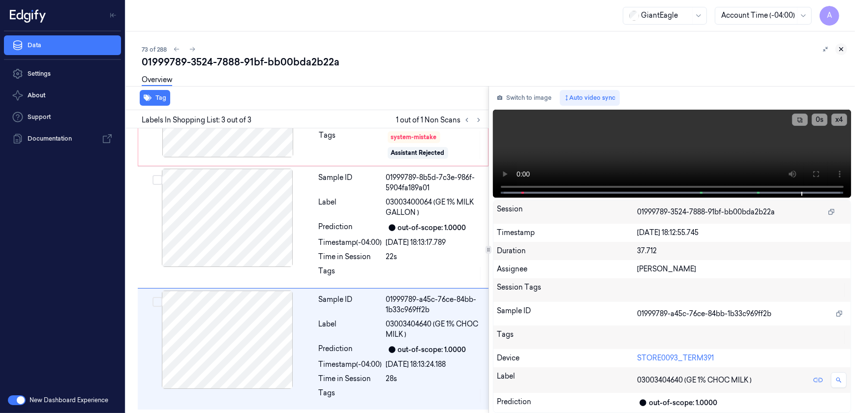
click at [836, 49] on button at bounding box center [841, 49] width 12 height 12
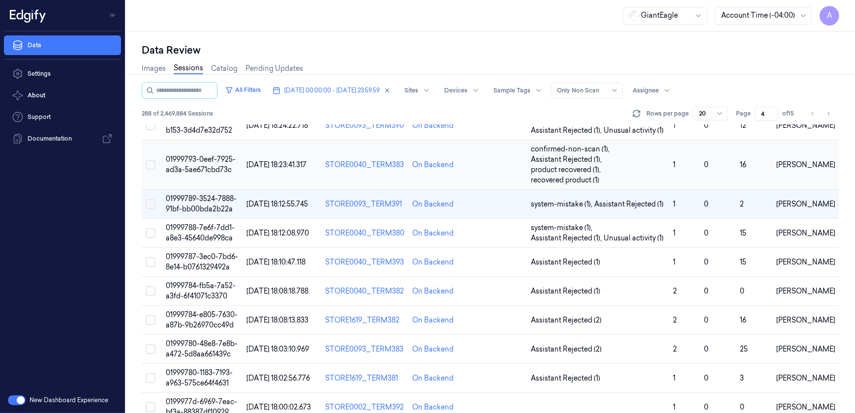
scroll to position [340, 0]
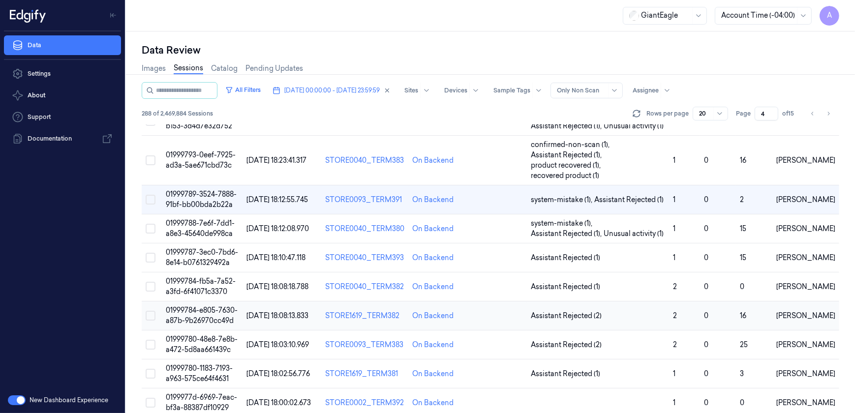
click at [207, 304] on td "01999784-e805-7630-a87b-9b26970cc49d" at bounding box center [202, 315] width 81 height 29
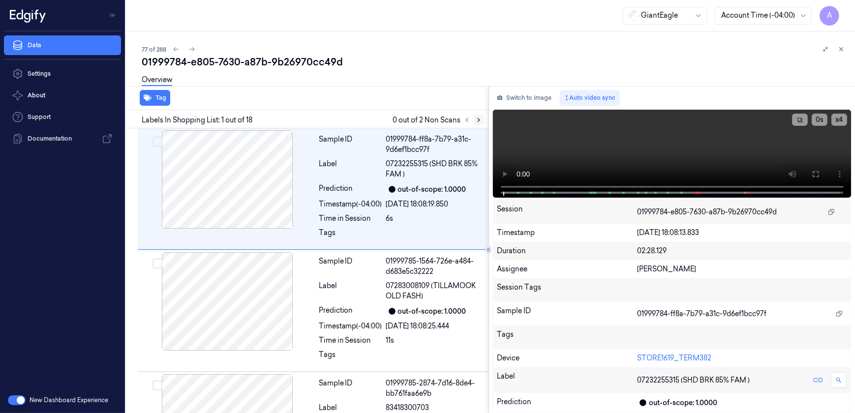
click at [475, 118] on icon at bounding box center [478, 120] width 7 height 7
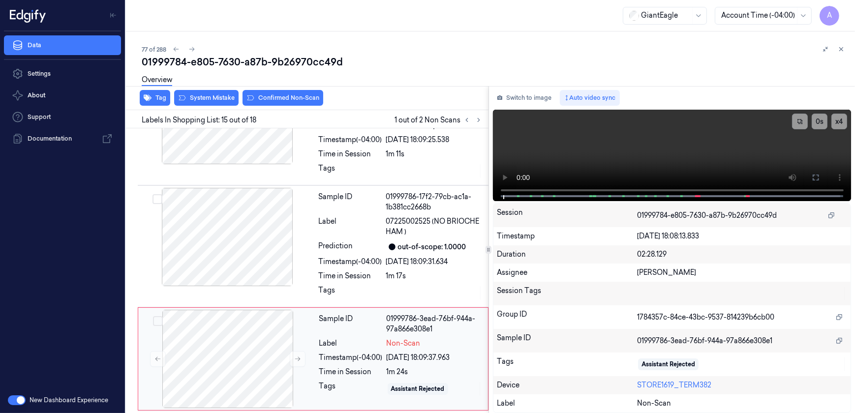
scroll to position [1614, 0]
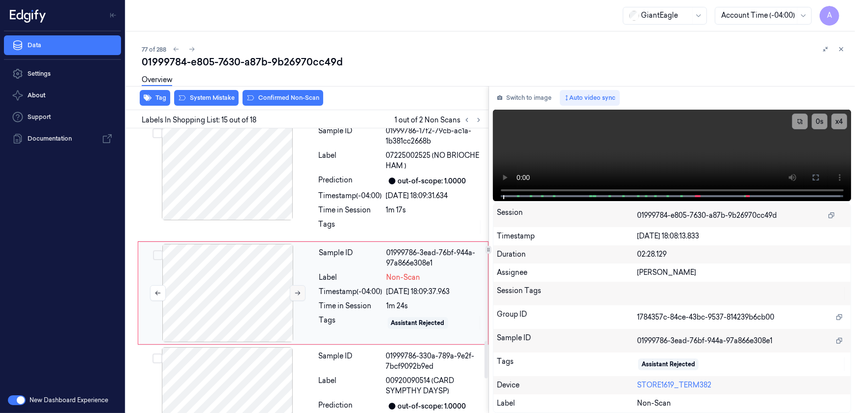
click at [300, 290] on icon at bounding box center [297, 293] width 7 height 7
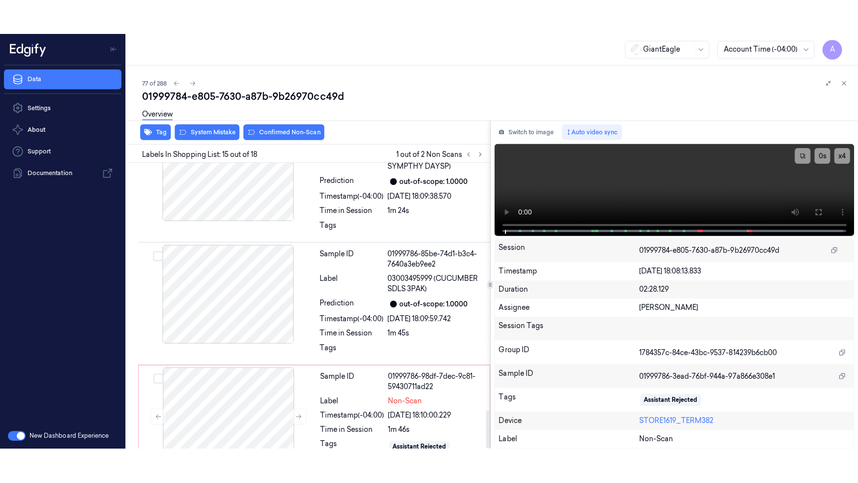
scroll to position [1829, 0]
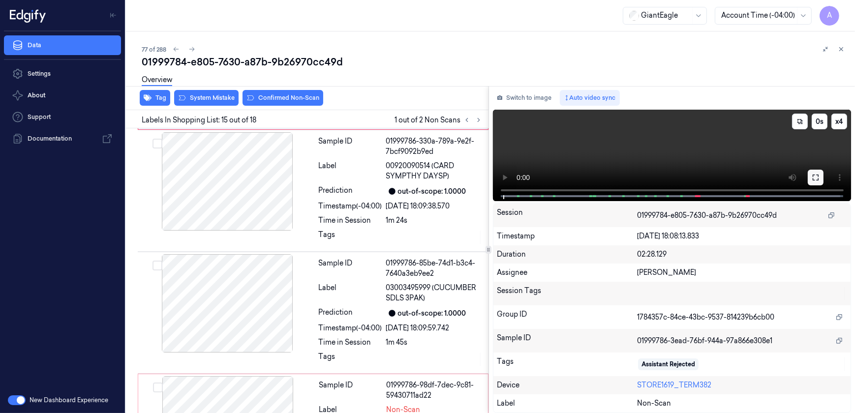
drag, startPoint x: 815, startPoint y: 178, endPoint x: 652, endPoint y: 216, distance: 167.7
click at [816, 178] on icon at bounding box center [815, 178] width 8 height 8
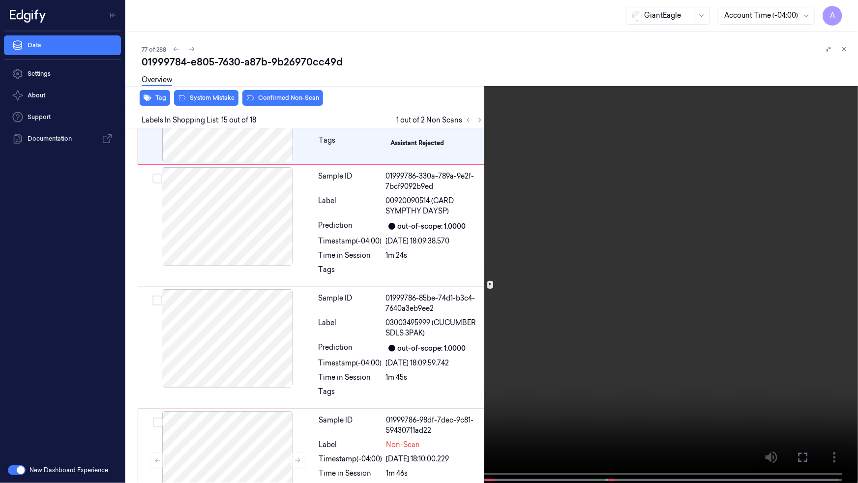
click at [610, 216] on video at bounding box center [429, 242] width 858 height 485
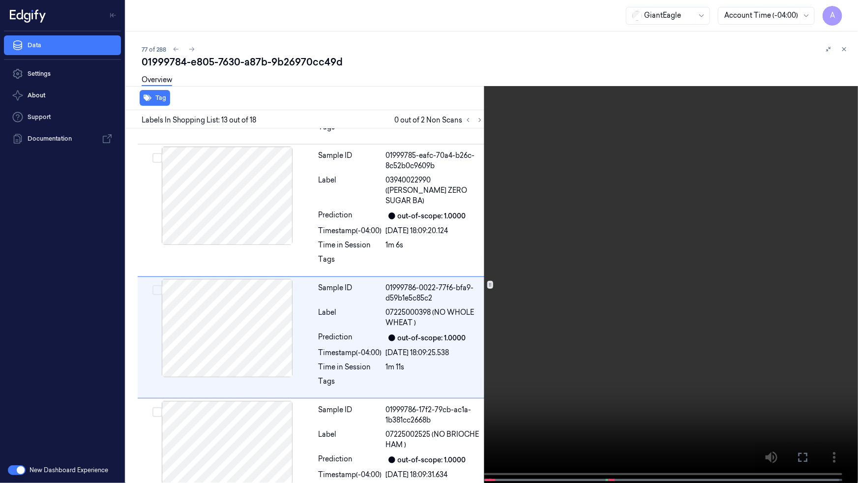
scroll to position [1334, 0]
click at [844, 11] on button "x 1" at bounding box center [846, 12] width 16 height 16
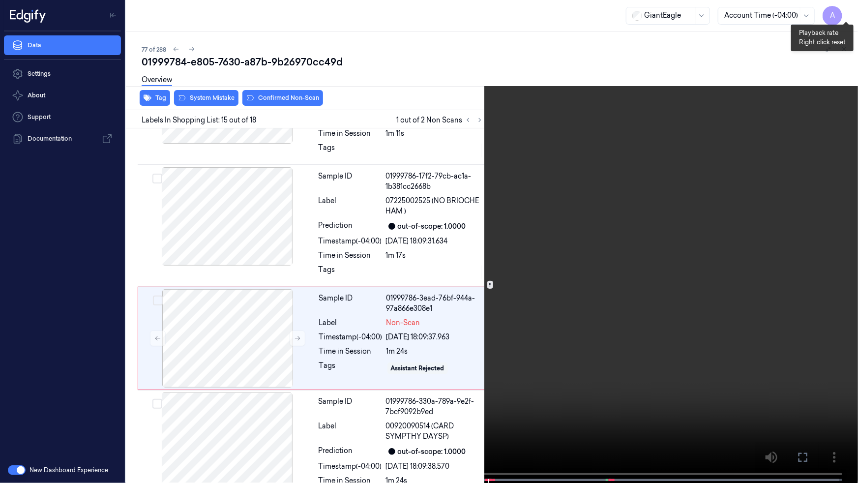
scroll to position [1569, 0]
click at [844, 11] on button "x 1" at bounding box center [846, 12] width 16 height 16
click at [844, 11] on button "x 2" at bounding box center [846, 12] width 16 height 16
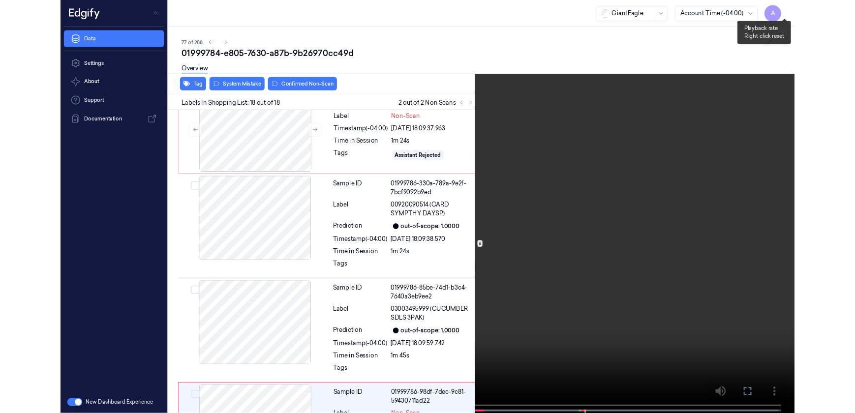
scroll to position [1794, 0]
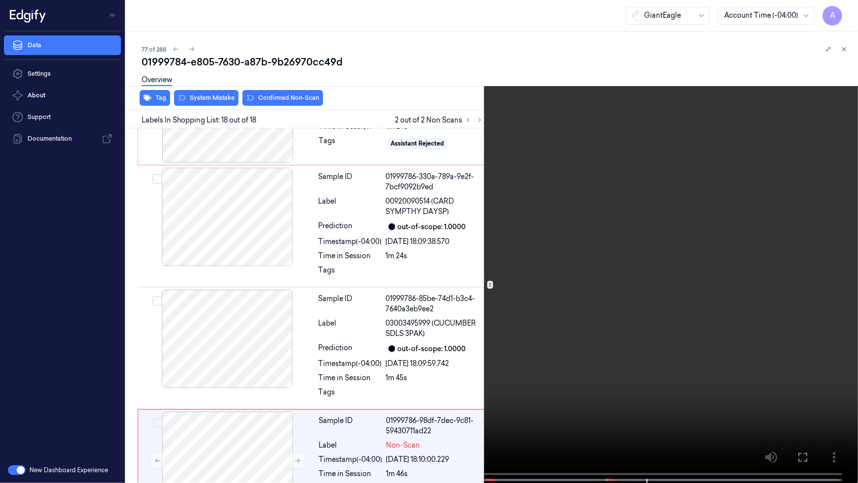
click at [0, 0] on icon at bounding box center [0, 0] width 0 height 0
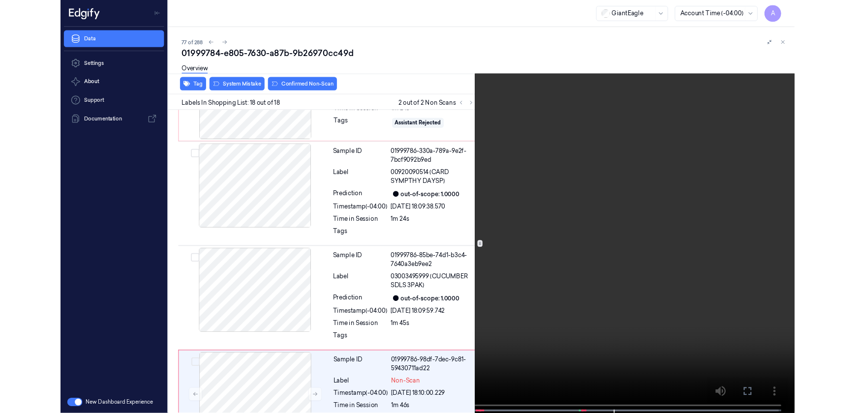
scroll to position [1804, 0]
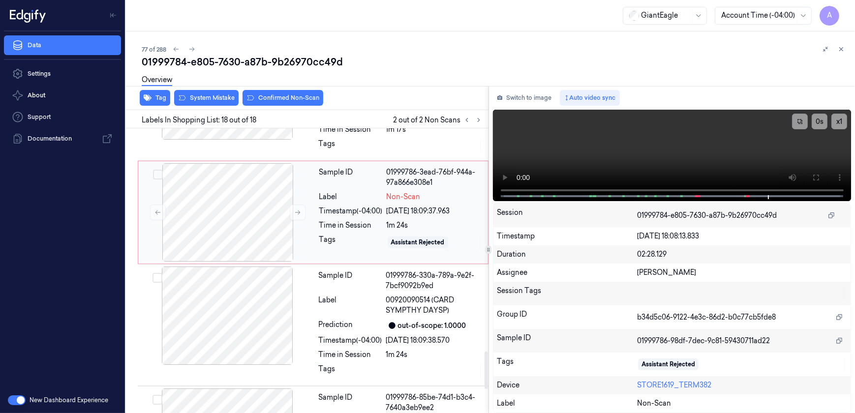
click at [325, 235] on div "Tags" at bounding box center [350, 243] width 63 height 16
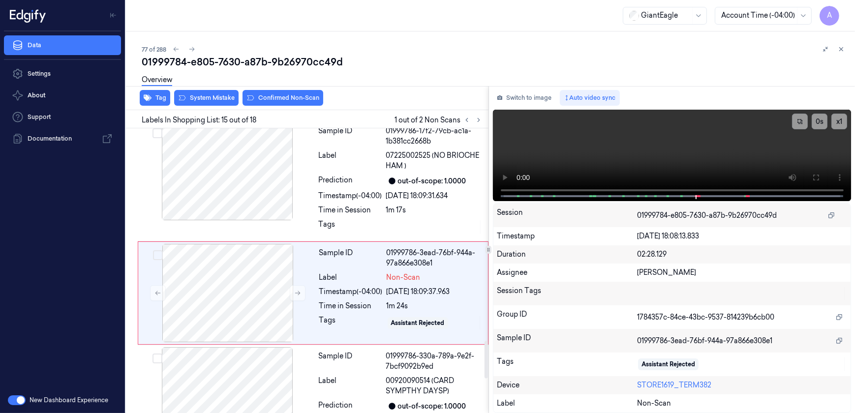
scroll to position [1614, 0]
click at [199, 101] on button "System Mistake" at bounding box center [206, 98] width 64 height 16
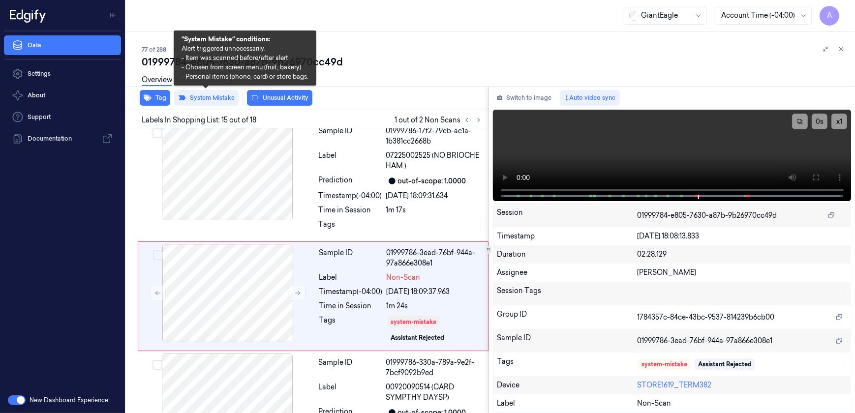
scroll to position [1618, 0]
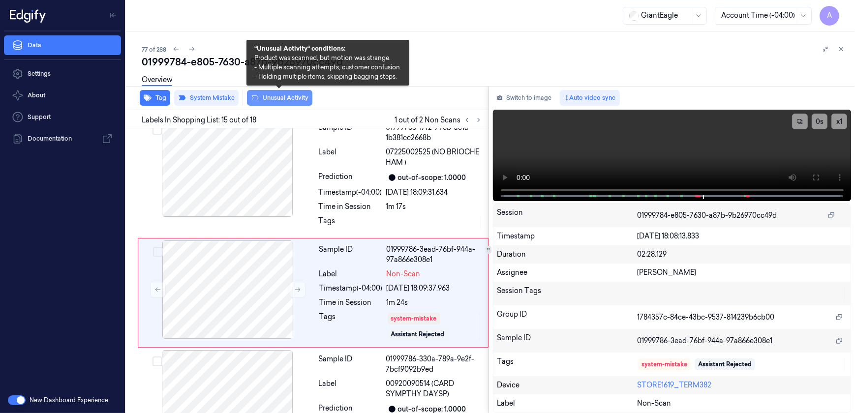
click at [288, 100] on button "Unusual Activity" at bounding box center [279, 98] width 65 height 16
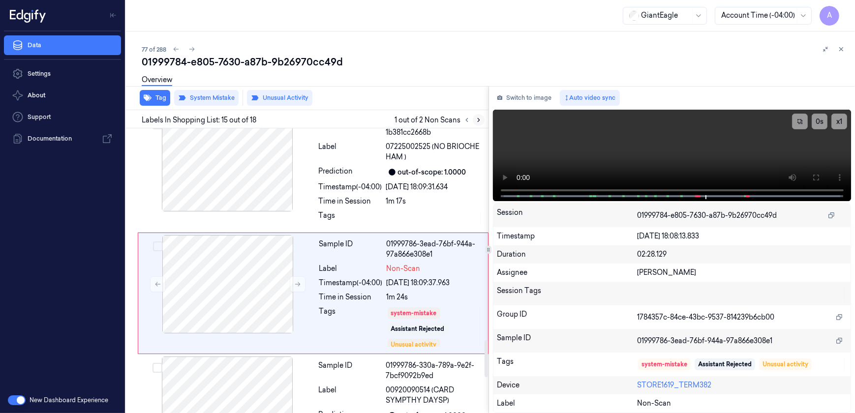
click at [476, 121] on icon at bounding box center [478, 120] width 7 height 7
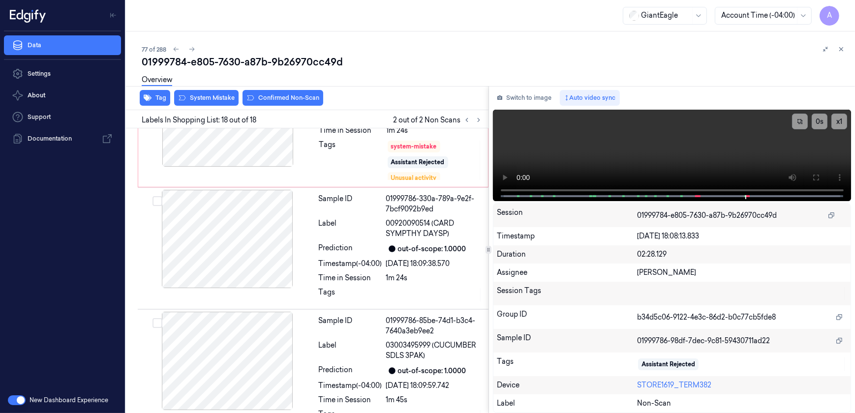
scroll to position [1892, 0]
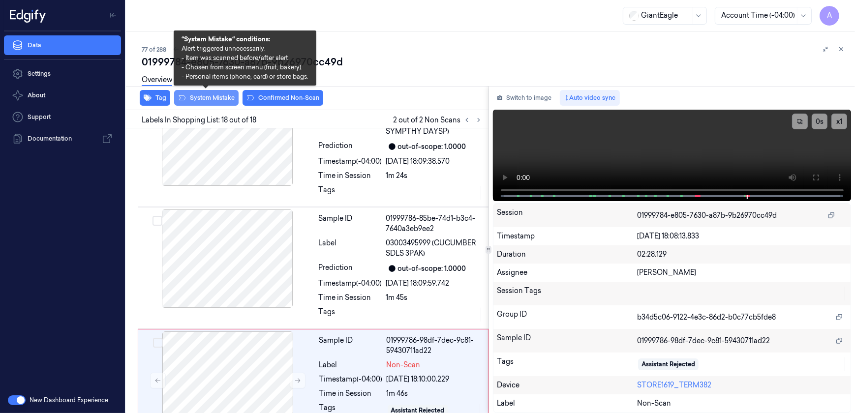
click at [205, 103] on button "System Mistake" at bounding box center [206, 98] width 64 height 16
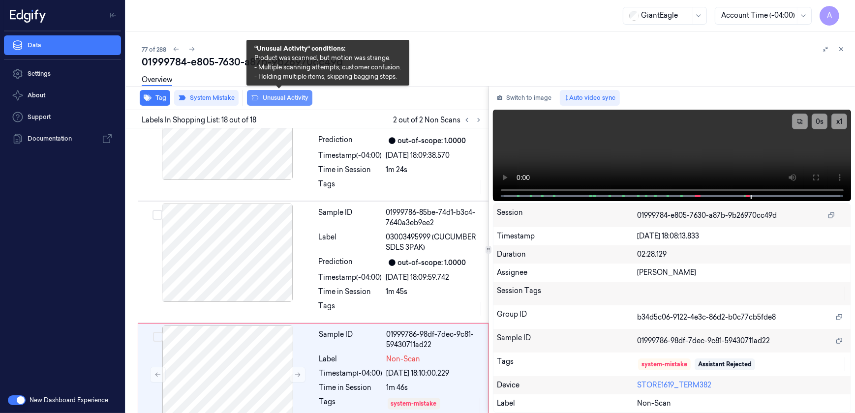
click at [275, 104] on button "Unusual Activity" at bounding box center [279, 98] width 65 height 16
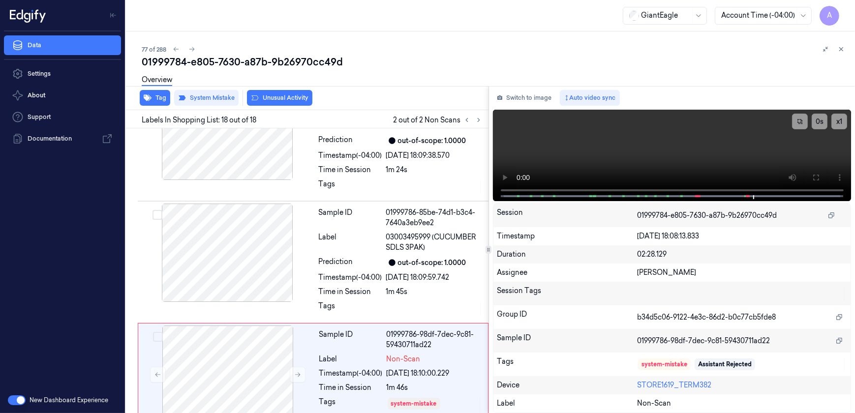
scroll to position [1910, 0]
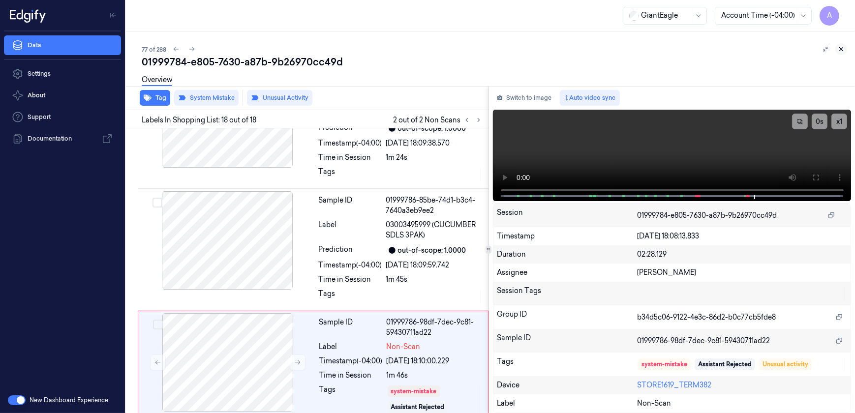
click at [840, 48] on icon at bounding box center [840, 49] width 3 height 3
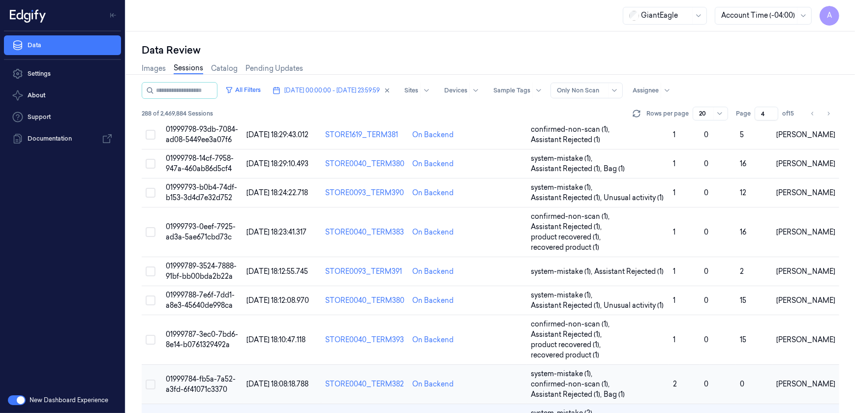
scroll to position [371, 0]
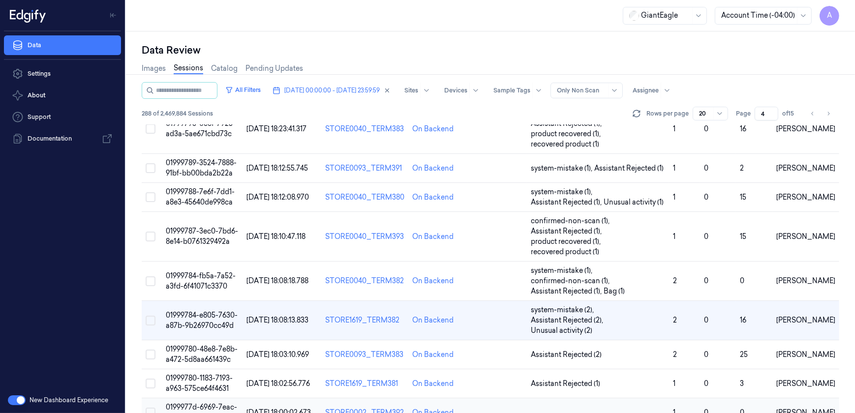
click at [198, 403] on span "0199977d-6969-7eac-bf3a-88387df10929" at bounding box center [201, 412] width 71 height 19
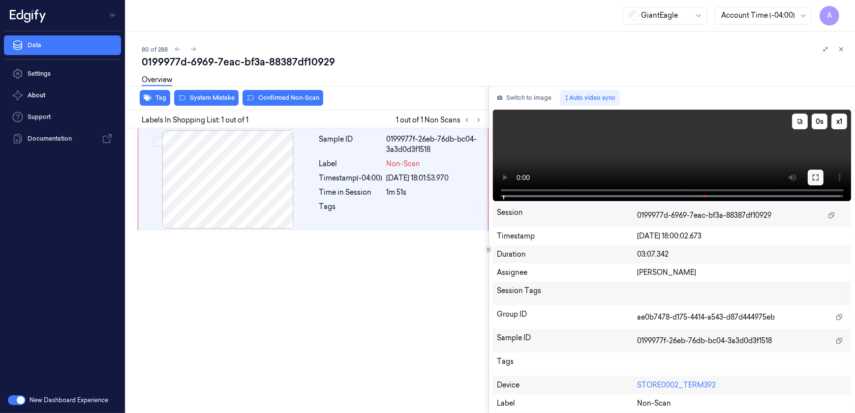
click at [815, 176] on icon at bounding box center [815, 178] width 8 height 8
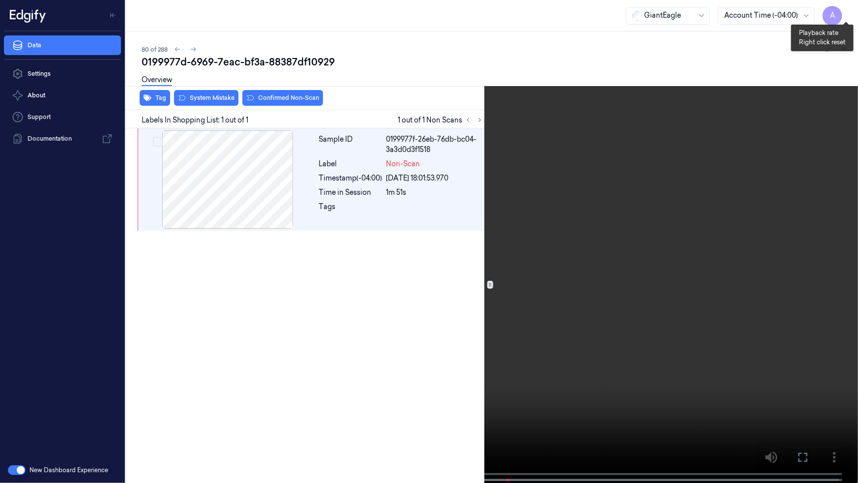
click at [844, 9] on button "x 1" at bounding box center [846, 12] width 16 height 16
click at [845, 13] on button "x 2" at bounding box center [846, 12] width 16 height 16
click at [845, 13] on button "x 1" at bounding box center [846, 12] width 16 height 16
click at [844, 8] on button "x 2" at bounding box center [846, 12] width 16 height 16
click at [0, 0] on icon at bounding box center [0, 0] width 0 height 0
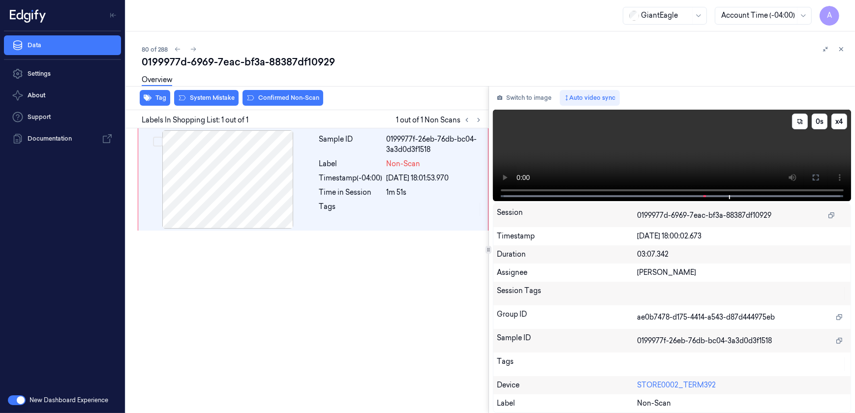
drag, startPoint x: 810, startPoint y: 178, endPoint x: 812, endPoint y: 224, distance: 46.7
click at [810, 178] on button at bounding box center [815, 178] width 16 height 16
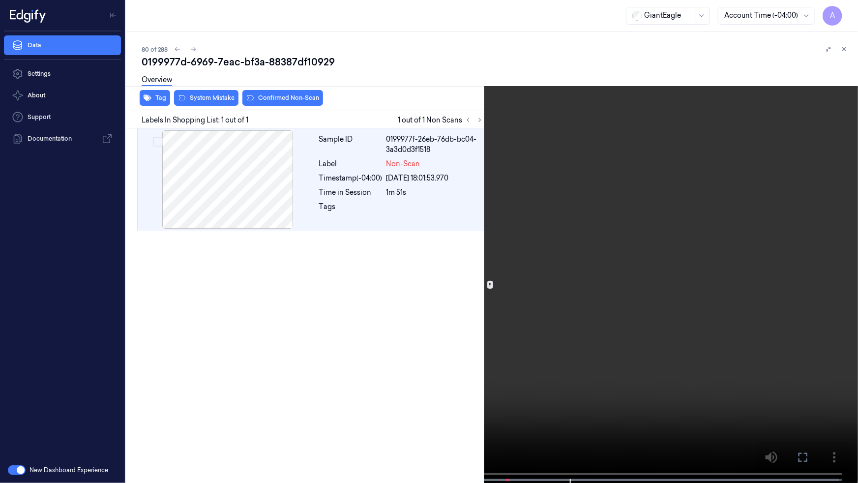
drag, startPoint x: 621, startPoint y: 233, endPoint x: 749, endPoint y: 205, distance: 131.4
click at [623, 232] on video at bounding box center [429, 242] width 858 height 485
click at [0, 0] on icon at bounding box center [0, 0] width 0 height 0
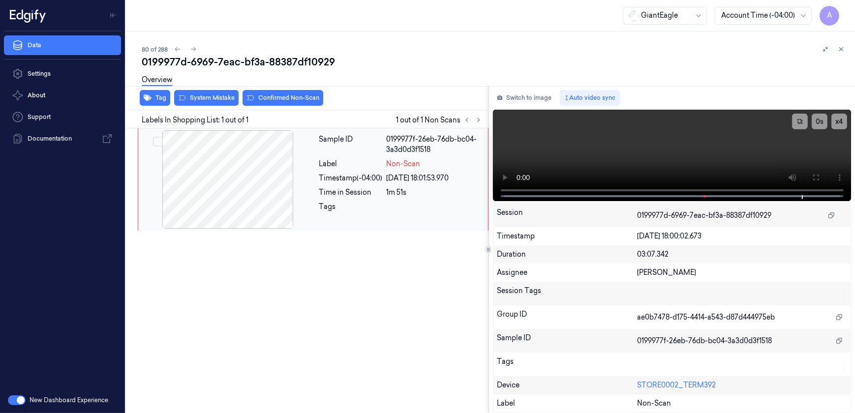
click at [280, 188] on div at bounding box center [227, 179] width 175 height 98
click at [819, 180] on button at bounding box center [815, 178] width 16 height 16
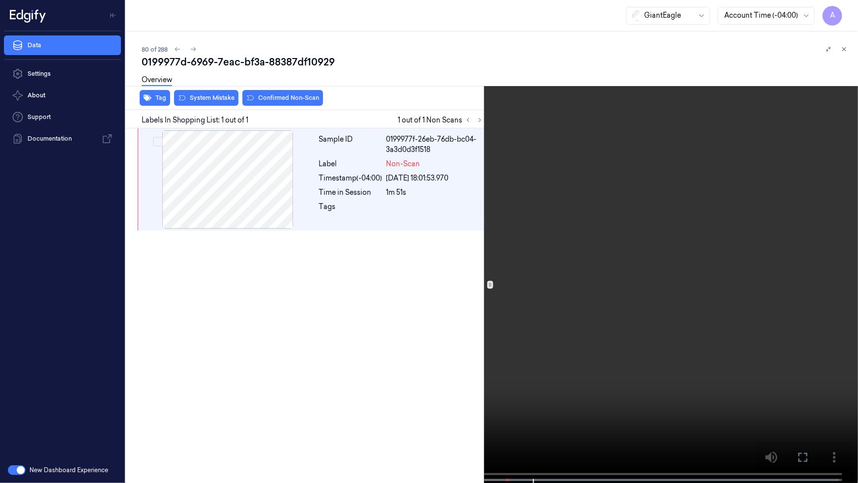
click at [0, 0] on button at bounding box center [0, 0] width 0 height 0
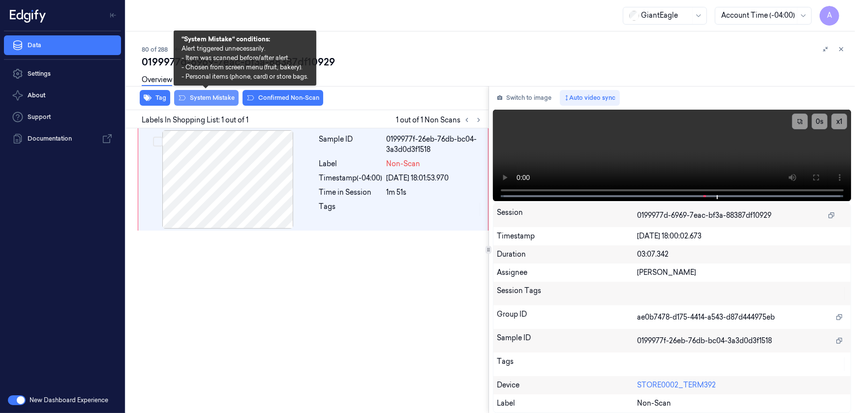
click at [200, 98] on button "System Mistake" at bounding box center [206, 98] width 64 height 16
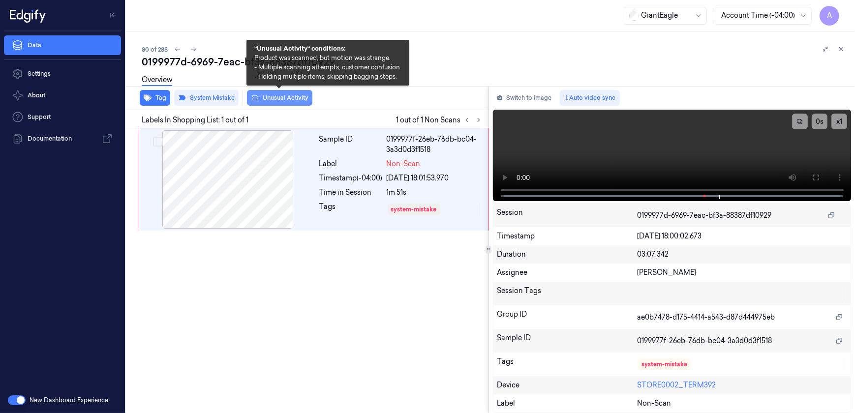
click at [275, 96] on button "Unusual Activity" at bounding box center [279, 98] width 65 height 16
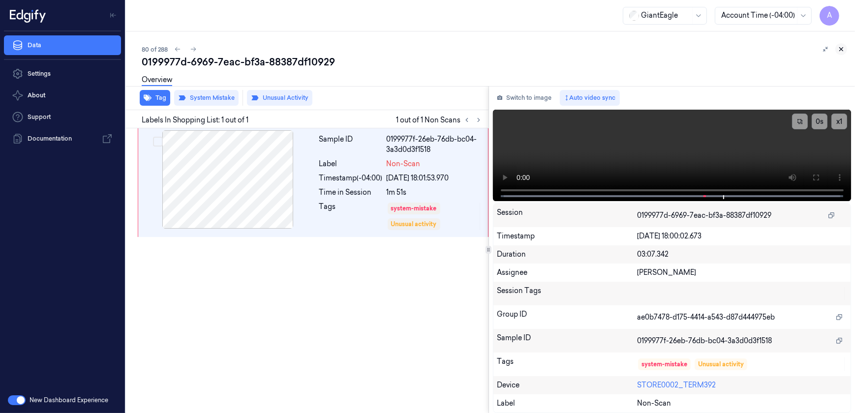
click at [842, 52] on icon at bounding box center [840, 49] width 7 height 7
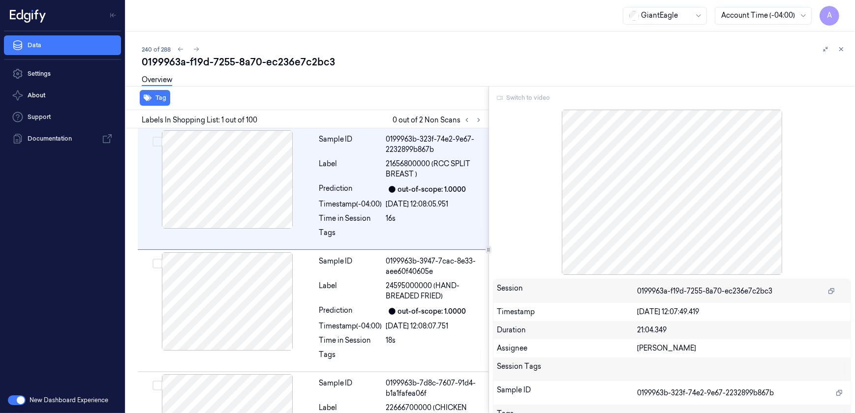
click at [518, 96] on div "Switch to video" at bounding box center [672, 98] width 358 height 16
